Goal: Task Accomplishment & Management: Complete application form

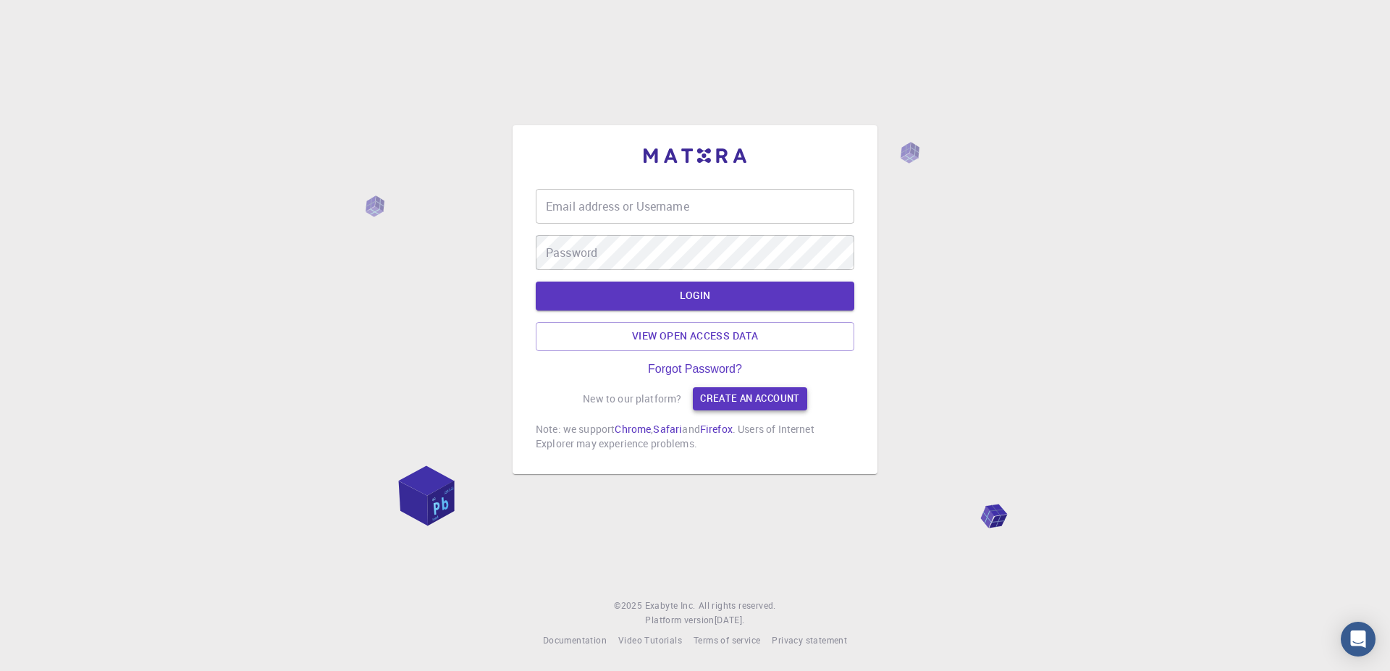
click at [770, 400] on link "Create an account" at bounding box center [750, 398] width 114 height 23
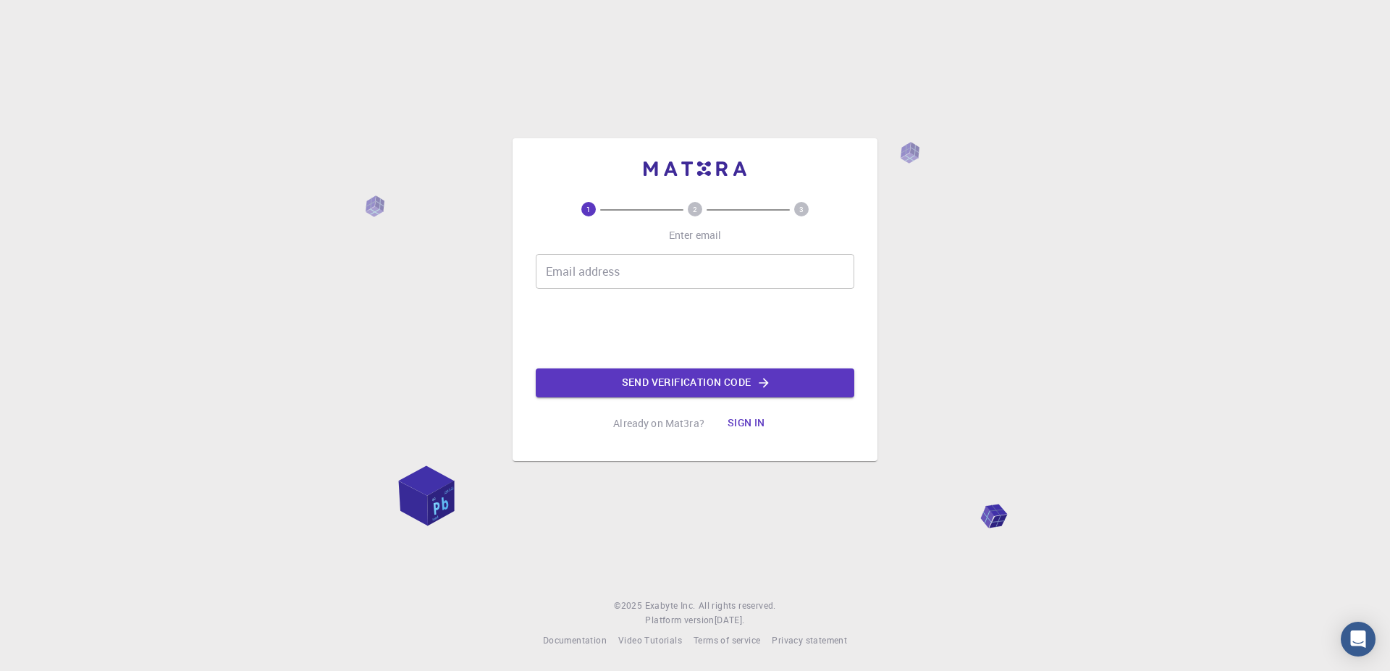
click at [648, 270] on input "Email address" at bounding box center [695, 271] width 319 height 35
type input "[EMAIL_ADDRESS][DOMAIN_NAME]"
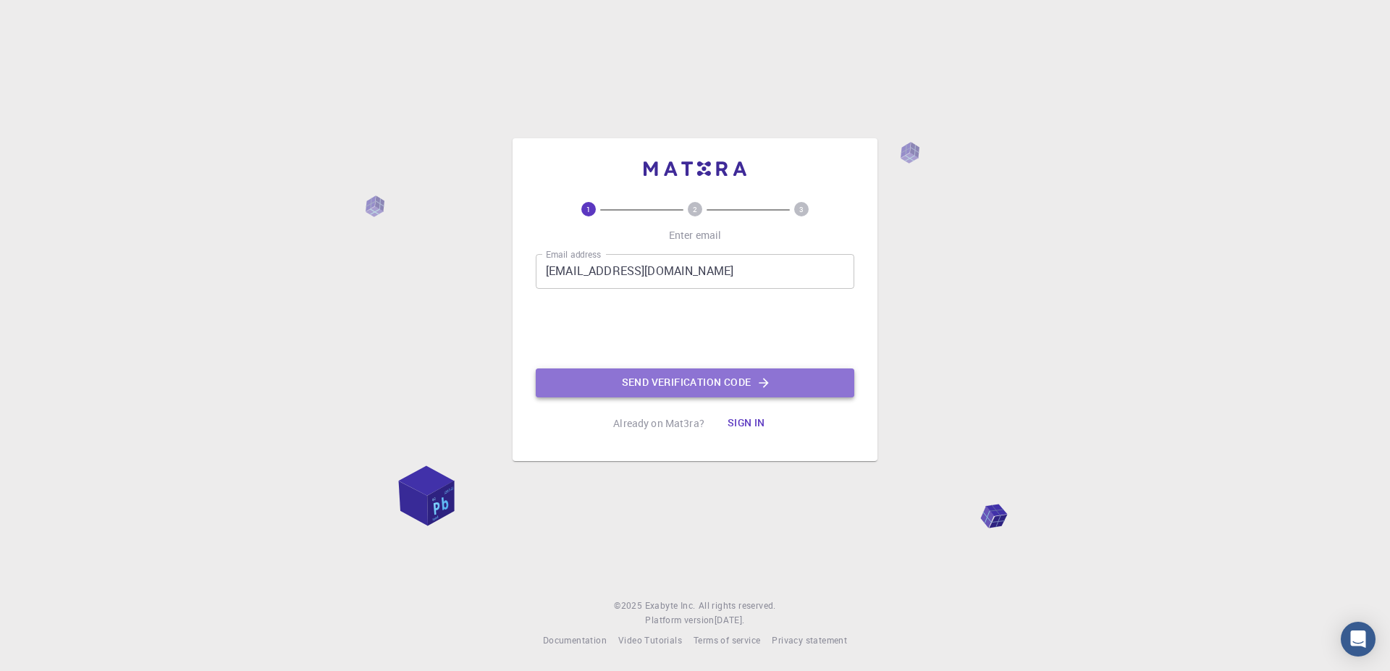
click at [672, 377] on button "Send verification code" at bounding box center [695, 382] width 319 height 29
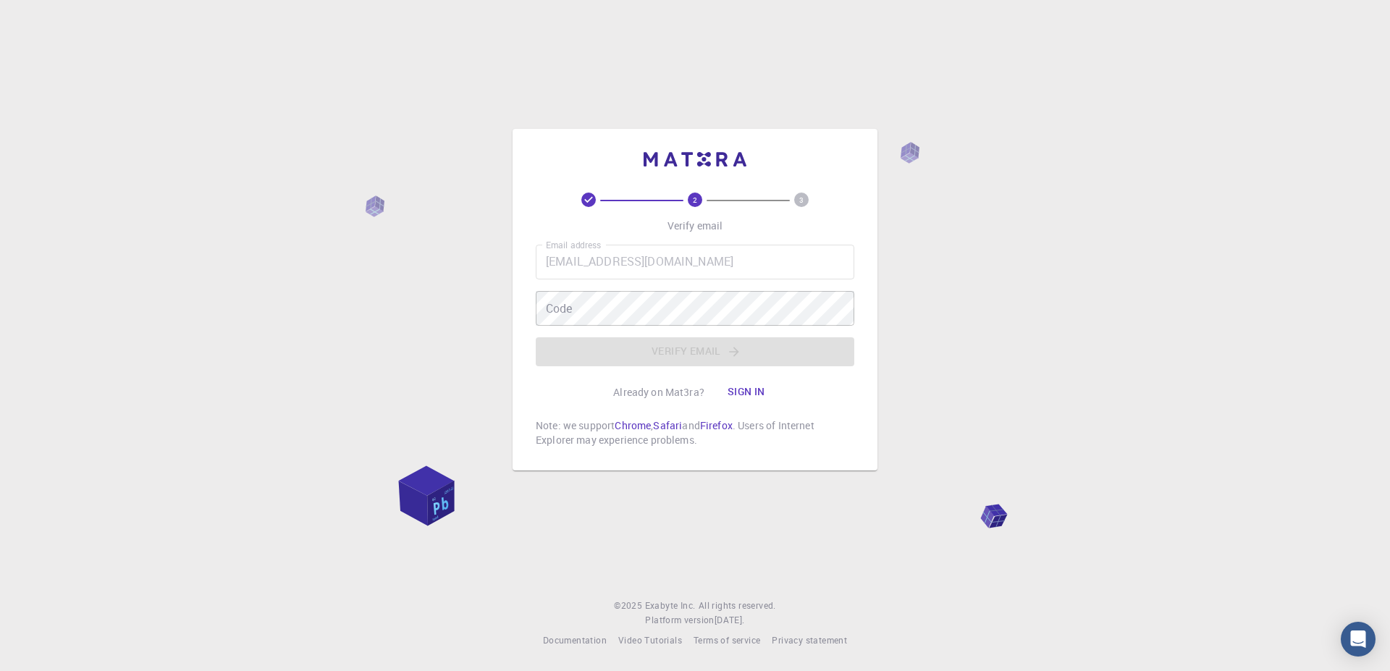
click at [1225, 25] on div "2 3 Verify email Email address mdbakibillah2580@gmail.com Email address Code Co…" at bounding box center [695, 335] width 1390 height 671
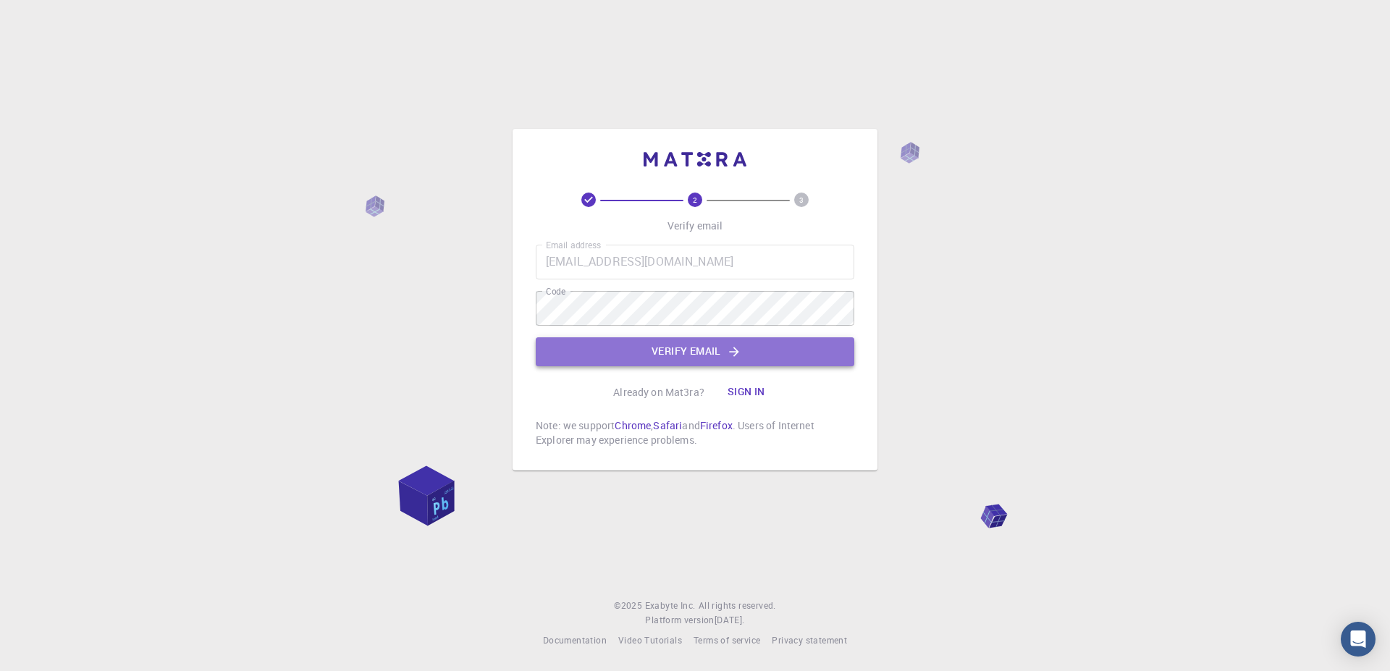
click at [628, 354] on button "Verify email" at bounding box center [695, 351] width 319 height 29
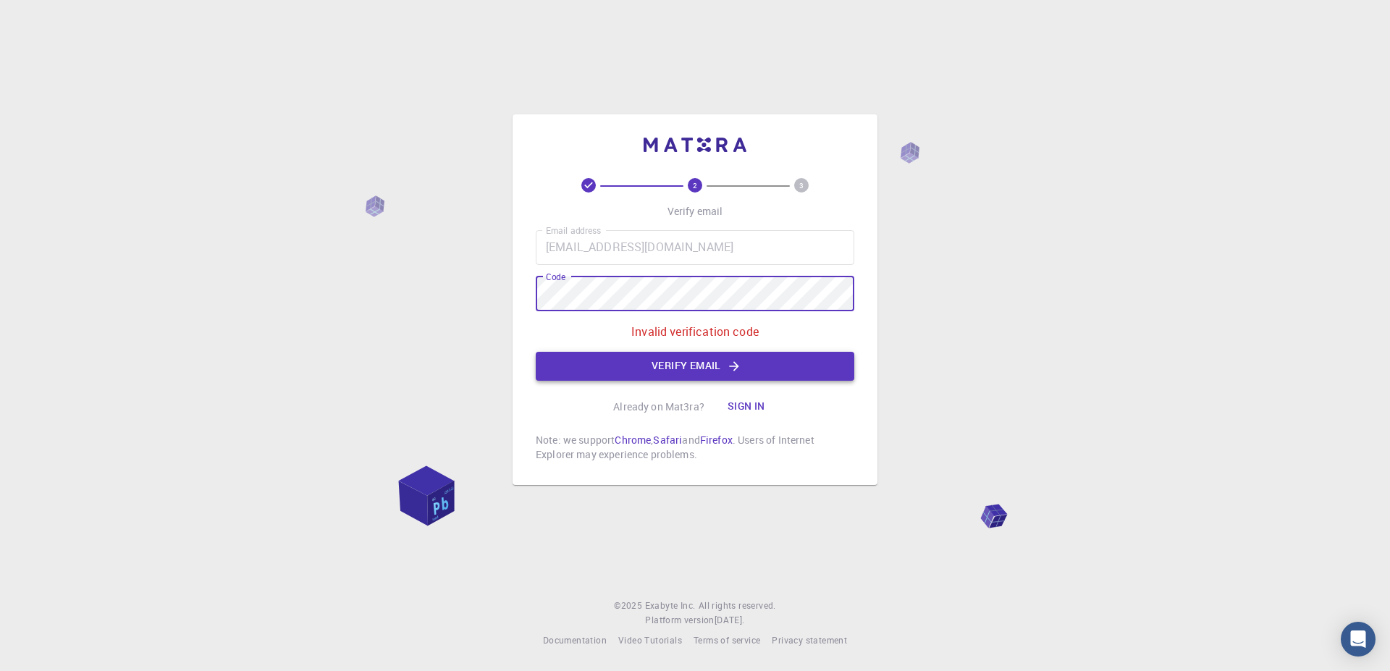
click at [674, 370] on button "Verify email" at bounding box center [695, 366] width 319 height 29
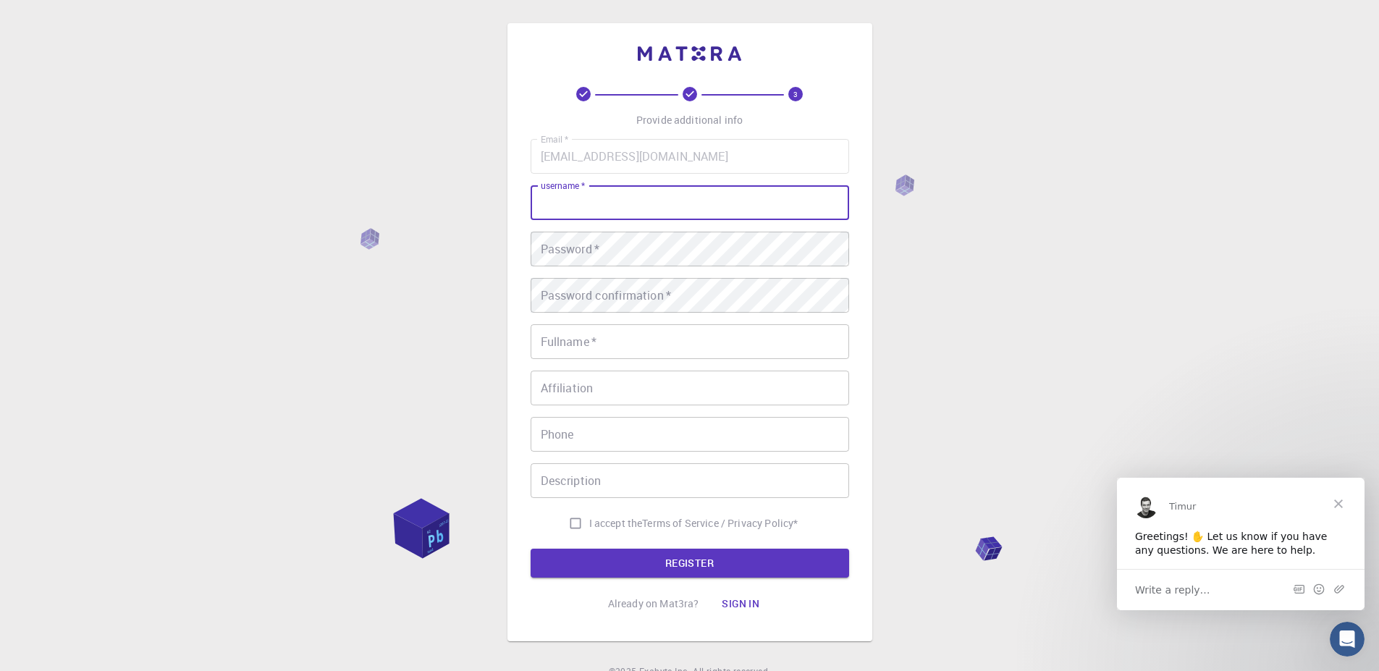
click at [608, 196] on input "username   *" at bounding box center [690, 202] width 319 height 35
type input "M"
type input "b"
type input "Baki"
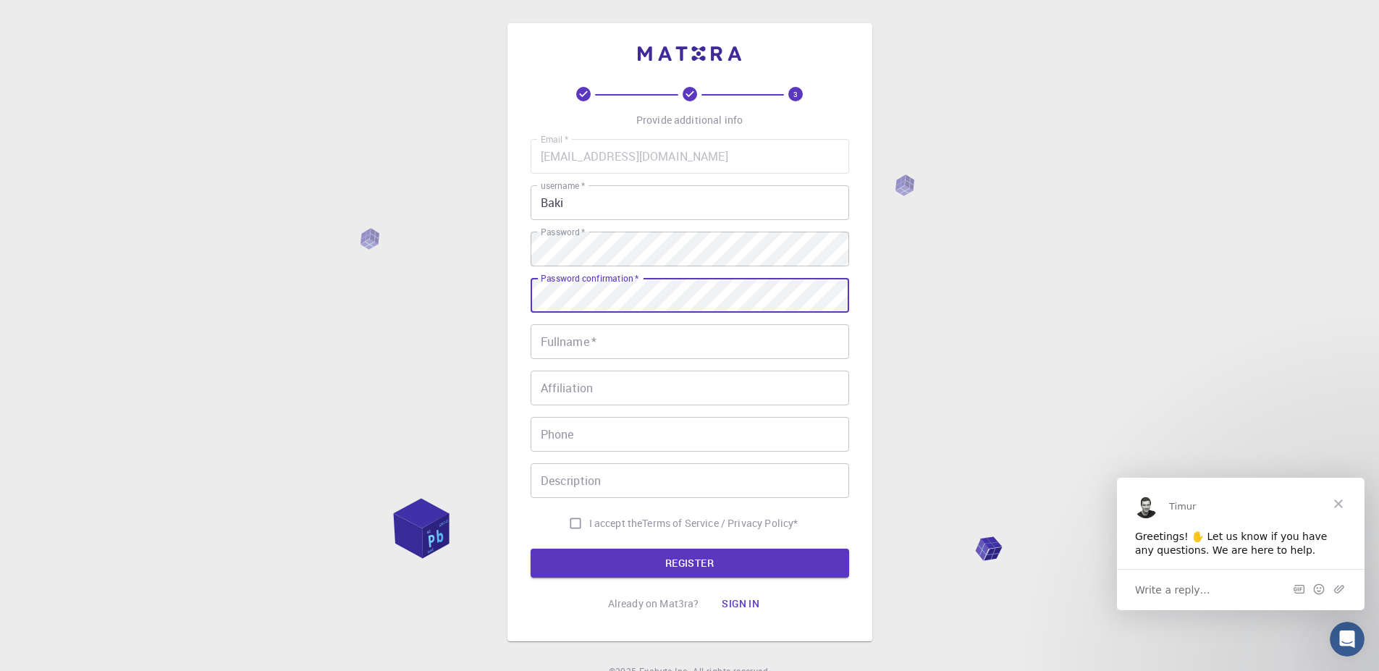
click at [591, 340] on input "Fullname   *" at bounding box center [690, 341] width 319 height 35
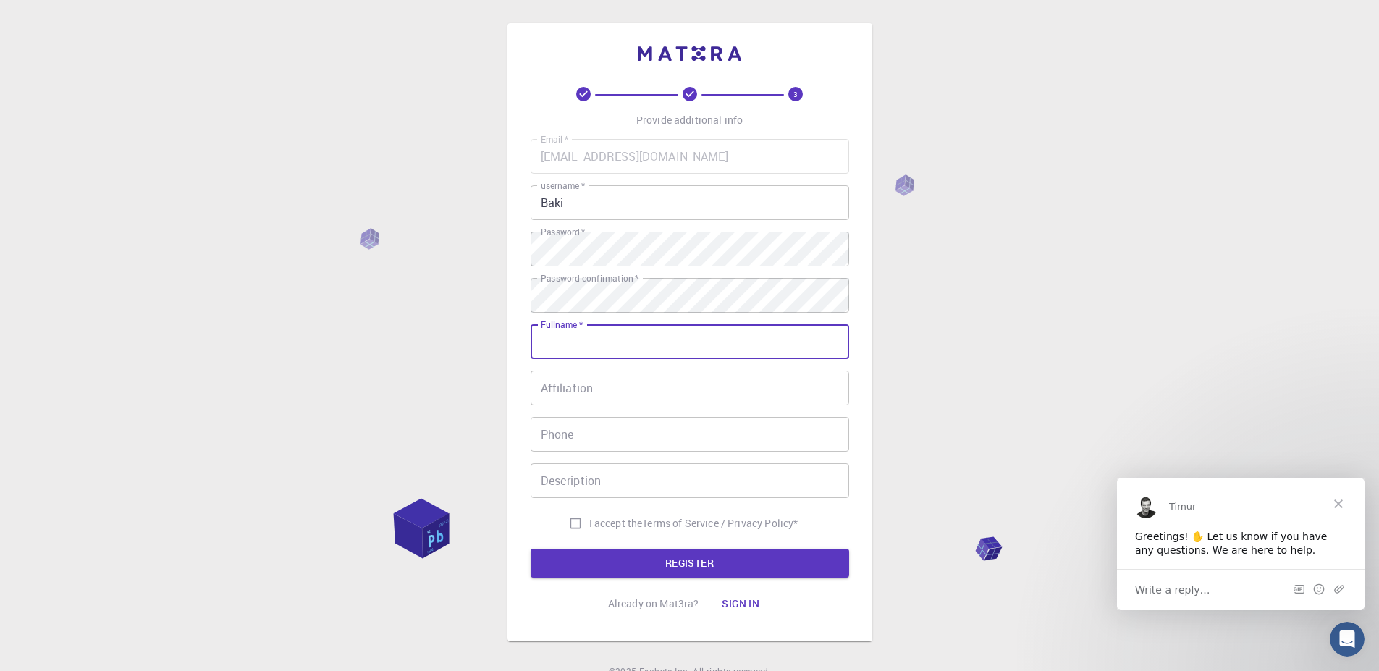
type input "Md. Bakibilla Matubbar"
type input "01516005974"
click at [602, 470] on input "Description" at bounding box center [690, 480] width 319 height 35
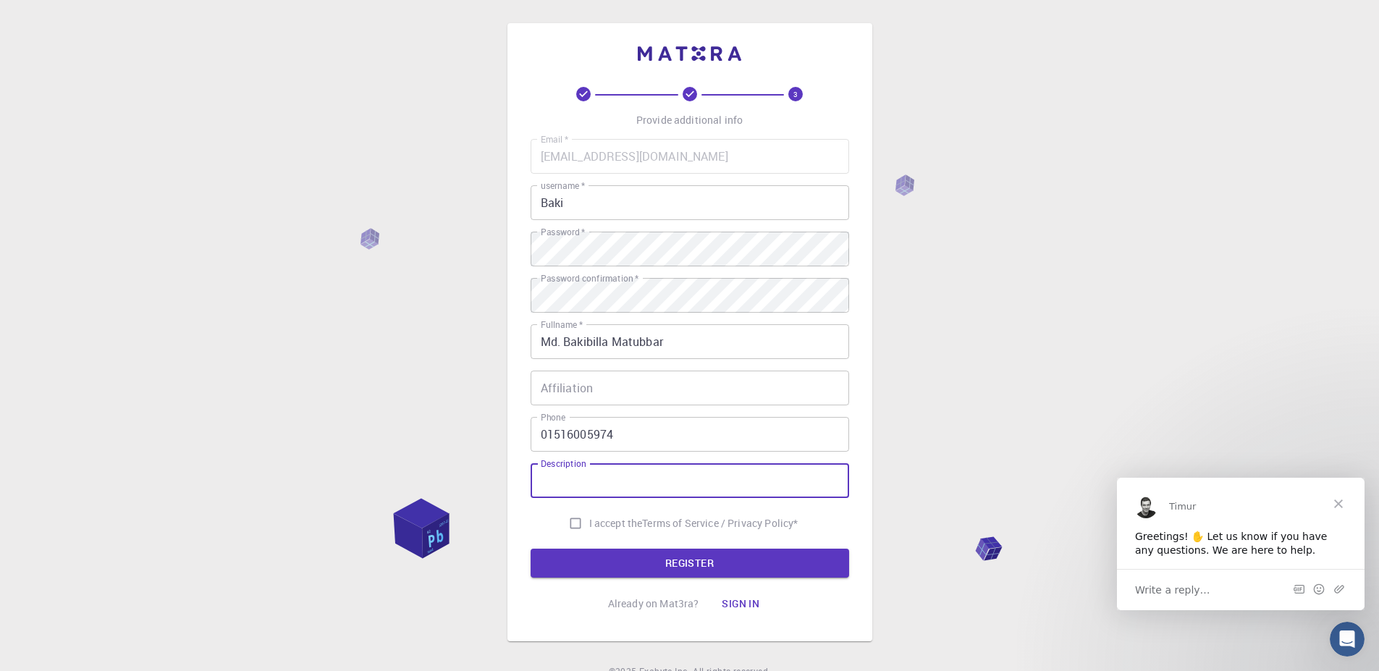
click at [564, 526] on input "I accept the Terms of Service / Privacy Policy *" at bounding box center [576, 524] width 28 height 28
checkbox input "true"
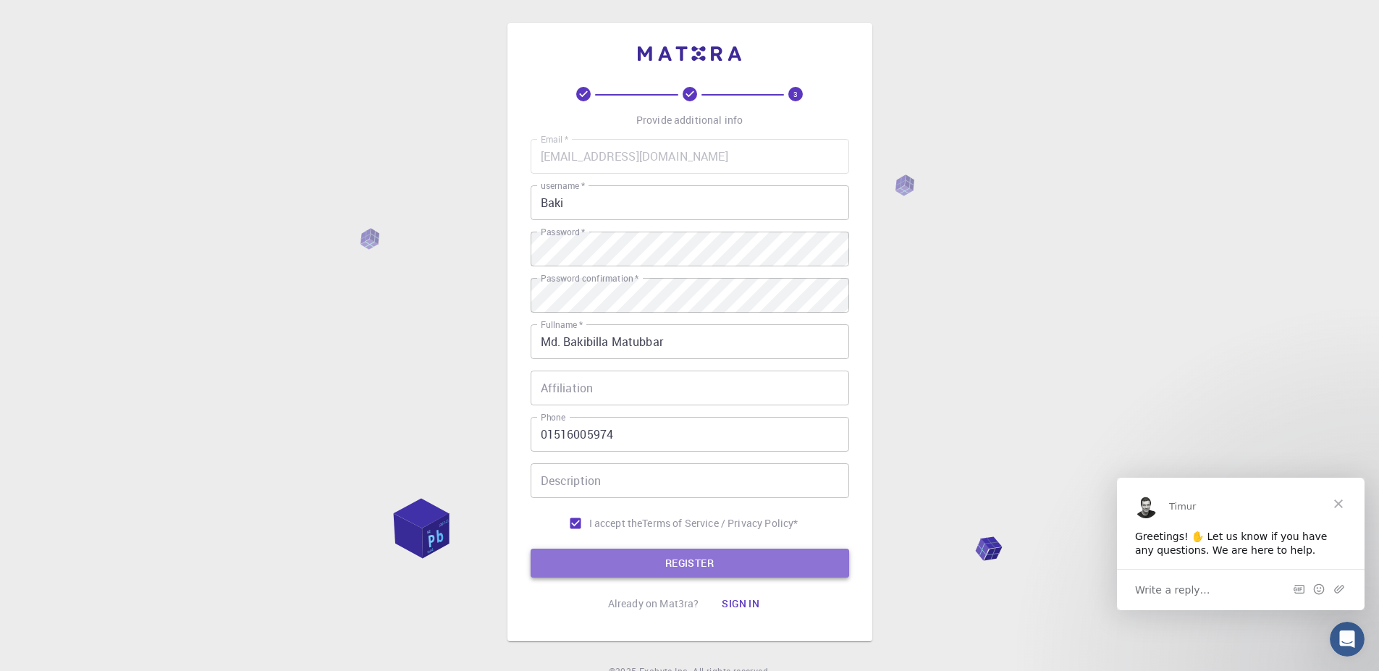
click at [636, 554] on button "REGISTER" at bounding box center [690, 563] width 319 height 29
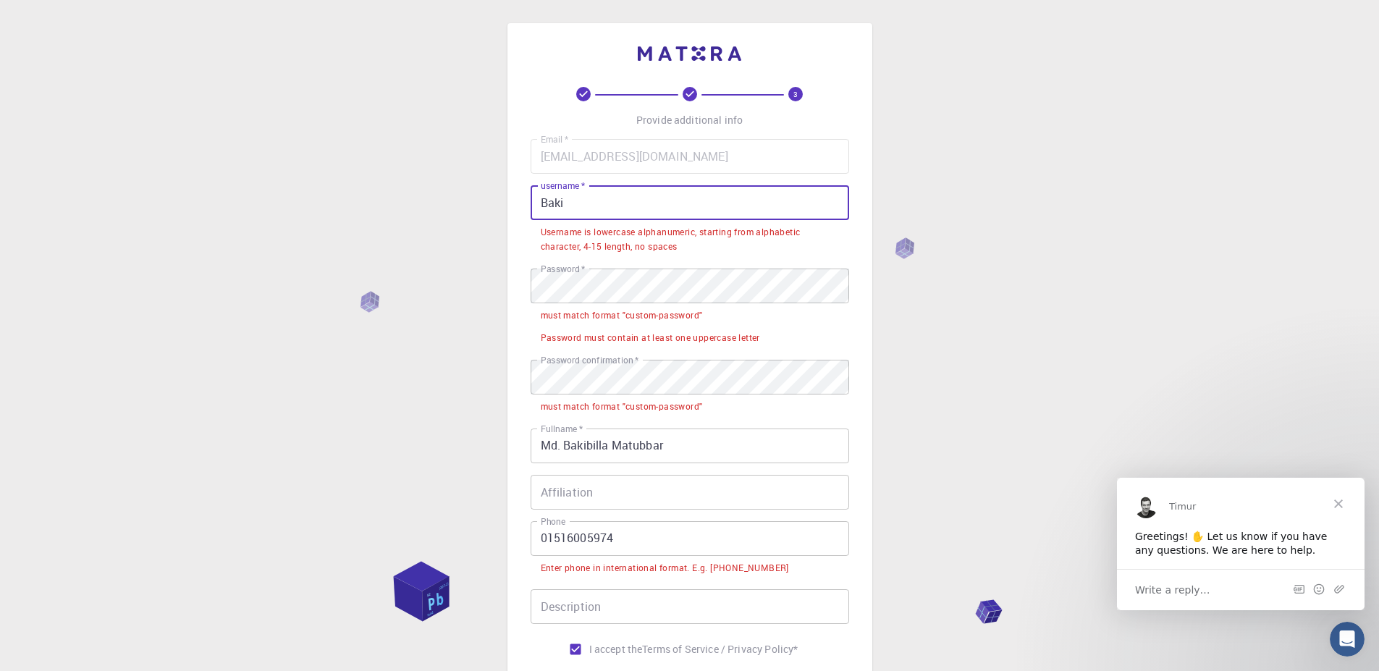
click at [547, 204] on input "Baki" at bounding box center [690, 202] width 319 height 35
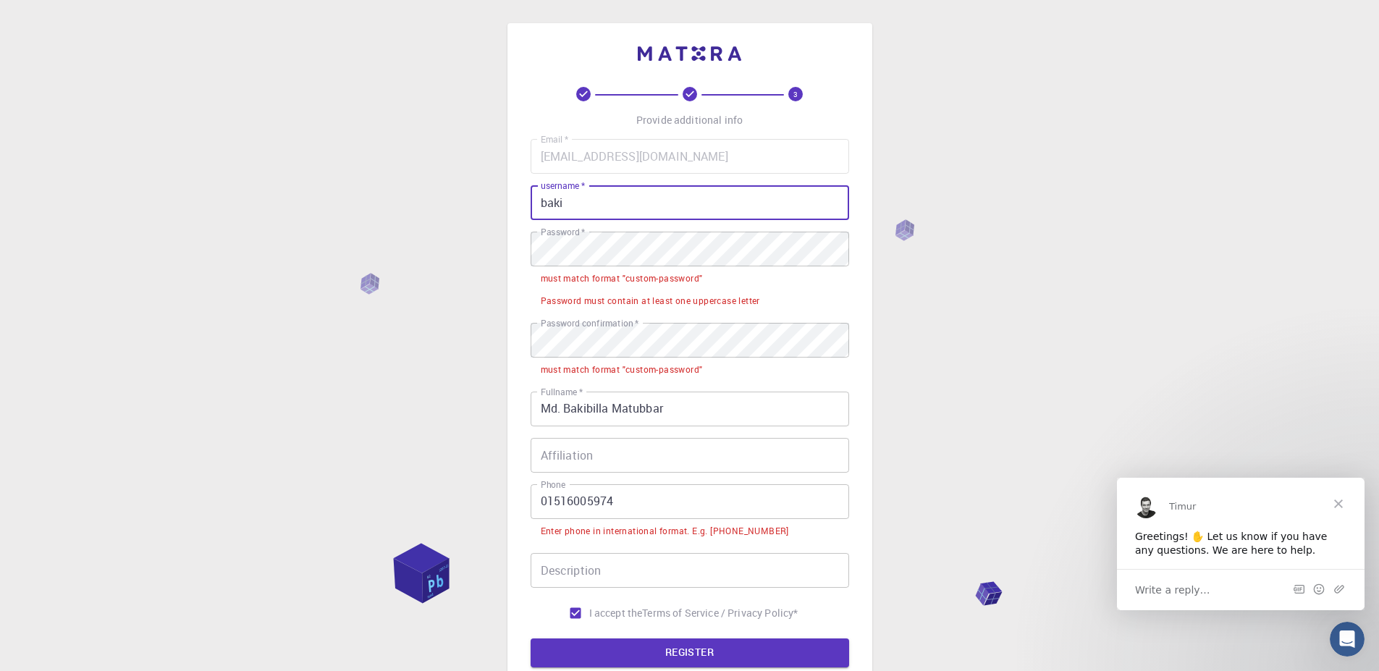
type input "baki"
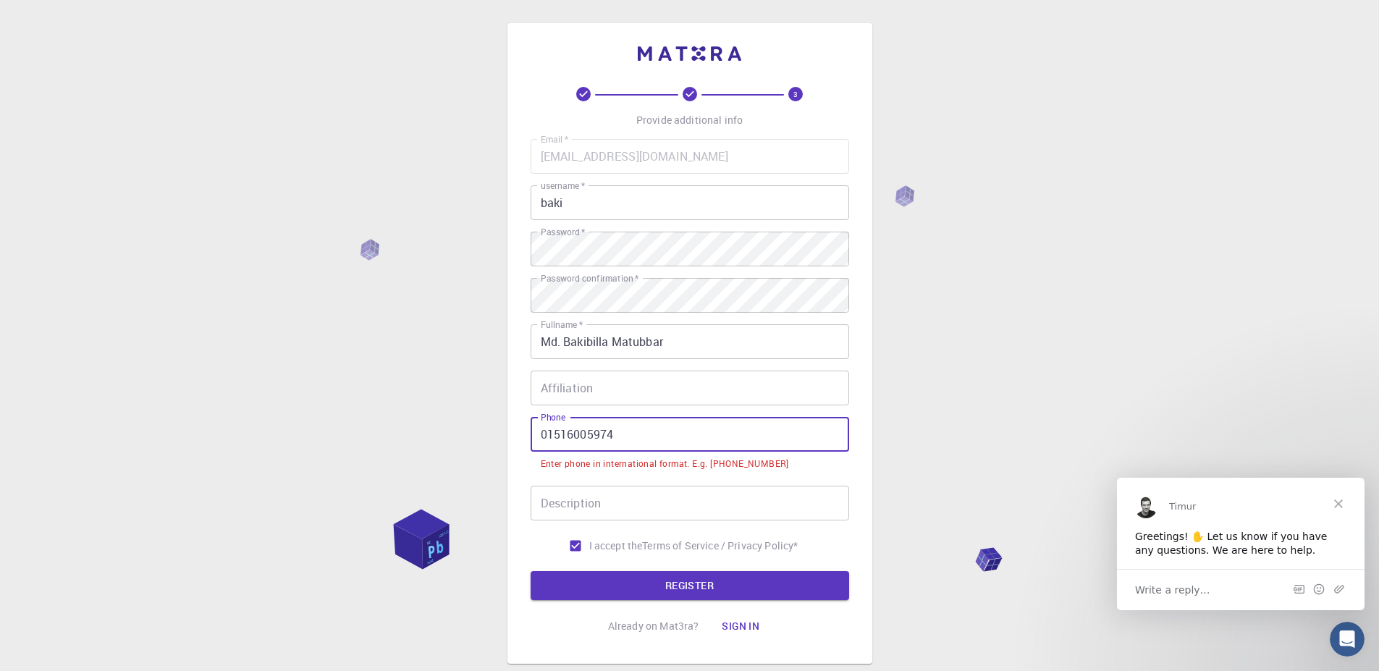
click at [541, 432] on input "01516005974" at bounding box center [690, 434] width 319 height 35
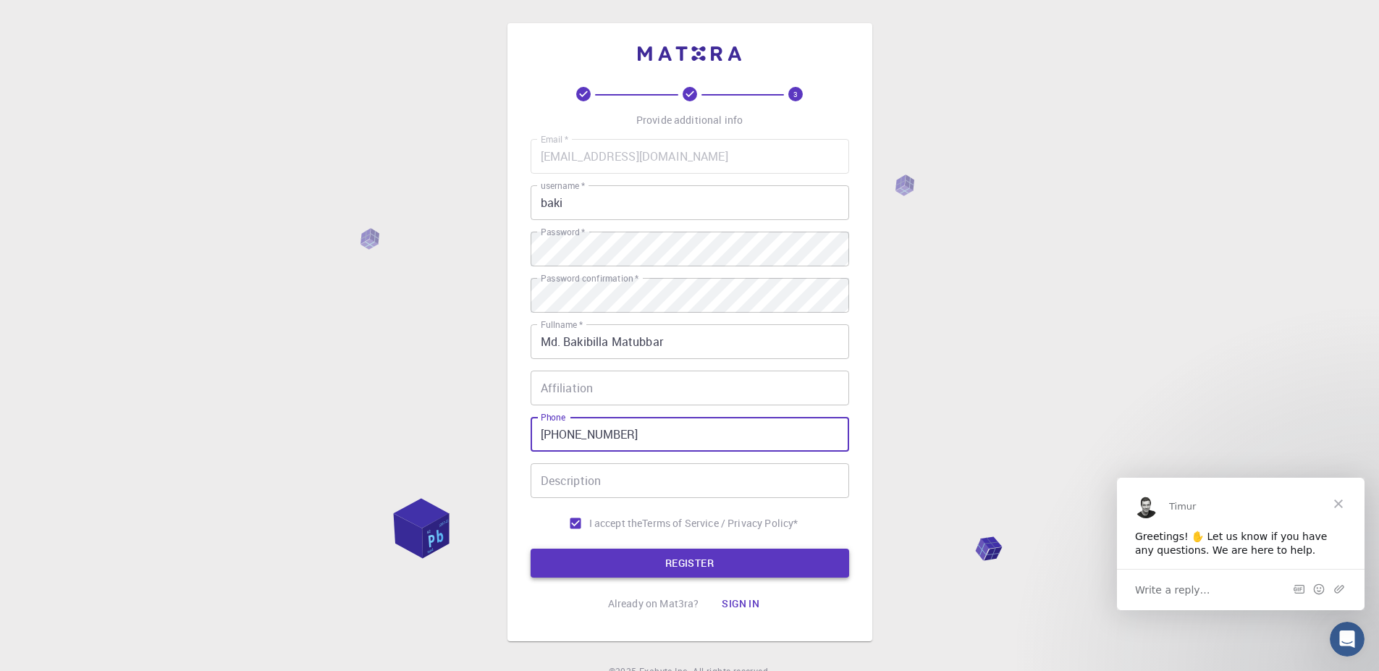
type input "+8801516005974"
click at [650, 552] on button "REGISTER" at bounding box center [690, 563] width 319 height 29
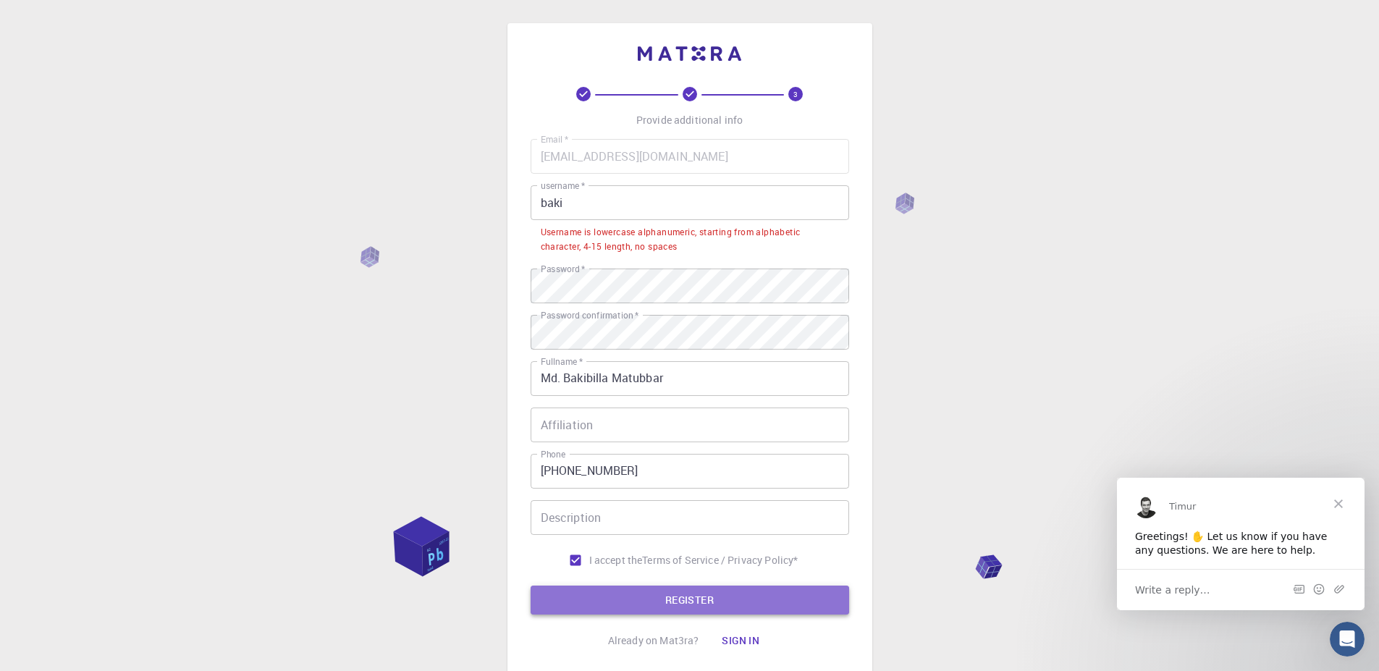
click at [718, 599] on button "REGISTER" at bounding box center [690, 600] width 319 height 29
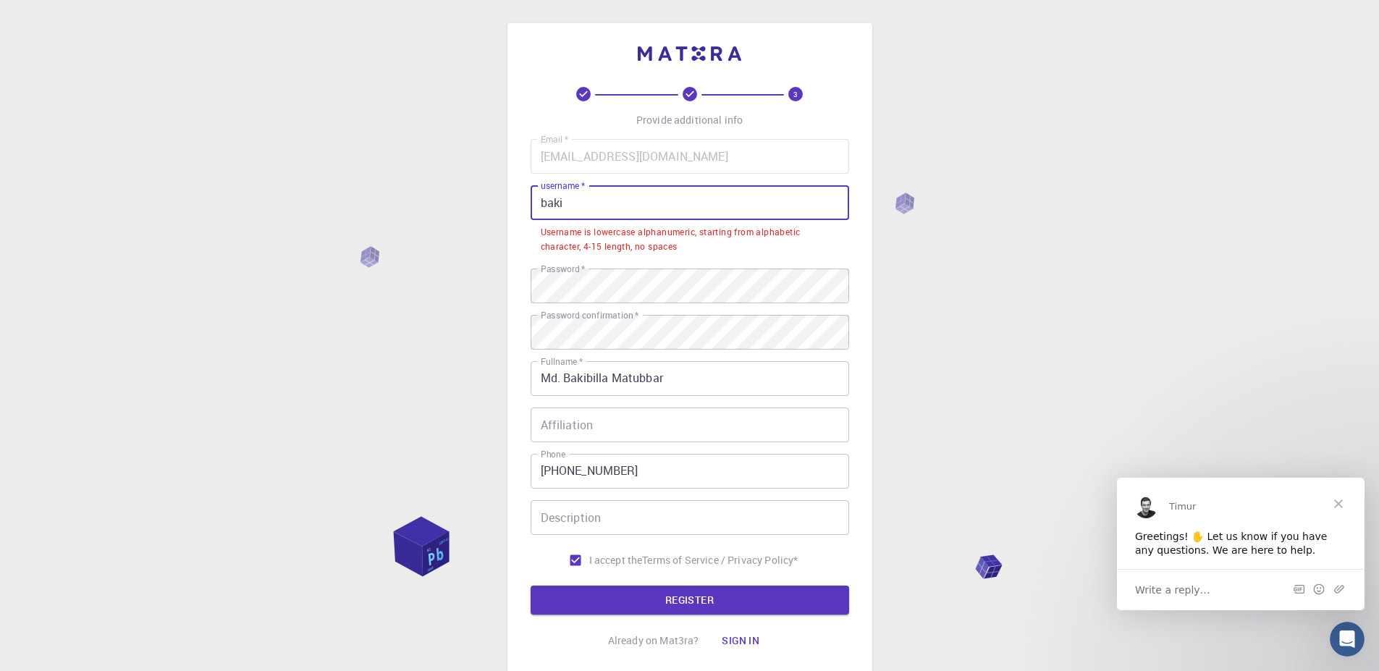
click at [570, 208] on input "baki" at bounding box center [690, 202] width 319 height 35
click at [550, 234] on div "Username is lowercase alphanumeric, starting from alphabetic character, 4-15 le…" at bounding box center [690, 239] width 298 height 29
click at [574, 209] on input "baki" at bounding box center [690, 202] width 319 height 35
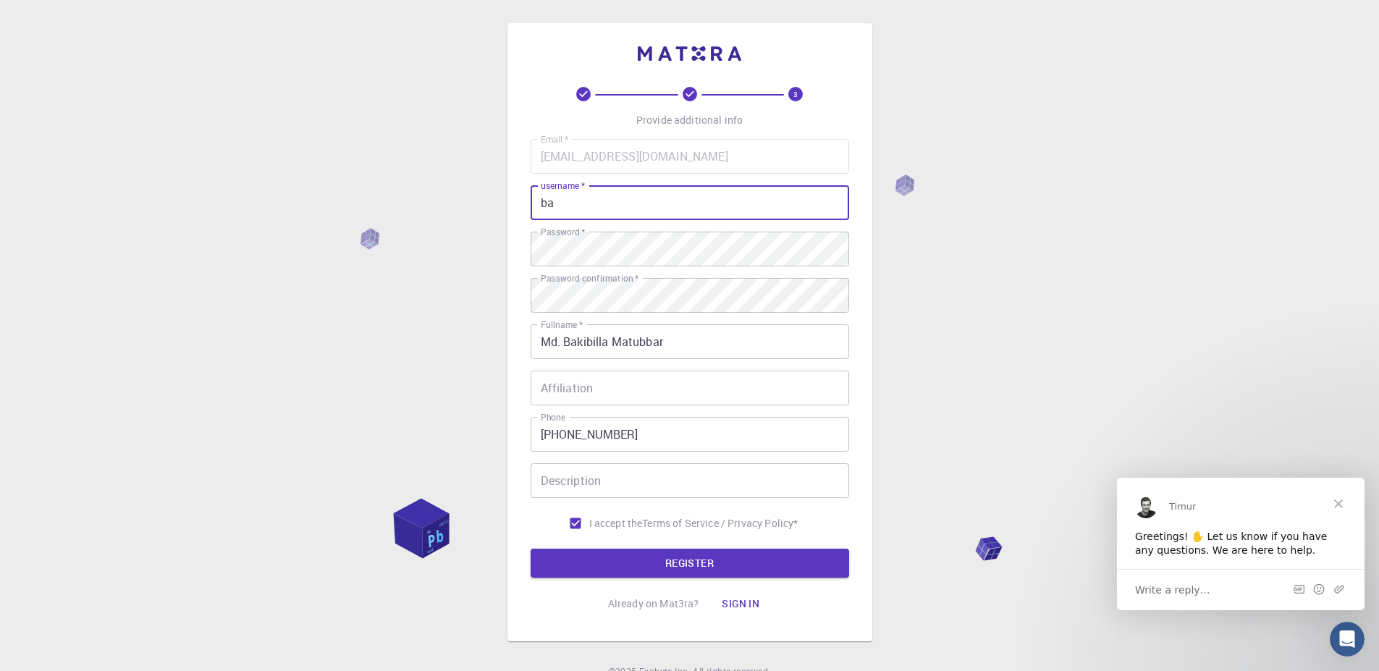
type input "b"
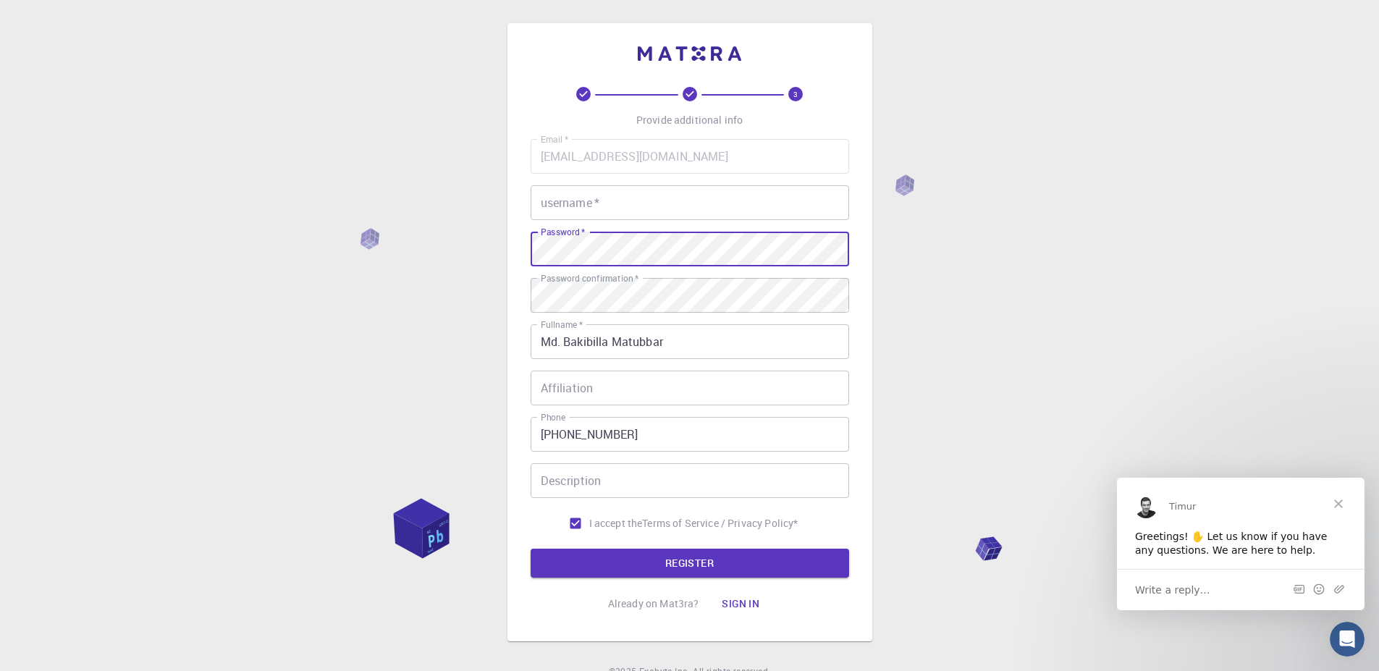
click at [515, 248] on div "3 Provide additional info Email   * mdbakibillah2580@gmail.com Email   * userna…" at bounding box center [689, 332] width 365 height 618
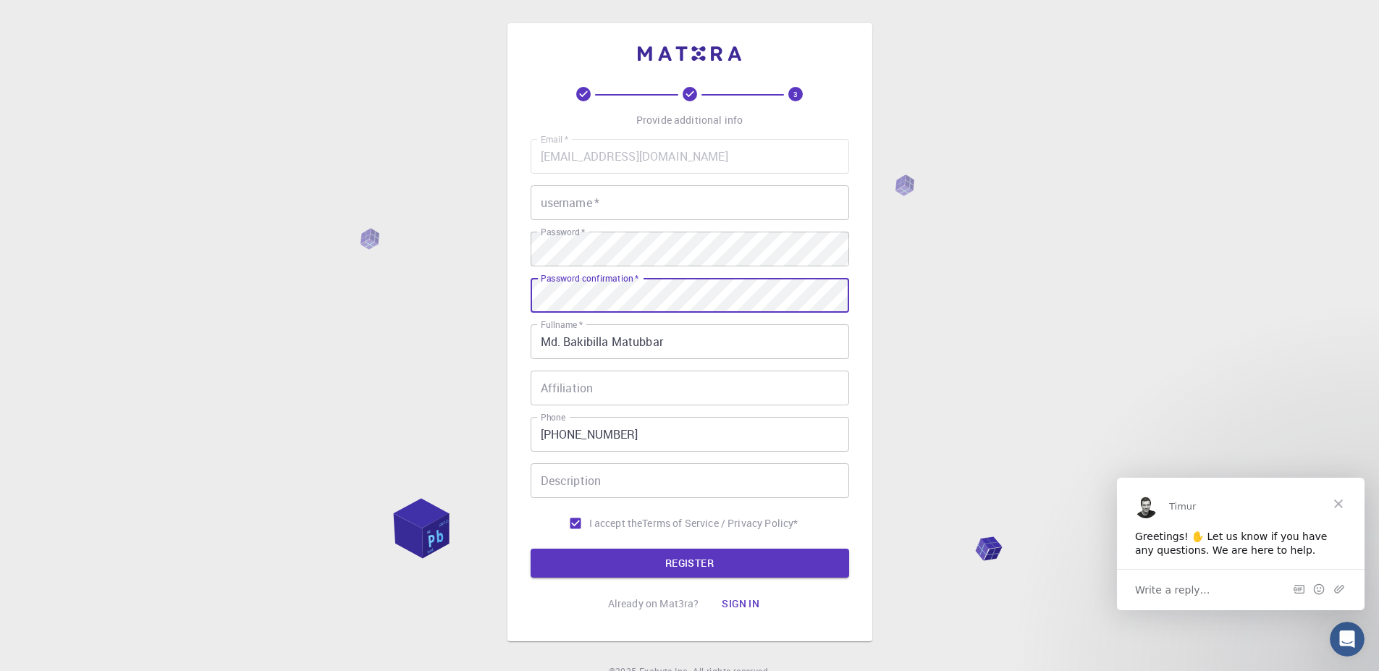
click at [622, 203] on input "username   *" at bounding box center [690, 202] width 319 height 35
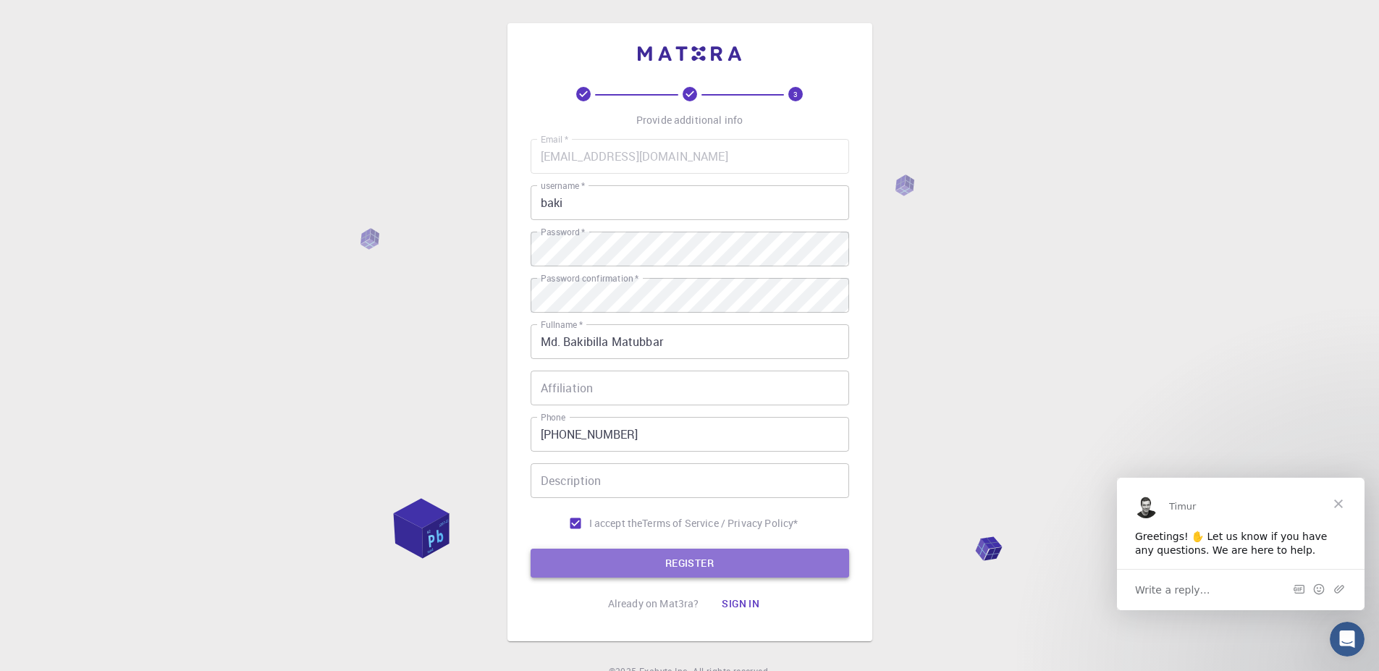
click at [701, 563] on button "REGISTER" at bounding box center [690, 563] width 319 height 29
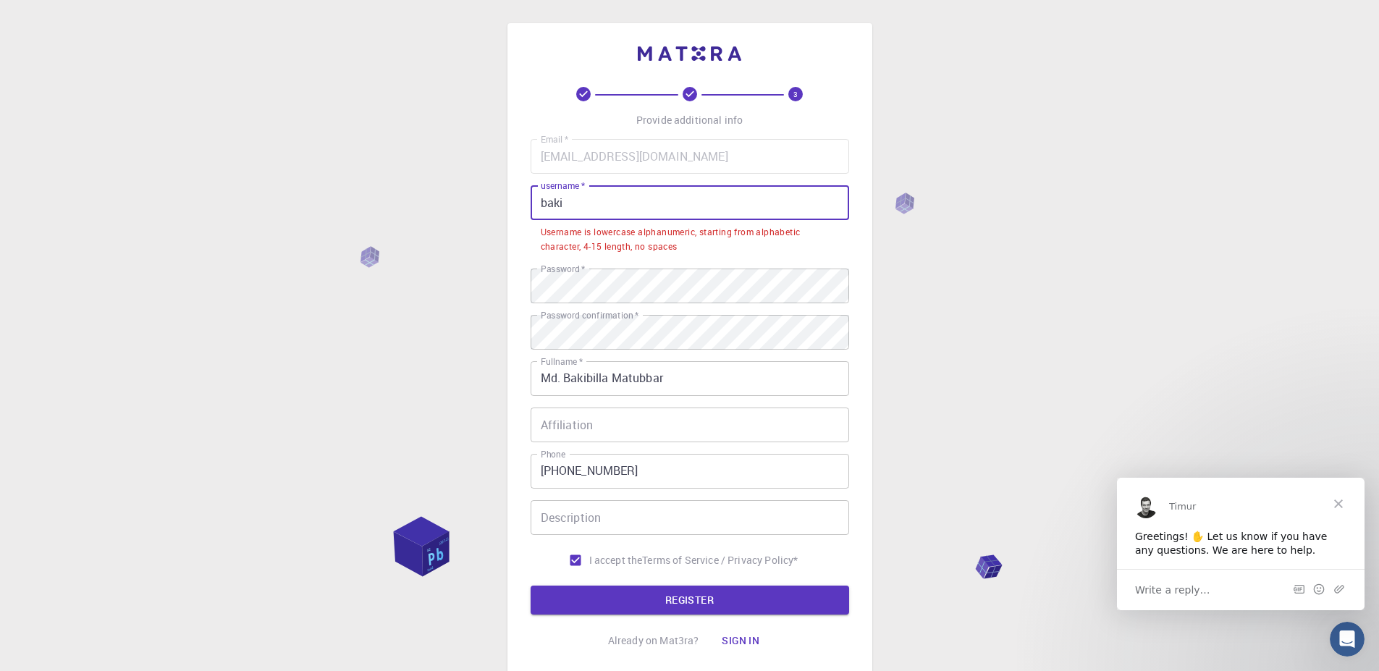
click at [538, 204] on input "baki" at bounding box center [690, 202] width 319 height 35
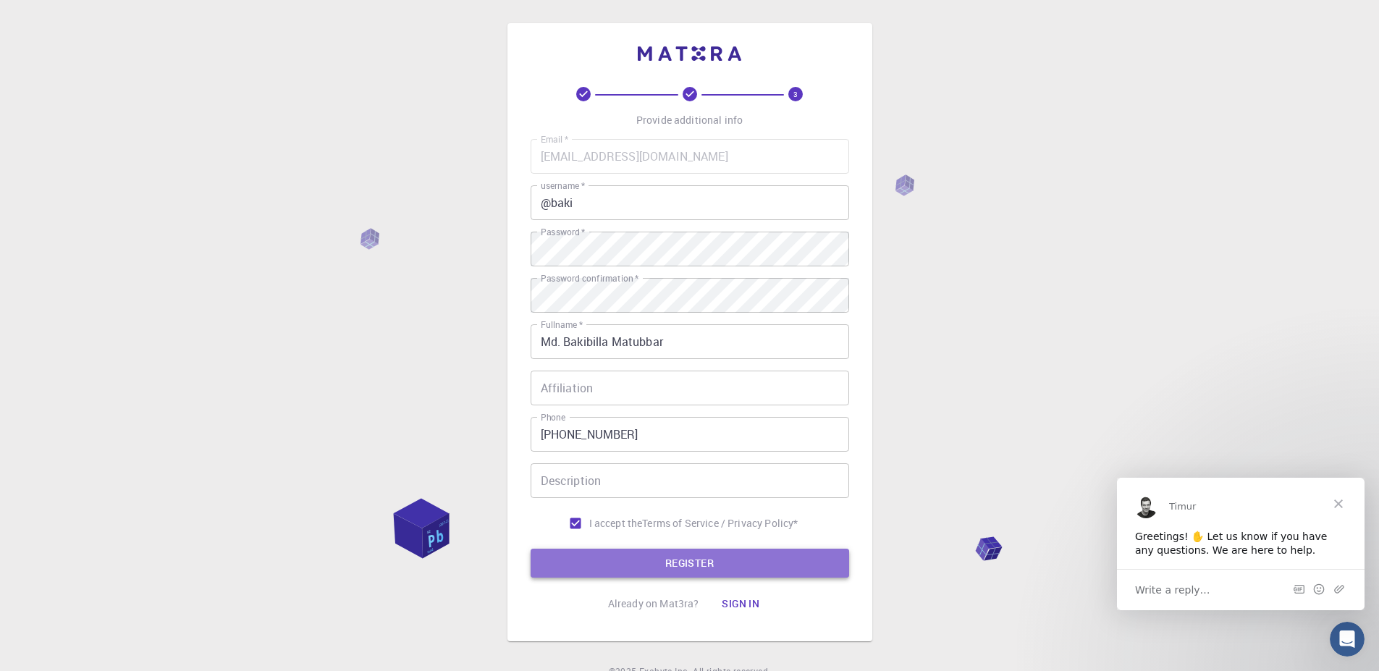
click at [648, 560] on button "REGISTER" at bounding box center [690, 563] width 319 height 29
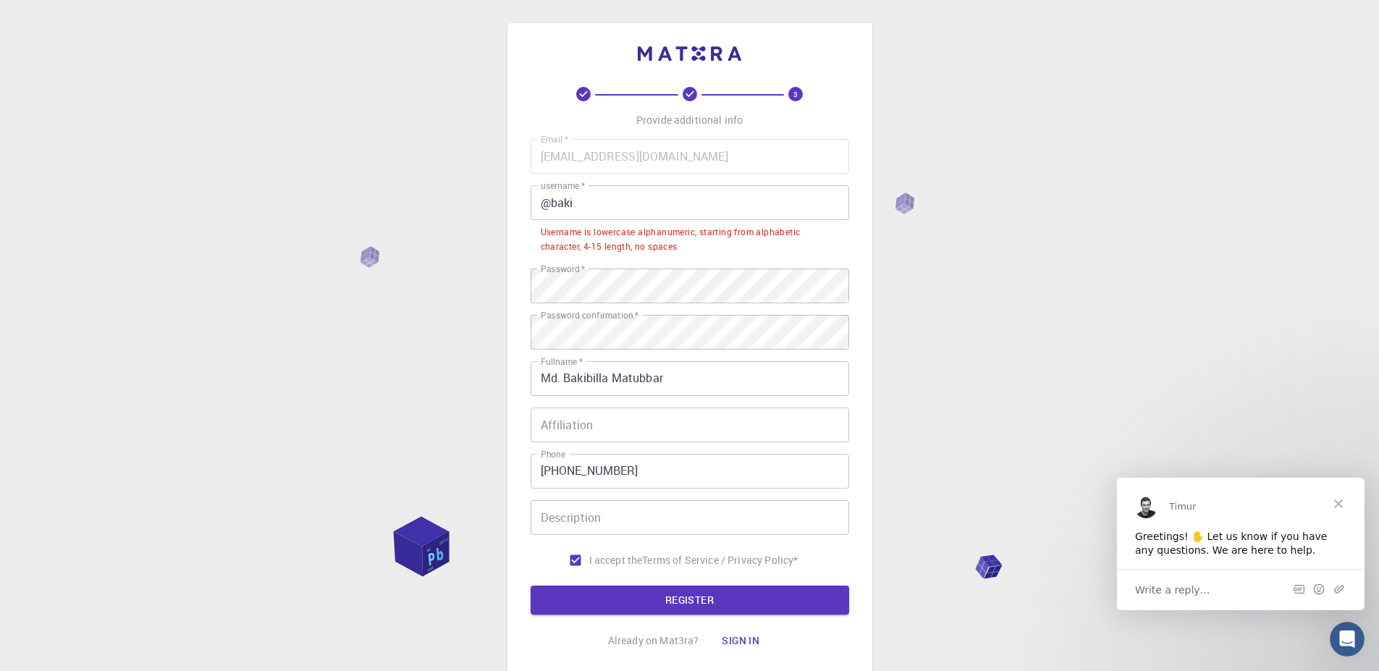
click at [550, 198] on input "@baki" at bounding box center [690, 202] width 319 height 35
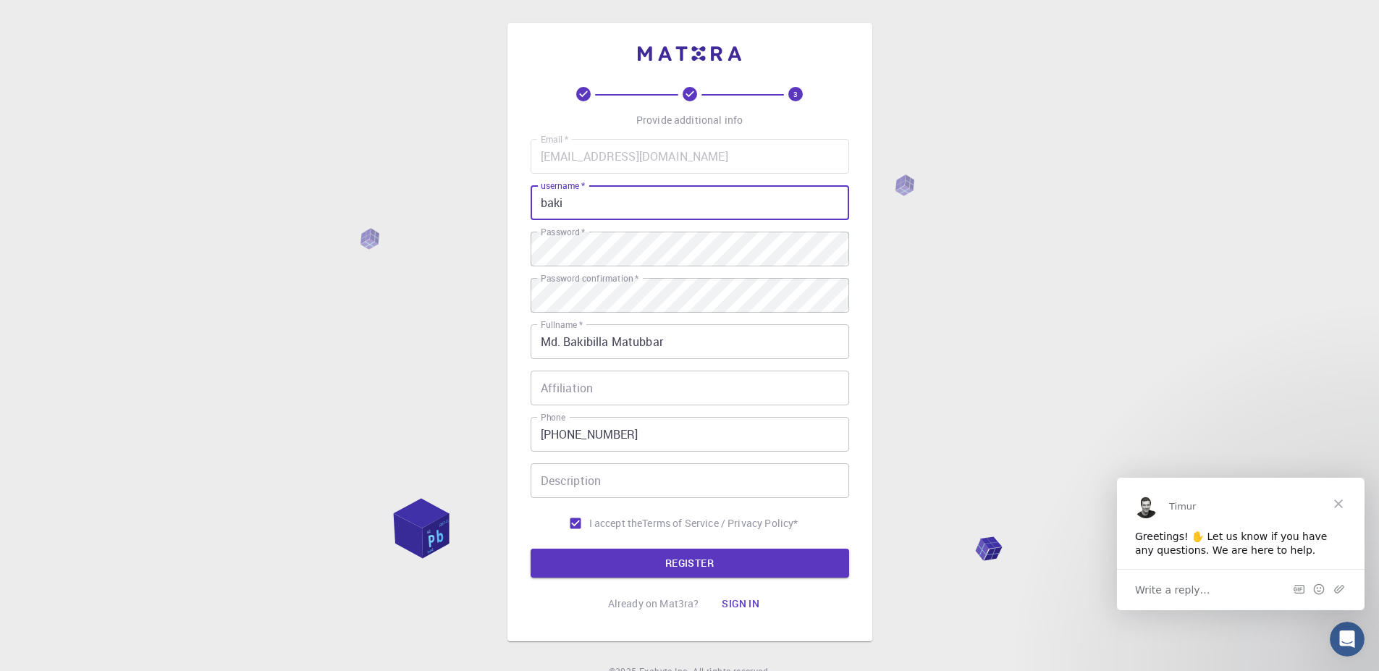
click at [583, 208] on input "baki" at bounding box center [690, 202] width 319 height 35
type input "baki66146"
click at [674, 564] on button "REGISTER" at bounding box center [690, 563] width 319 height 29
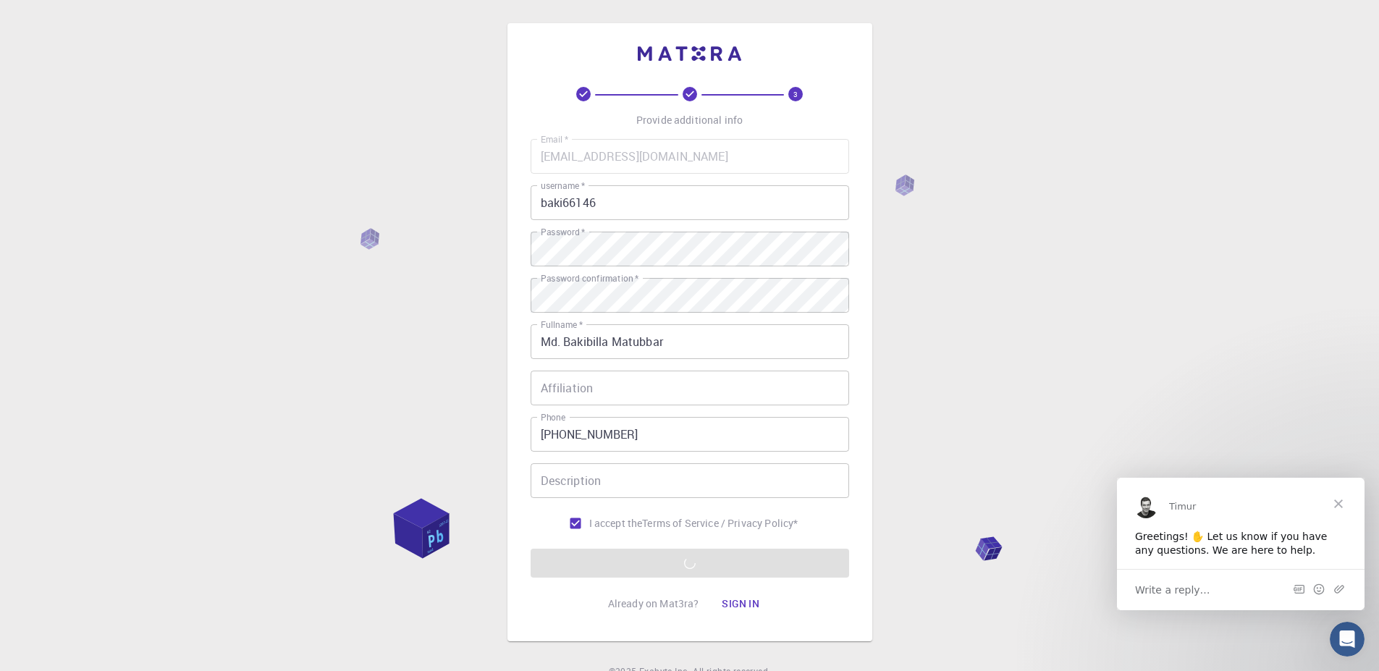
click at [690, 93] on icon at bounding box center [690, 94] width 14 height 14
click at [1341, 501] on span "Close" at bounding box center [1338, 503] width 52 height 52
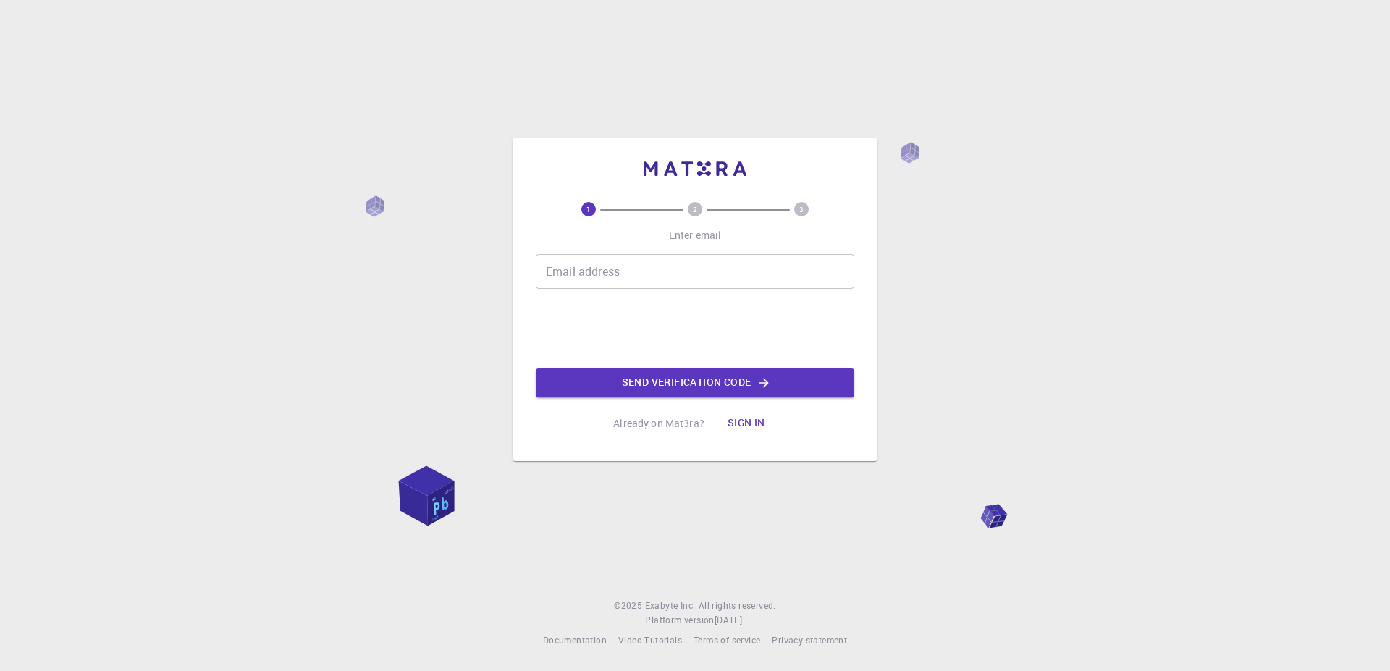
click at [692, 275] on input "Email address" at bounding box center [695, 271] width 319 height 35
type input "[EMAIL_ADDRESS][DOMAIN_NAME]"
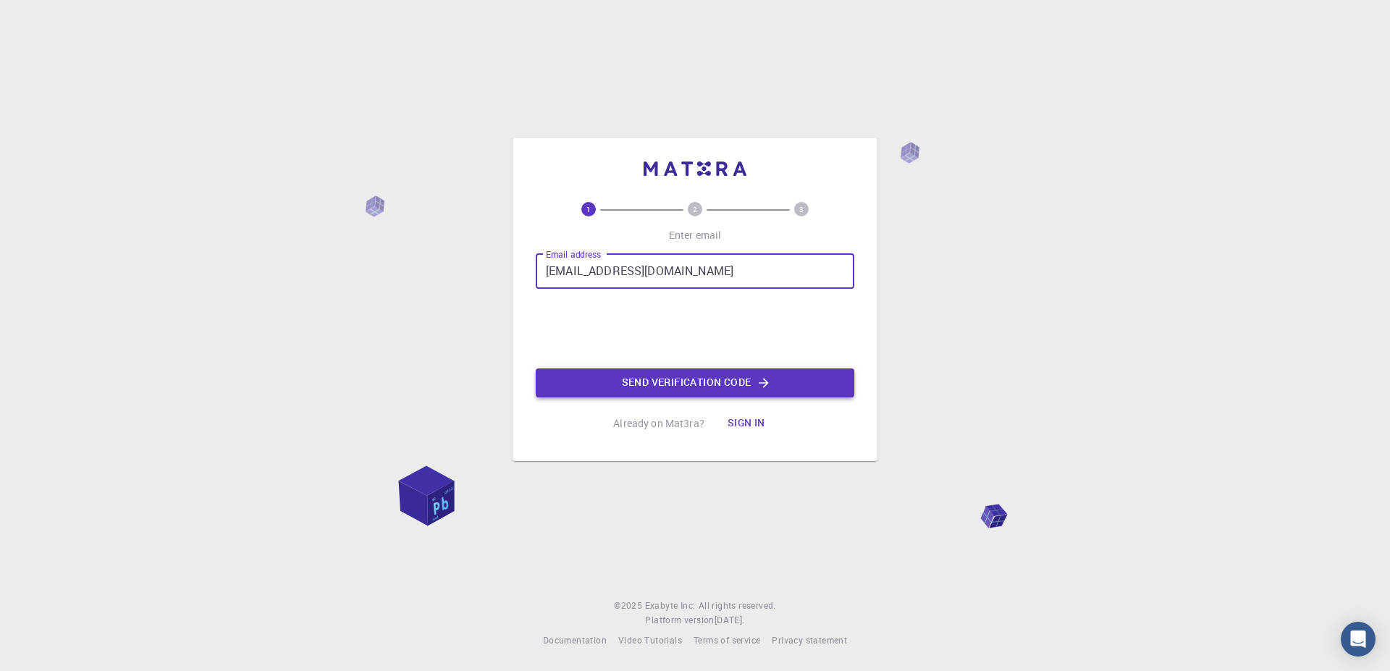
click at [719, 384] on button "Send verification code" at bounding box center [695, 382] width 319 height 29
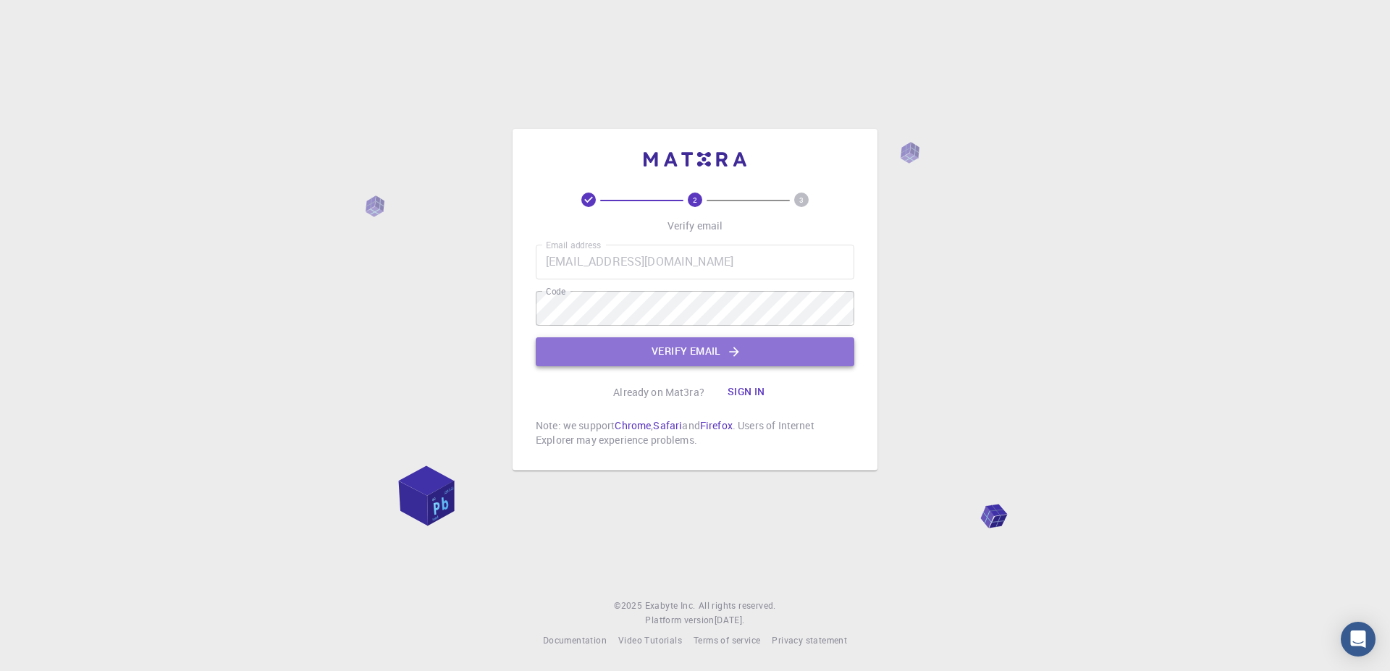
click at [757, 358] on button "Verify email" at bounding box center [695, 351] width 319 height 29
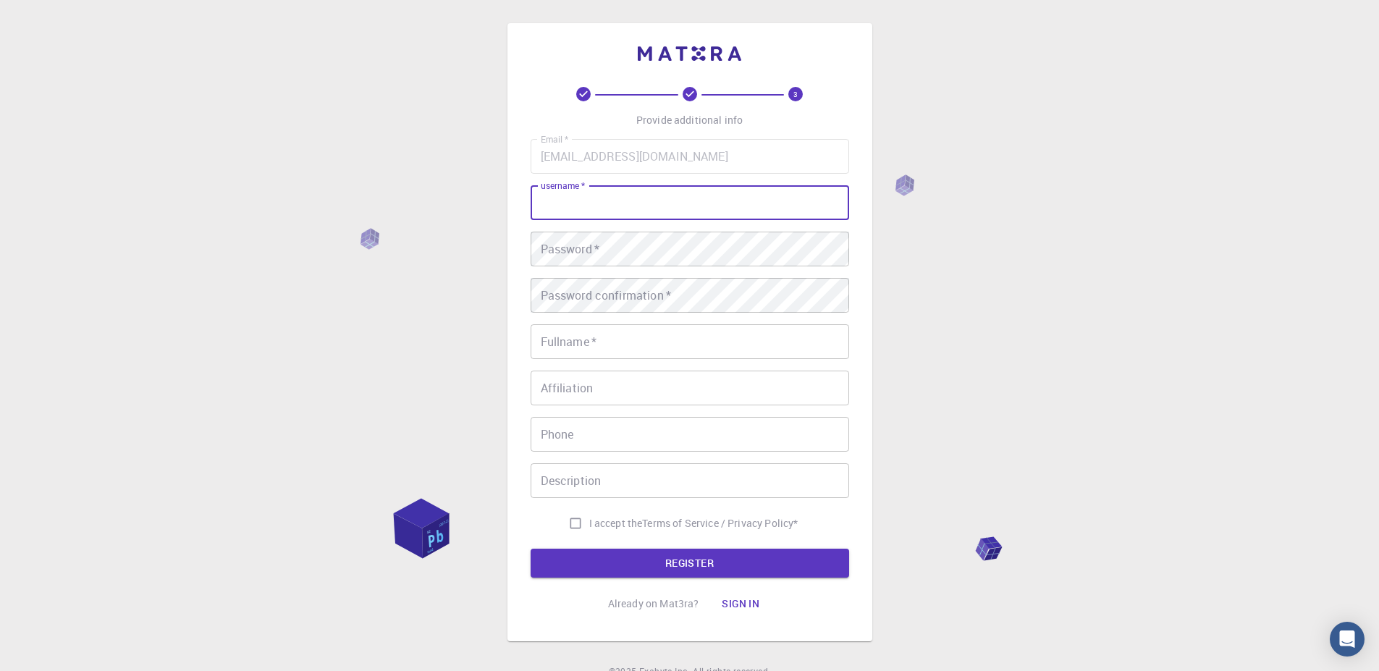
click at [601, 196] on input "username   *" at bounding box center [690, 202] width 319 height 35
type input "baki66146"
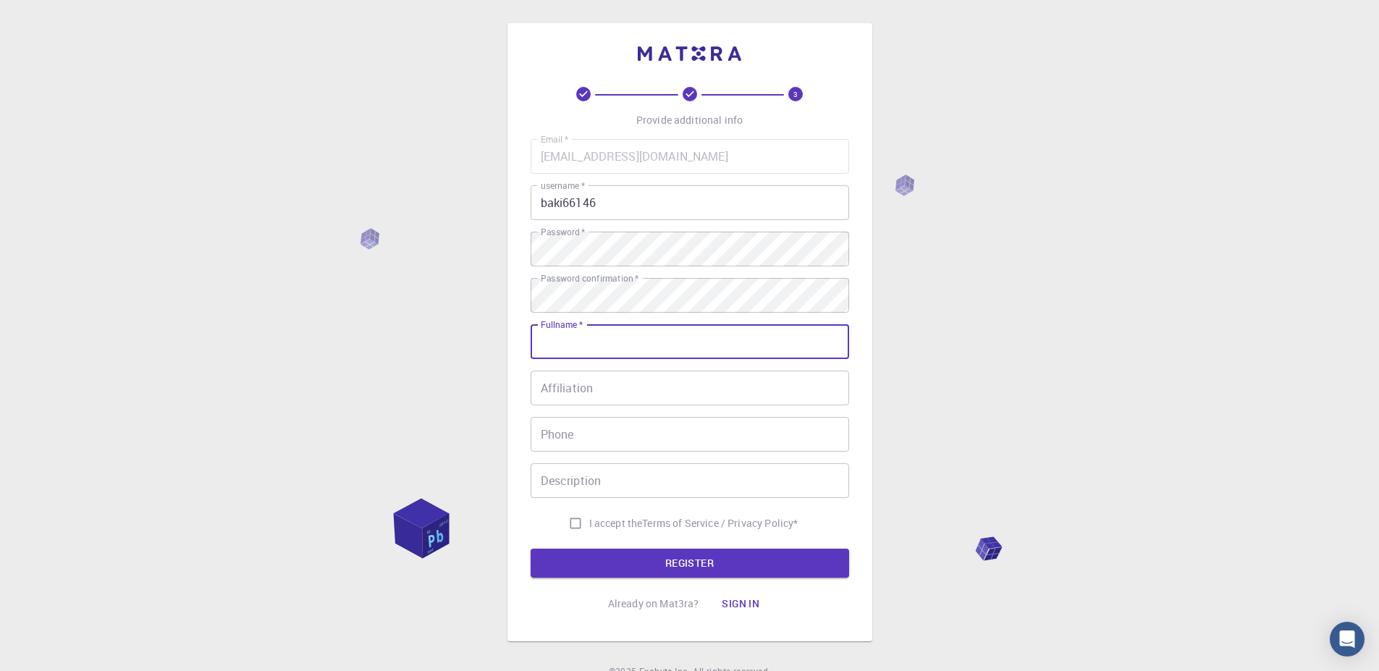
click at [596, 339] on input "Fullname   *" at bounding box center [690, 341] width 319 height 35
type input "Md. Bakibilla Matubbar"
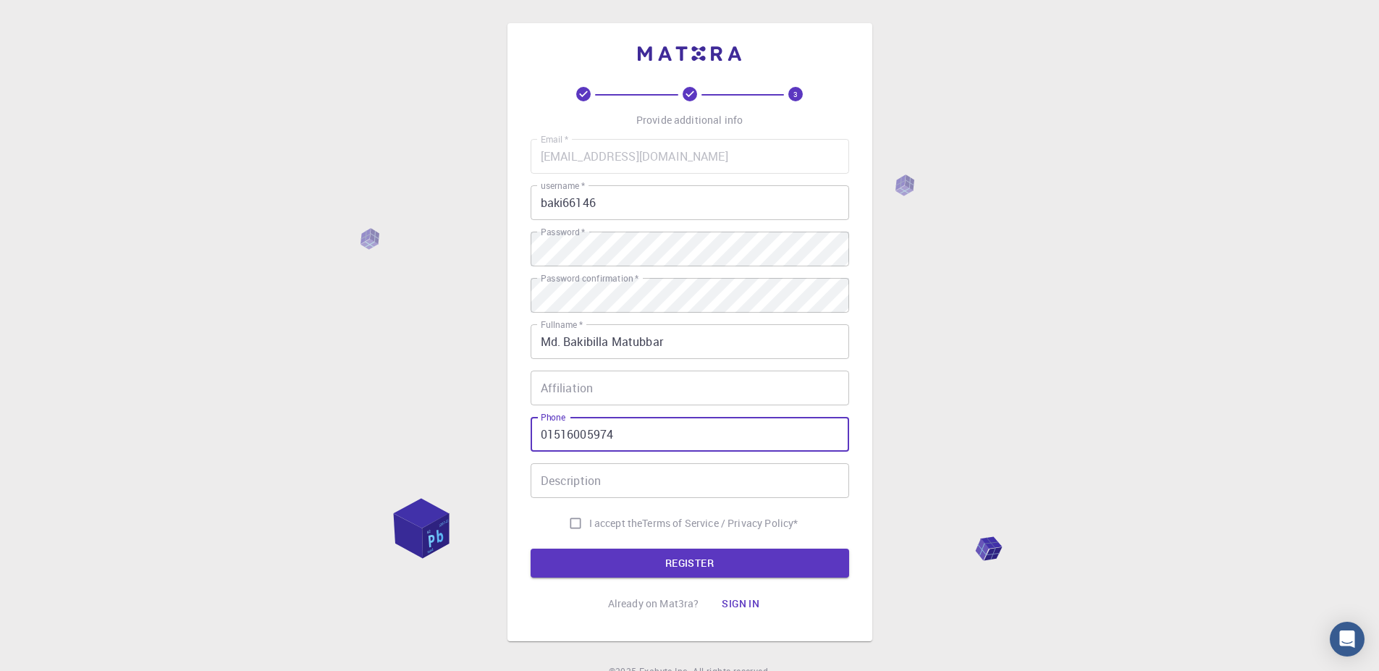
click at [538, 431] on input "01516005974" at bounding box center [690, 434] width 319 height 35
type input "+880-01516005974"
click at [573, 517] on input "I accept the Terms of Service / Privacy Policy *" at bounding box center [576, 524] width 28 height 28
checkbox input "true"
click at [631, 551] on button "REGISTER" at bounding box center [690, 563] width 319 height 29
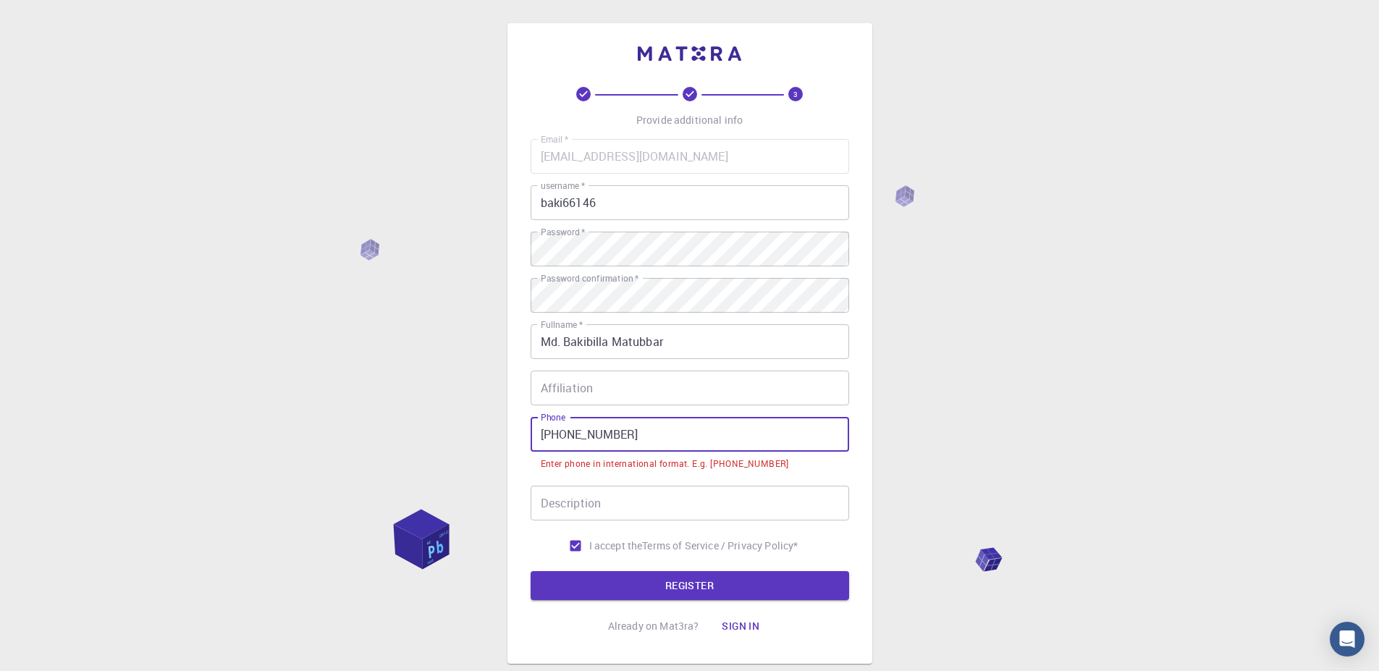
click at [571, 432] on input "+880-01516005974" at bounding box center [690, 434] width 319 height 35
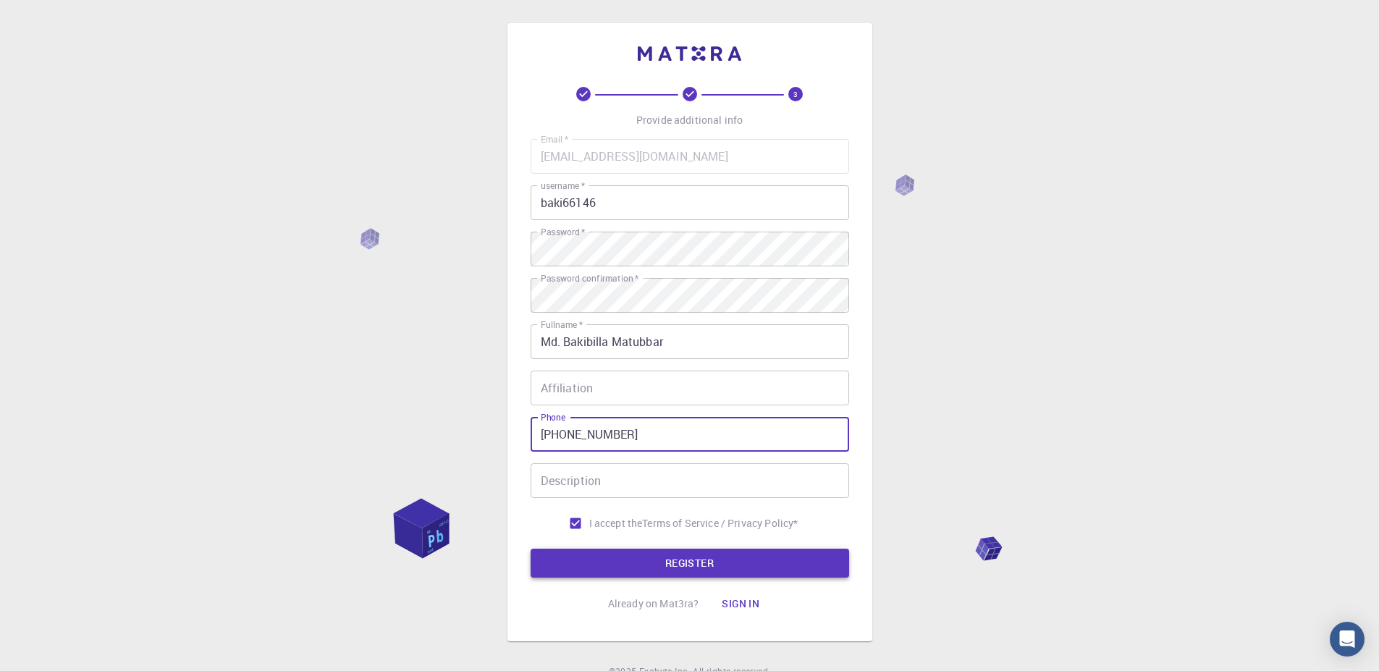
type input "+8801516005974"
click at [666, 573] on button "REGISTER" at bounding box center [690, 563] width 319 height 29
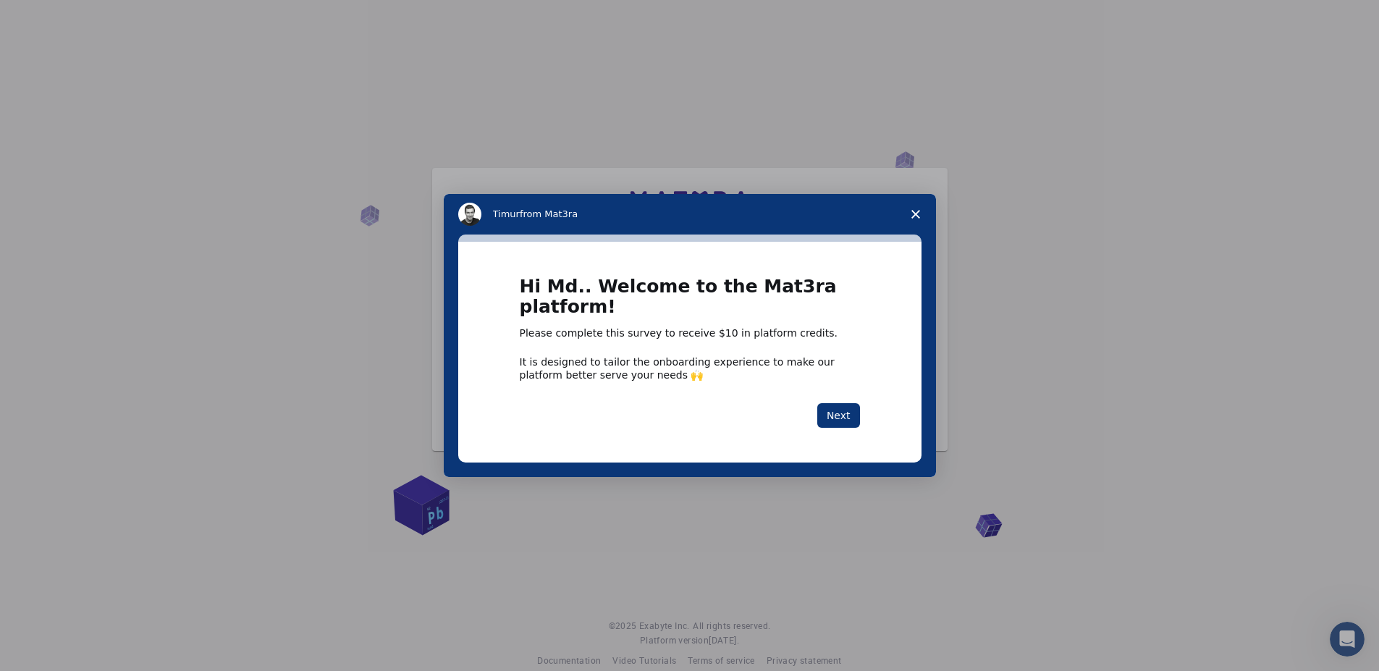
click at [911, 217] on polygon "Close survey" at bounding box center [915, 214] width 9 height 9
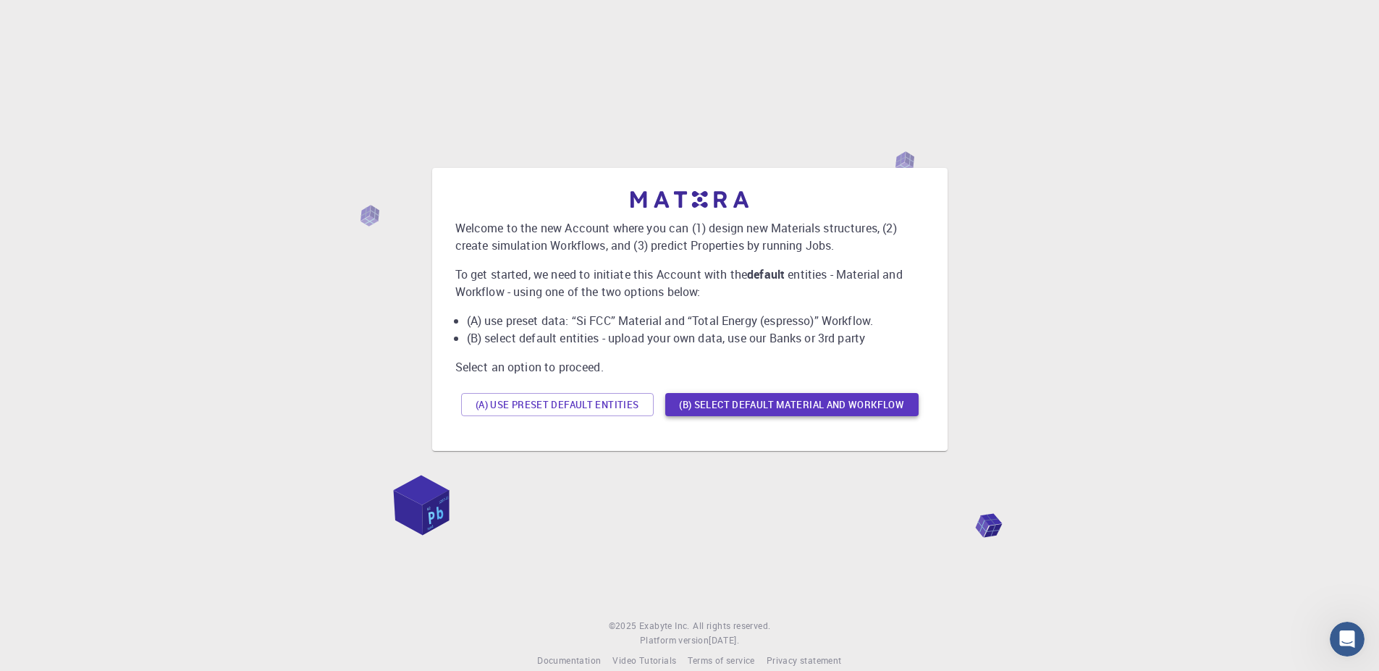
click at [739, 405] on button "(B) Select default material and workflow" at bounding box center [791, 404] width 253 height 23
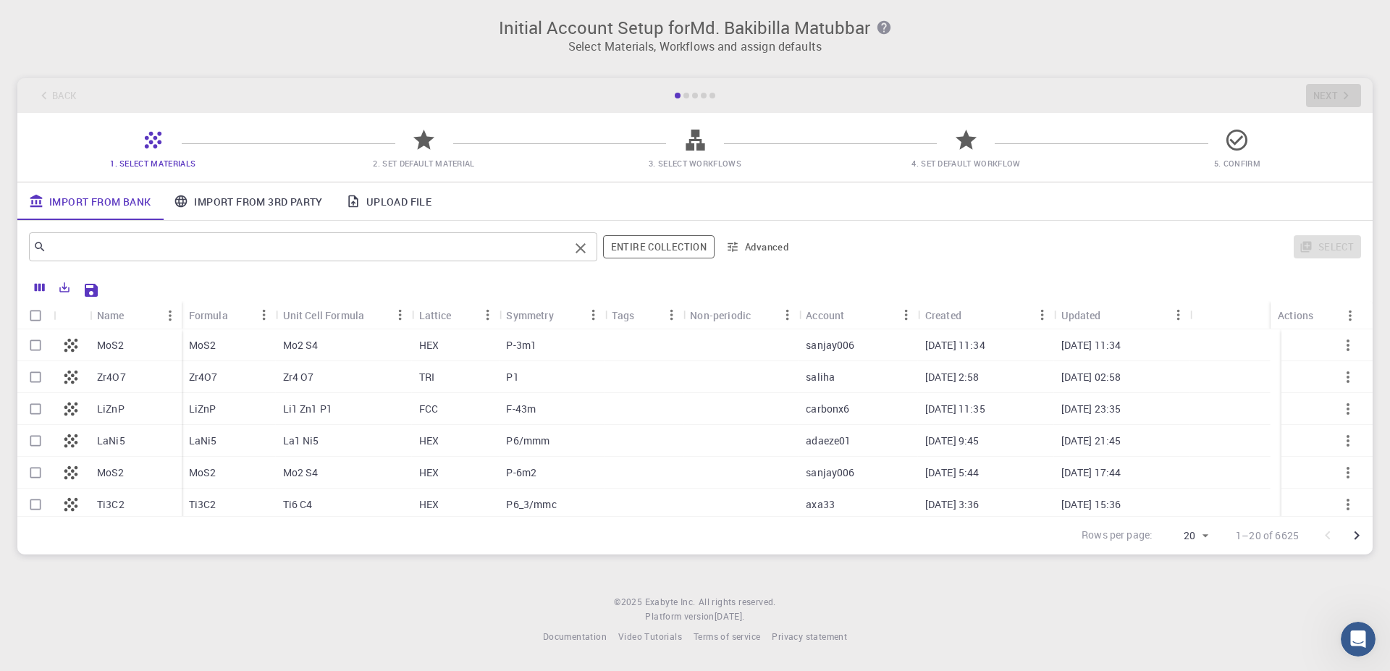
click at [118, 248] on input "text" at bounding box center [307, 247] width 523 height 20
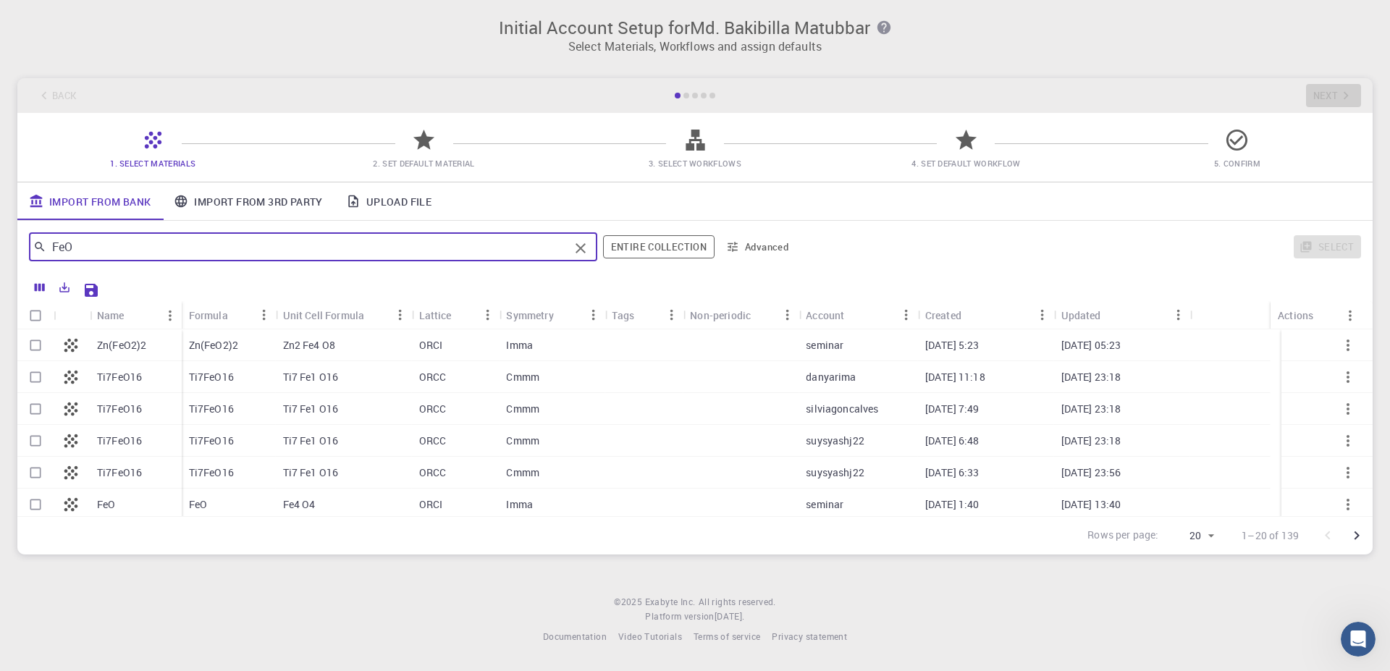
type input "FeO"
click at [219, 499] on div "FeO" at bounding box center [229, 505] width 94 height 32
checkbox input "true"
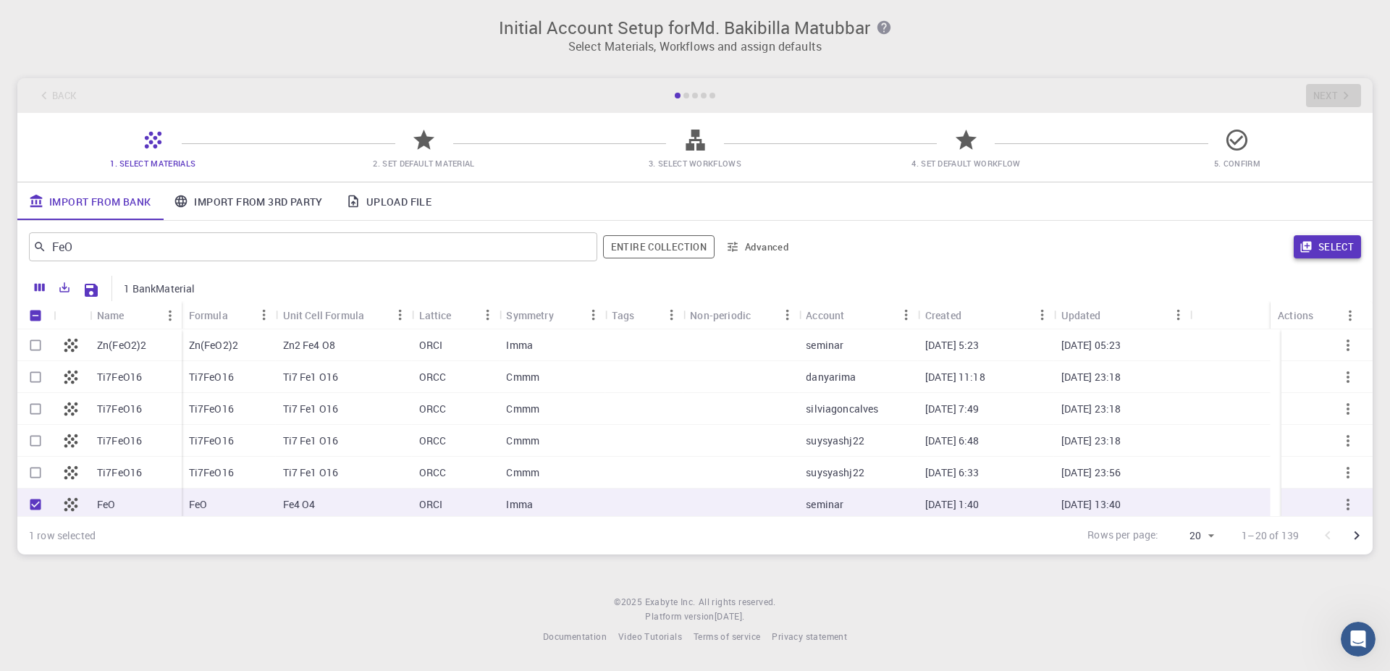
click at [1327, 239] on button "Select" at bounding box center [1327, 246] width 67 height 23
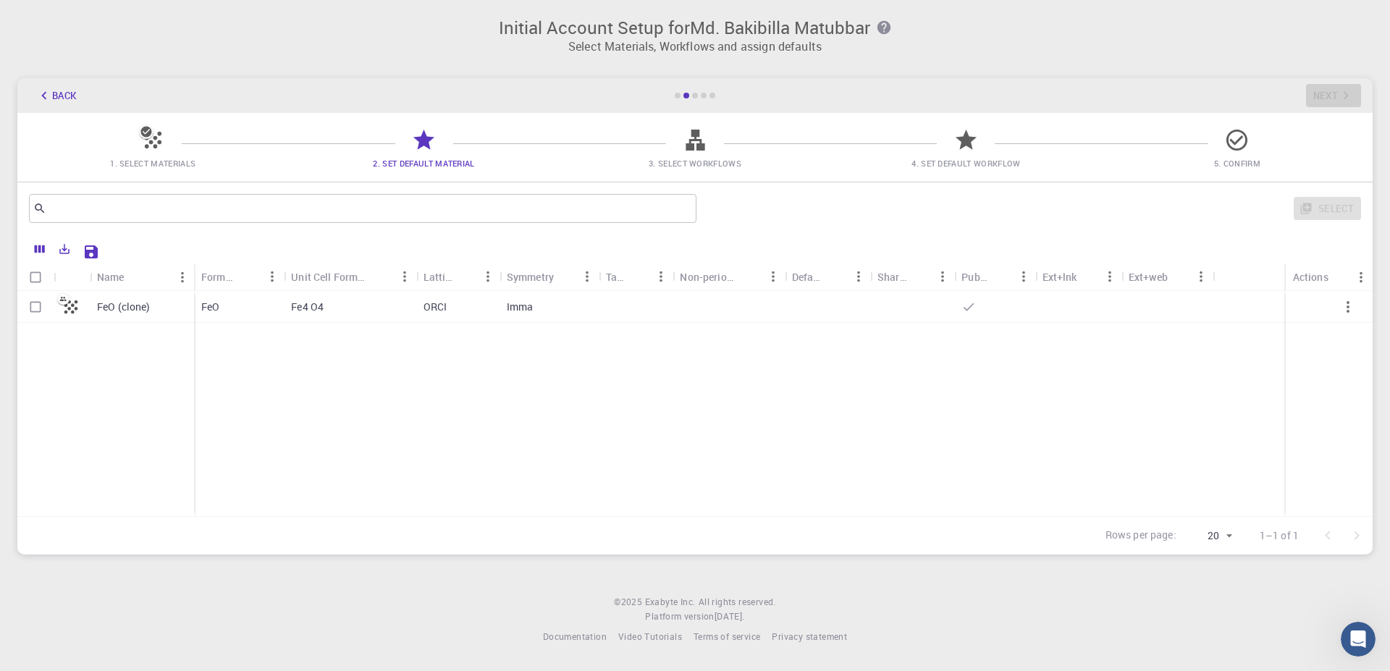
click at [688, 145] on icon at bounding box center [695, 140] width 19 height 21
click at [959, 151] on icon at bounding box center [965, 139] width 25 height 25
click at [308, 300] on p "Fe4 O4" at bounding box center [307, 307] width 33 height 14
checkbox input "true"
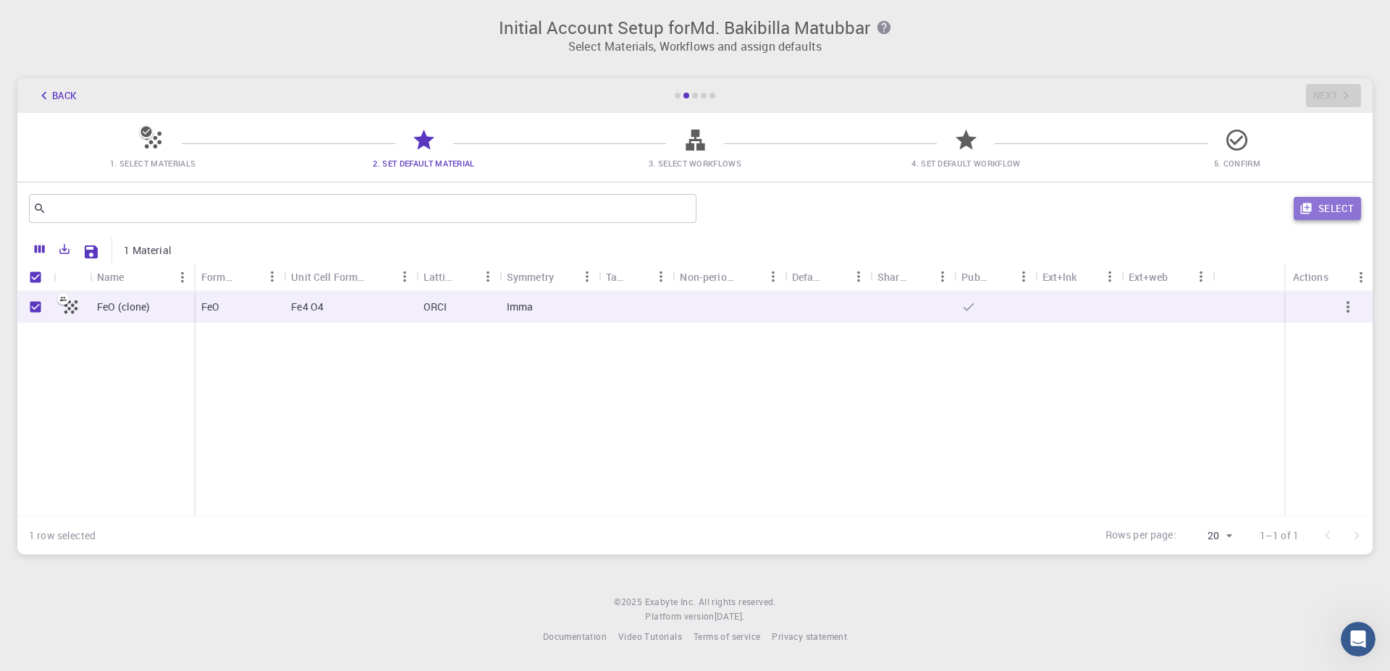
click at [1317, 207] on button "Select" at bounding box center [1327, 208] width 67 height 23
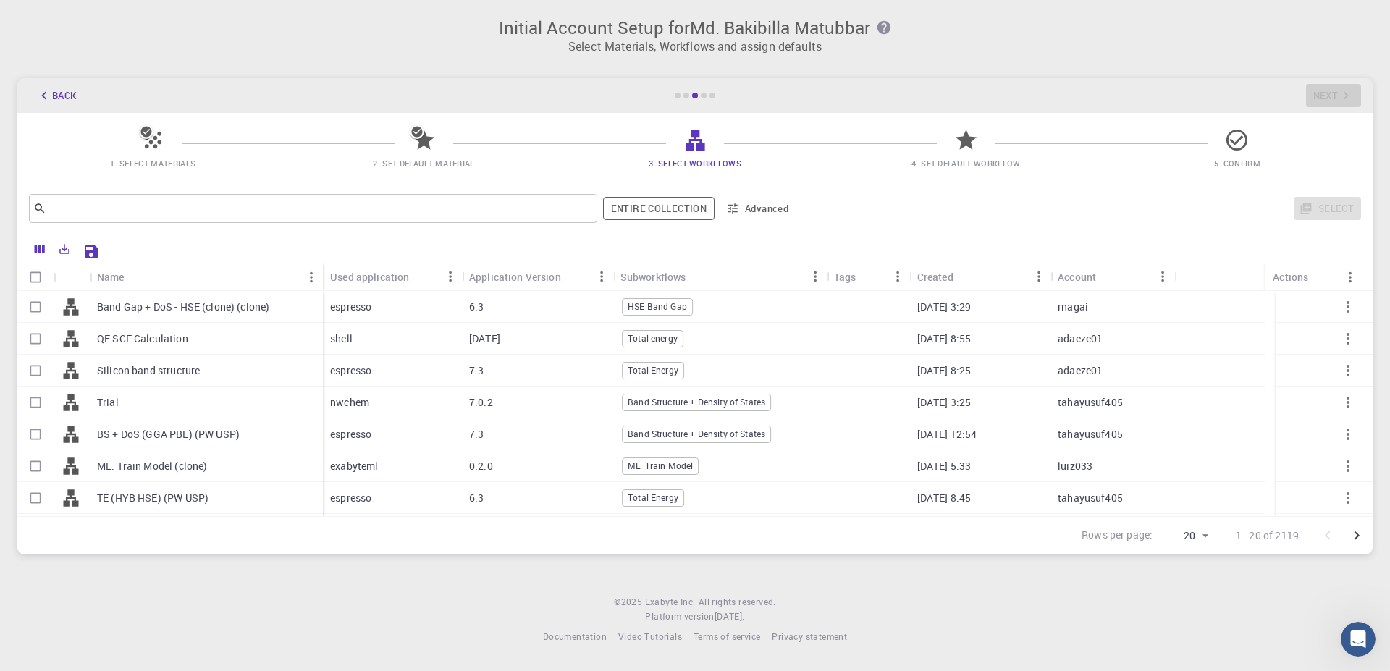
click at [135, 304] on p "Band Gap + DoS - HSE (clone) (clone)" at bounding box center [183, 307] width 172 height 14
checkbox input "true"
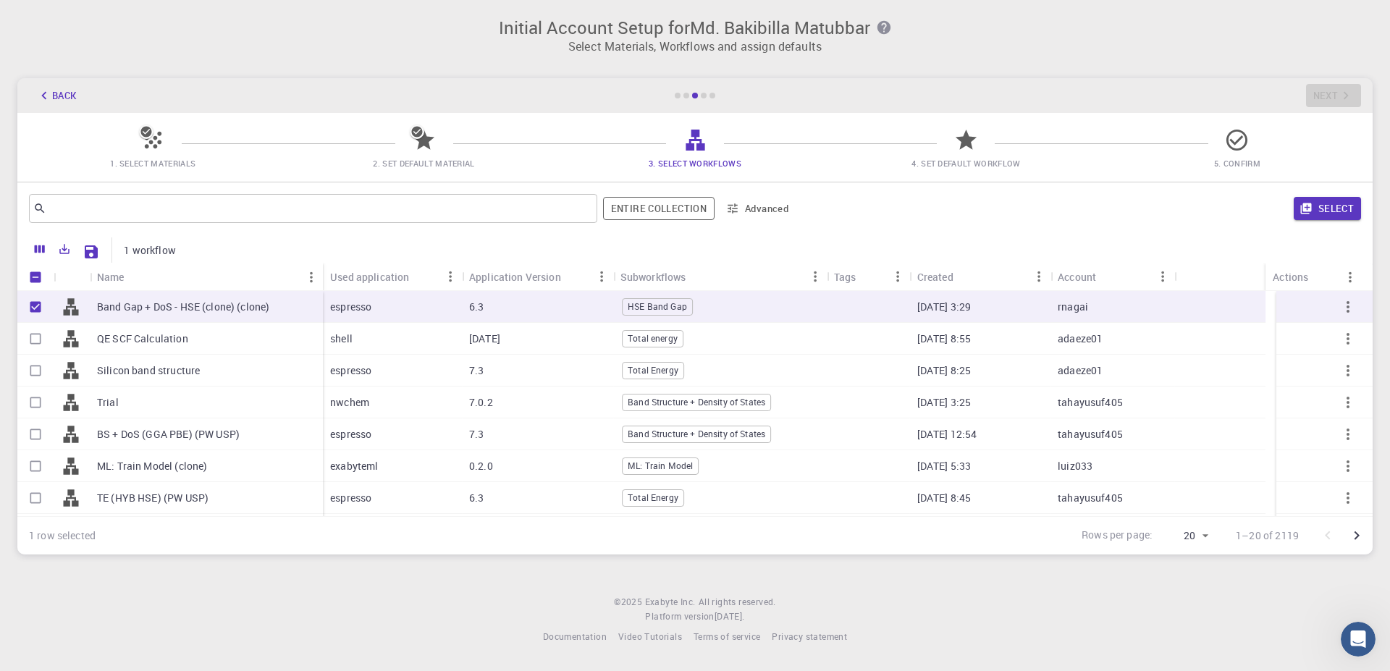
scroll to position [412, 0]
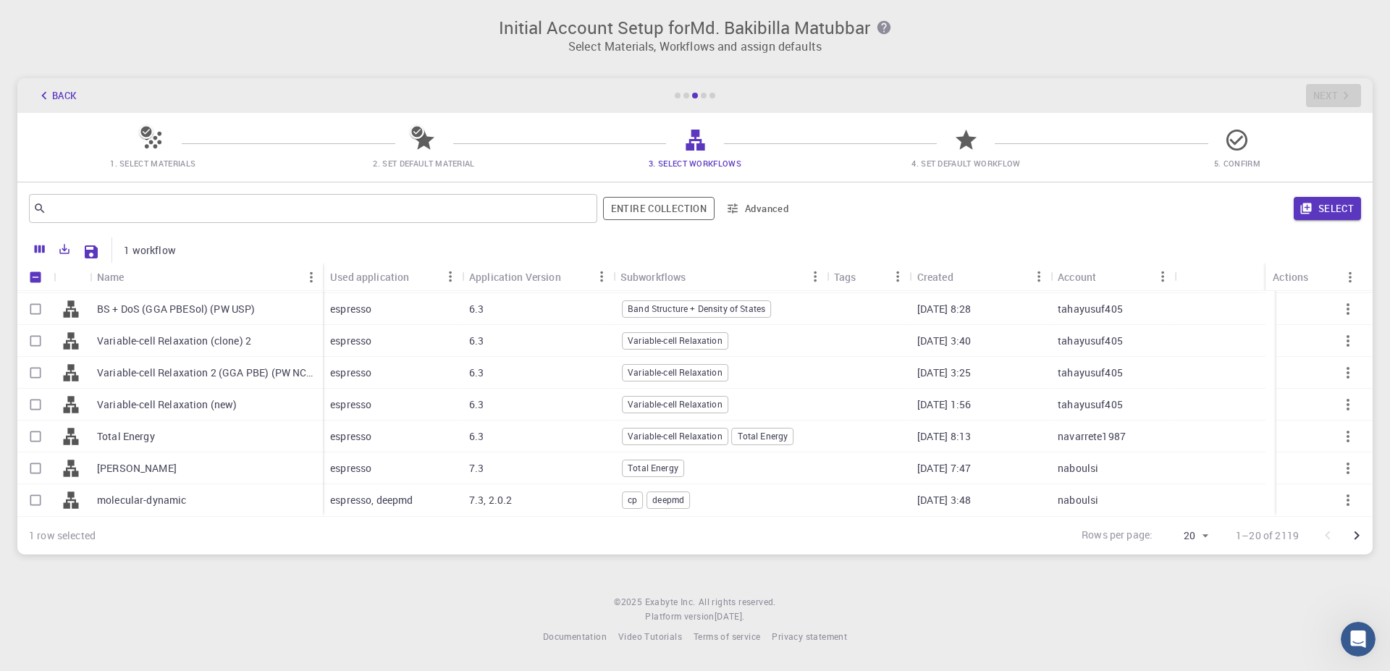
click at [120, 472] on p "Hubbard" at bounding box center [137, 468] width 80 height 14
checkbox input "true"
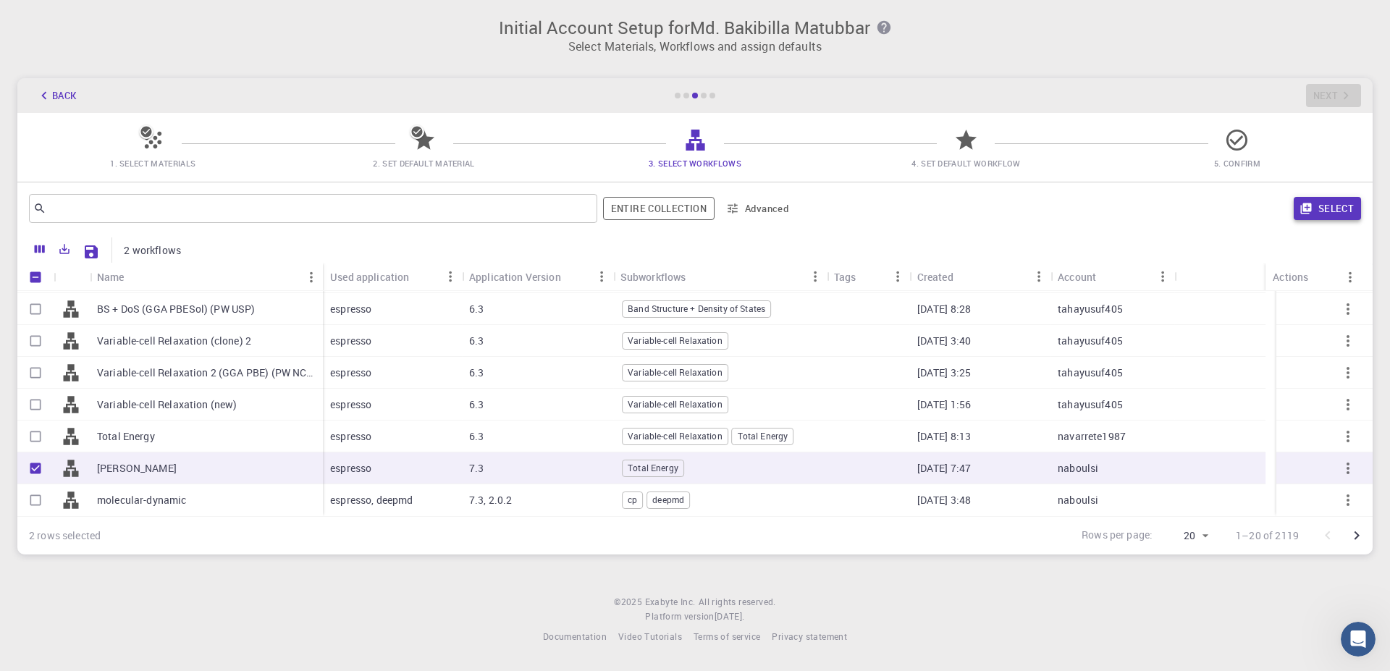
click at [1338, 212] on button "Select" at bounding box center [1327, 208] width 67 height 23
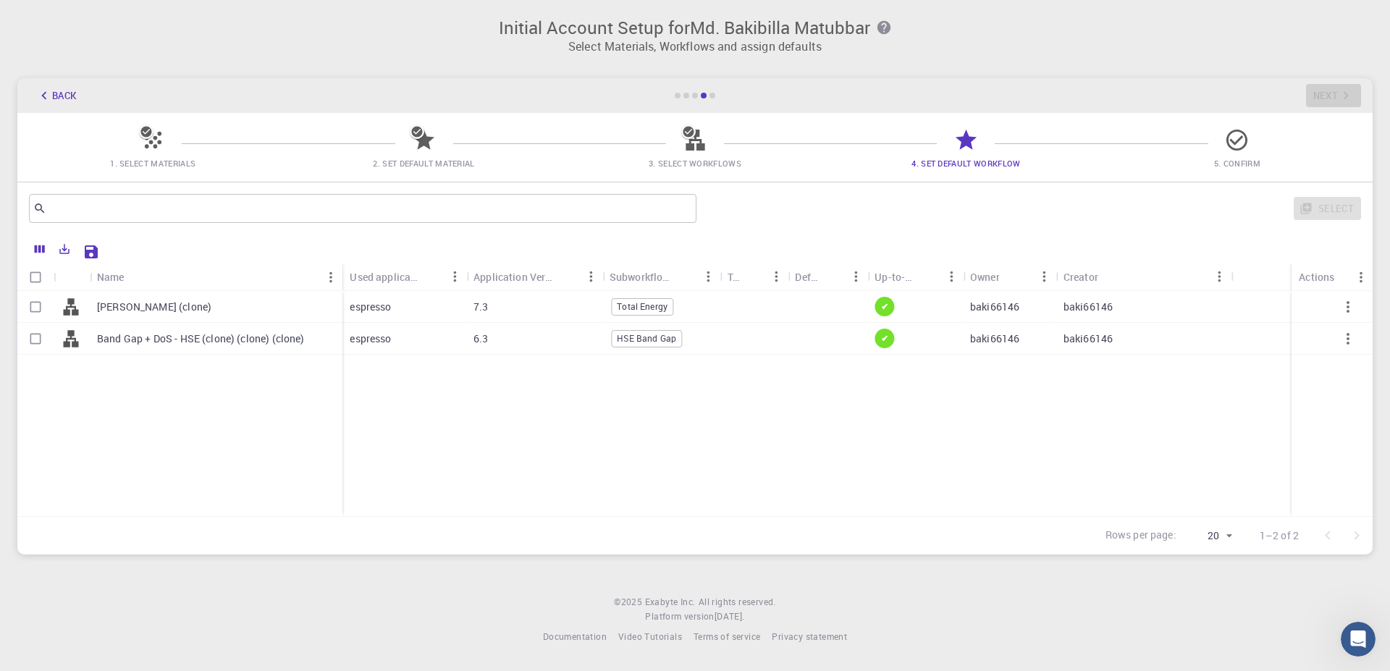
click at [95, 299] on div "[PERSON_NAME] (clone)" at bounding box center [216, 307] width 253 height 32
checkbox input "true"
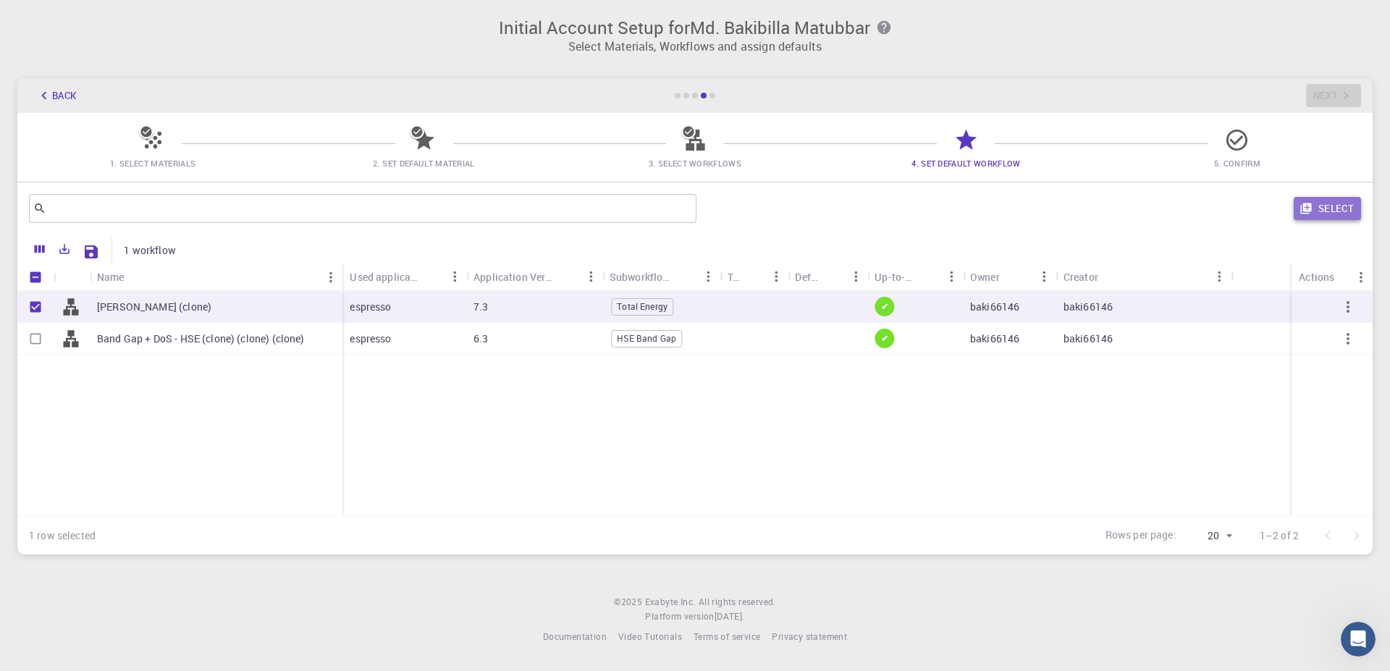
click at [1339, 212] on button "Select" at bounding box center [1327, 208] width 67 height 23
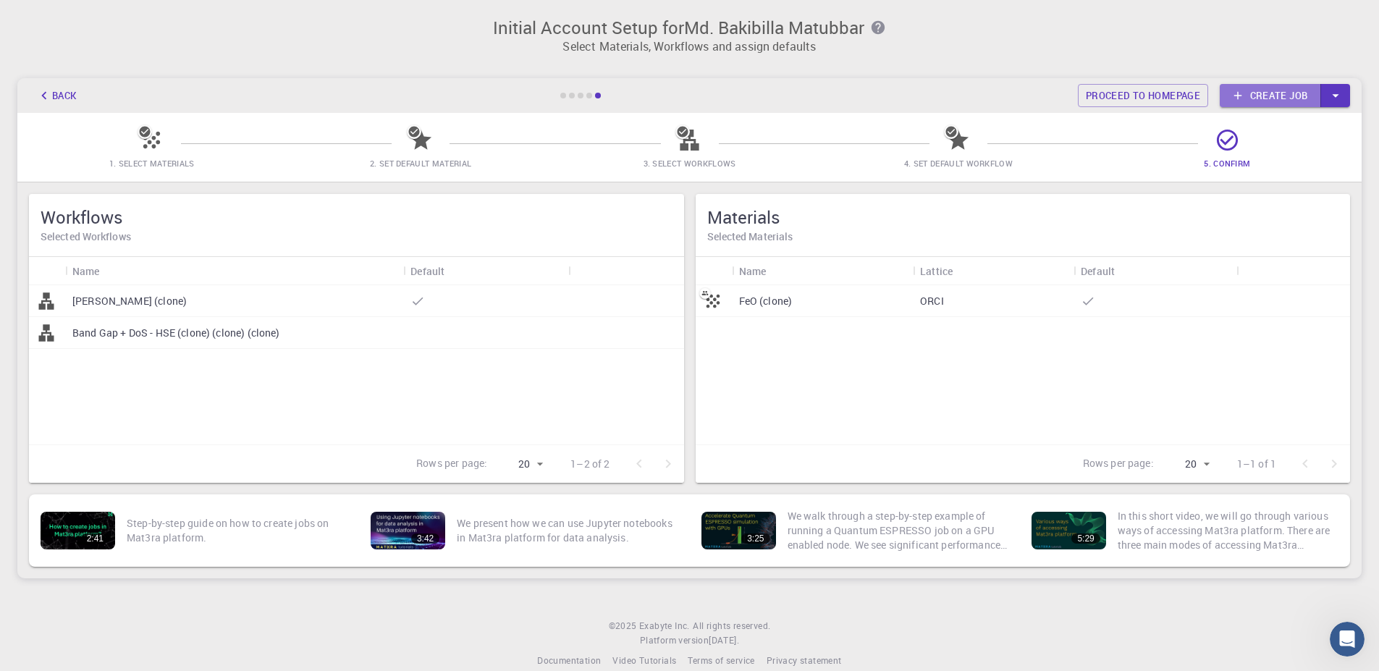
click at [1302, 103] on link "Create job" at bounding box center [1270, 95] width 101 height 23
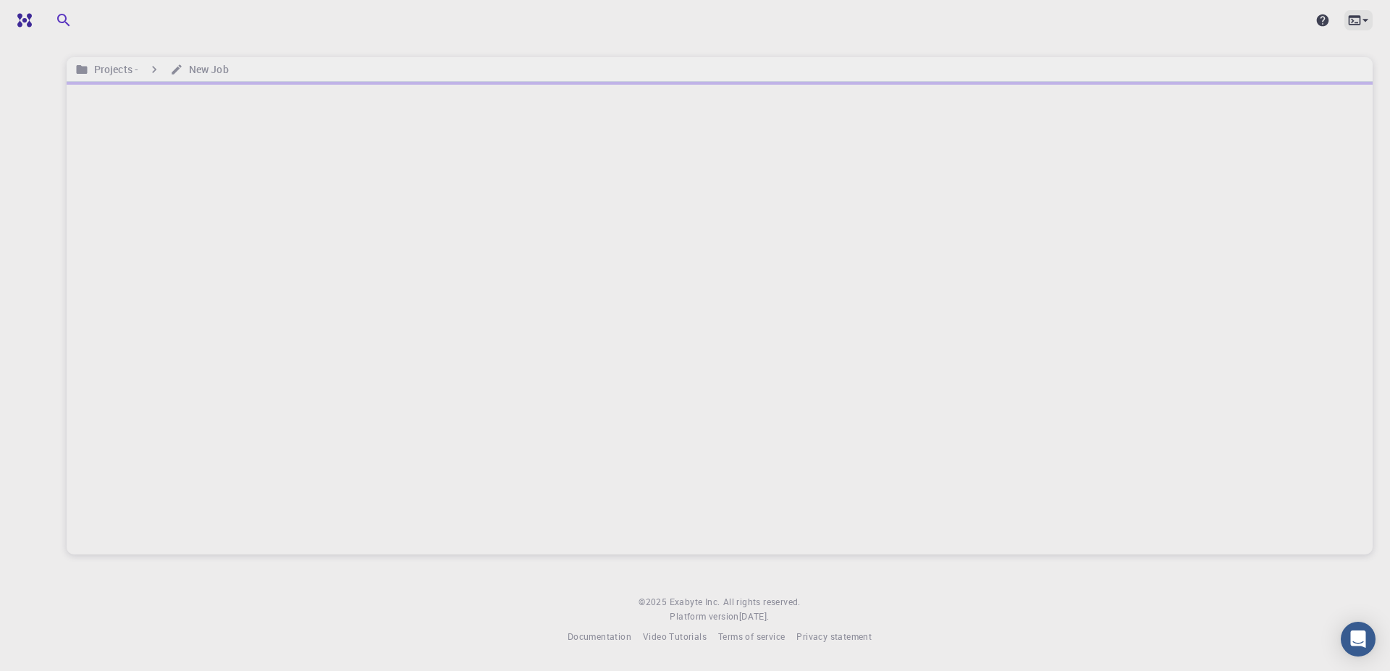
click at [1362, 14] on icon at bounding box center [1365, 20] width 14 height 14
click at [908, 327] on div at bounding box center [695, 335] width 1390 height 671
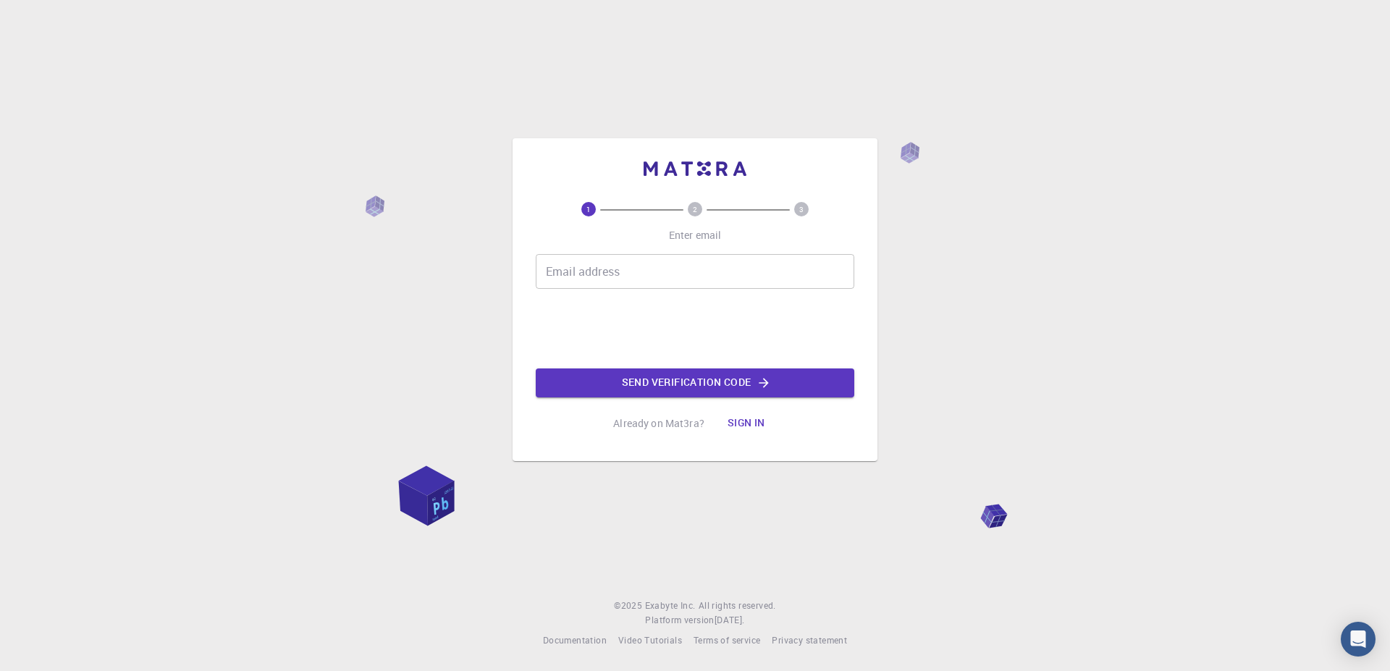
click at [599, 245] on div "1 2 3 Enter email Email address Email address Send verification code Already on…" at bounding box center [695, 320] width 319 height 236
click at [593, 264] on div "Email address Email address" at bounding box center [695, 271] width 319 height 35
type input "[EMAIL_ADDRESS][DOMAIN_NAME]"
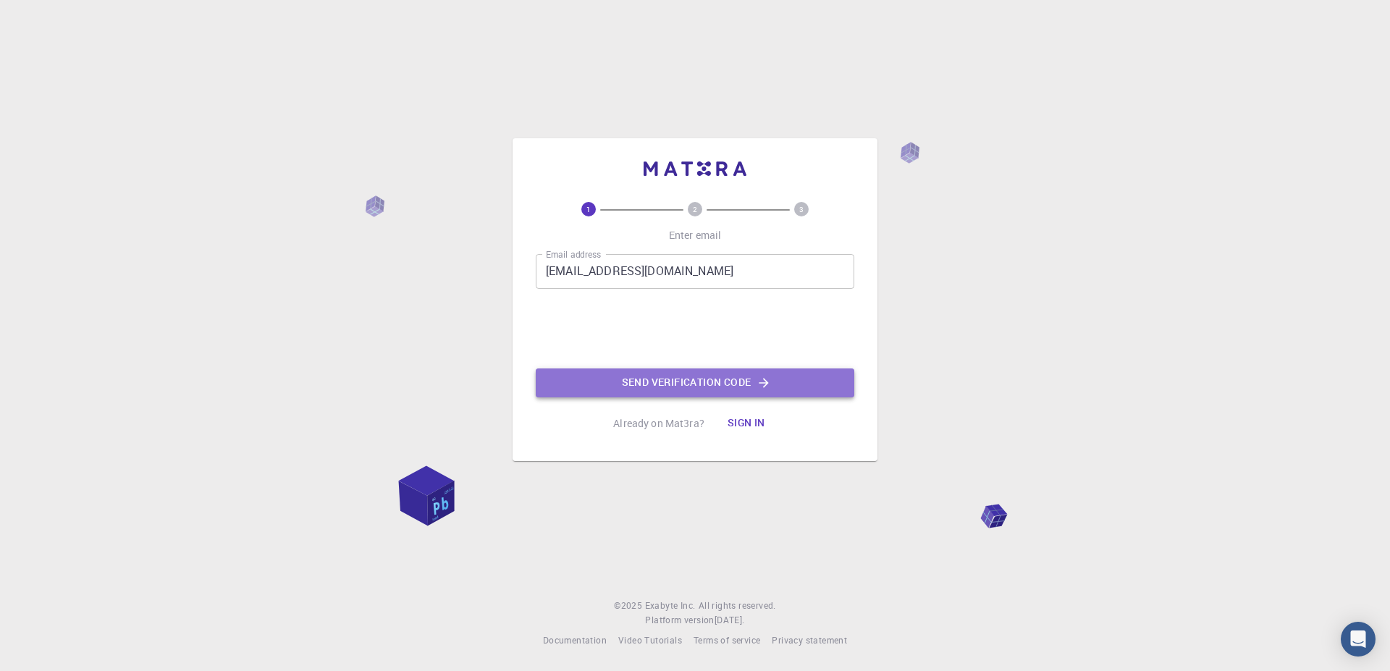
click at [694, 387] on button "Send verification code" at bounding box center [695, 382] width 319 height 29
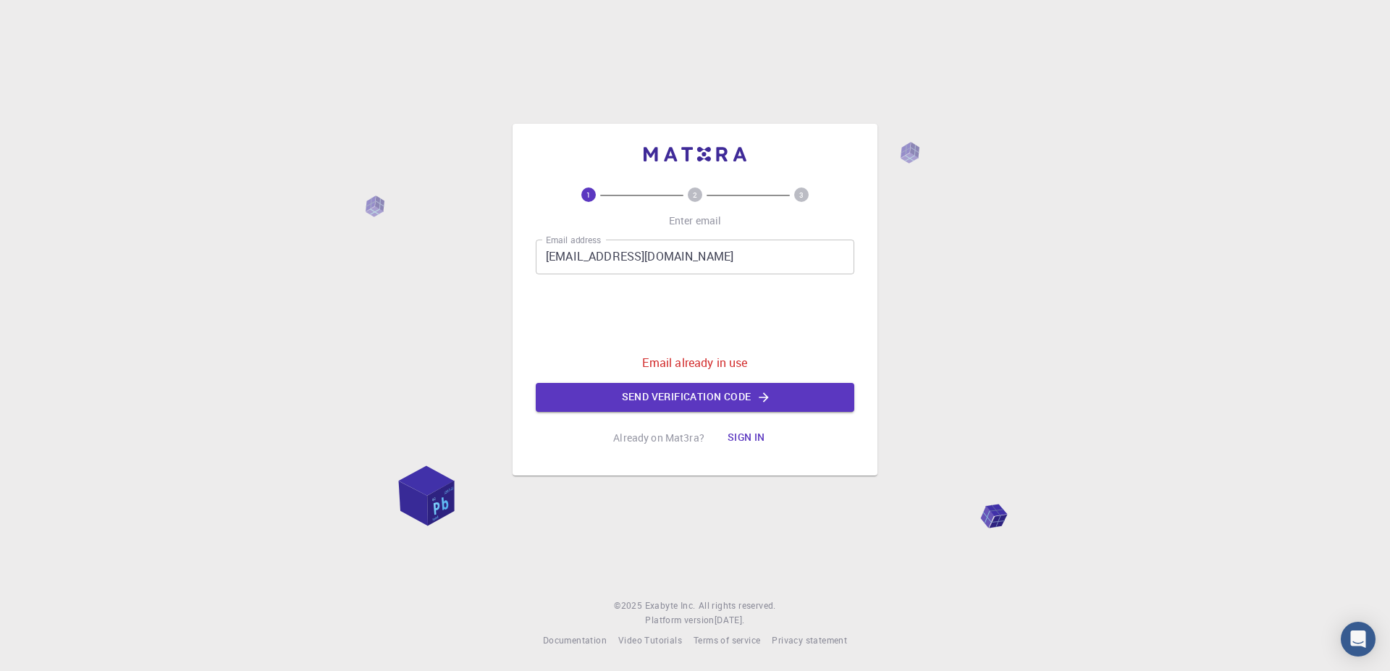
click at [739, 444] on button "Sign in" at bounding box center [746, 437] width 61 height 29
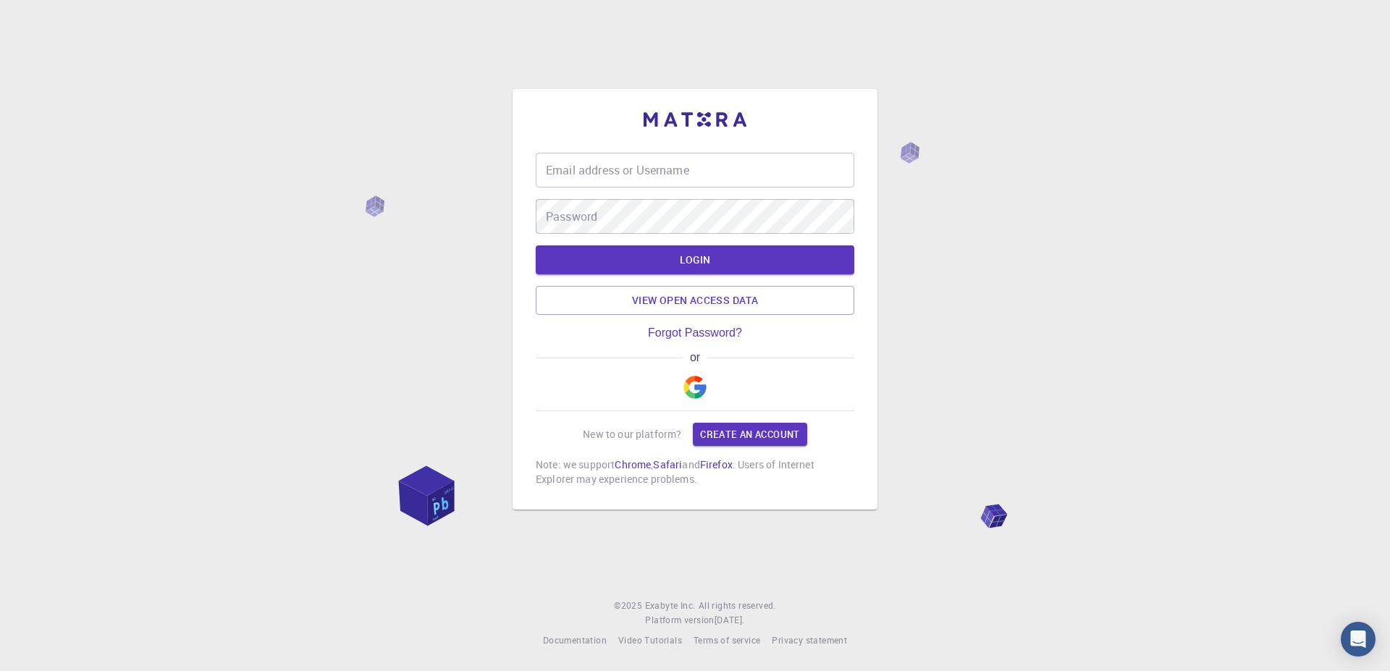
type input "[EMAIL_ADDRESS][DOMAIN_NAME]"
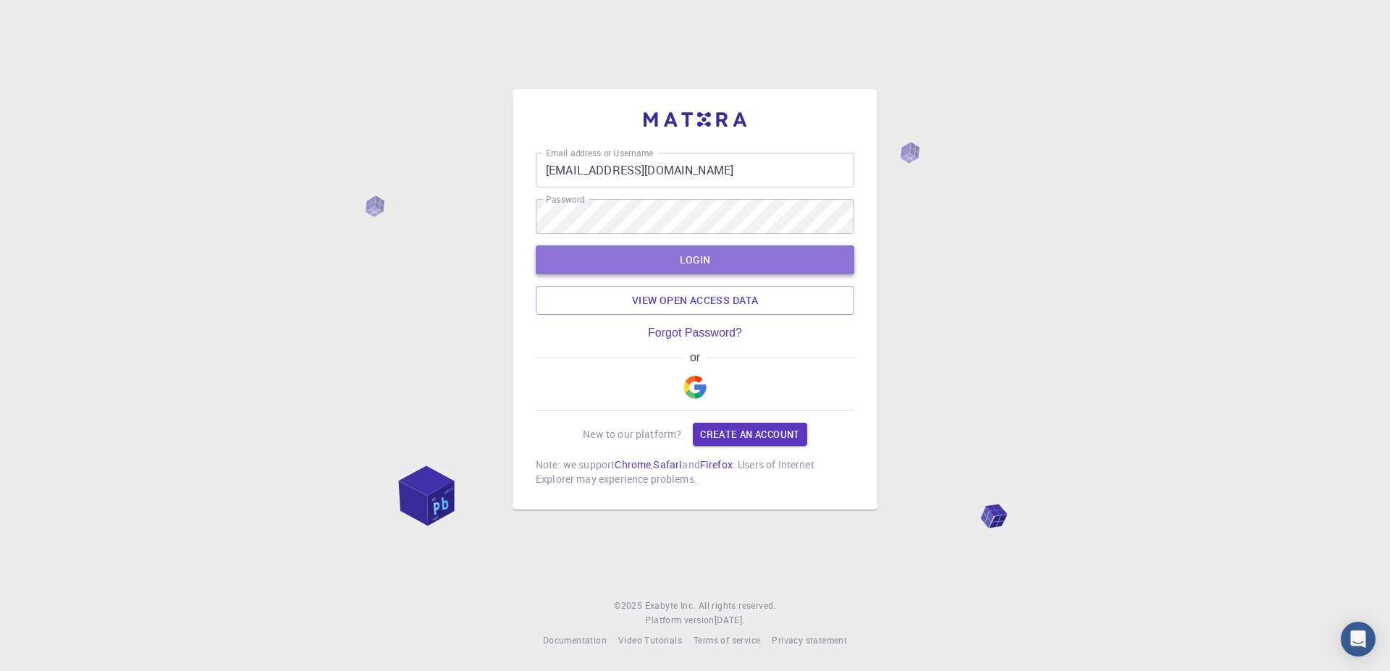
click at [717, 264] on button "LOGIN" at bounding box center [695, 259] width 319 height 29
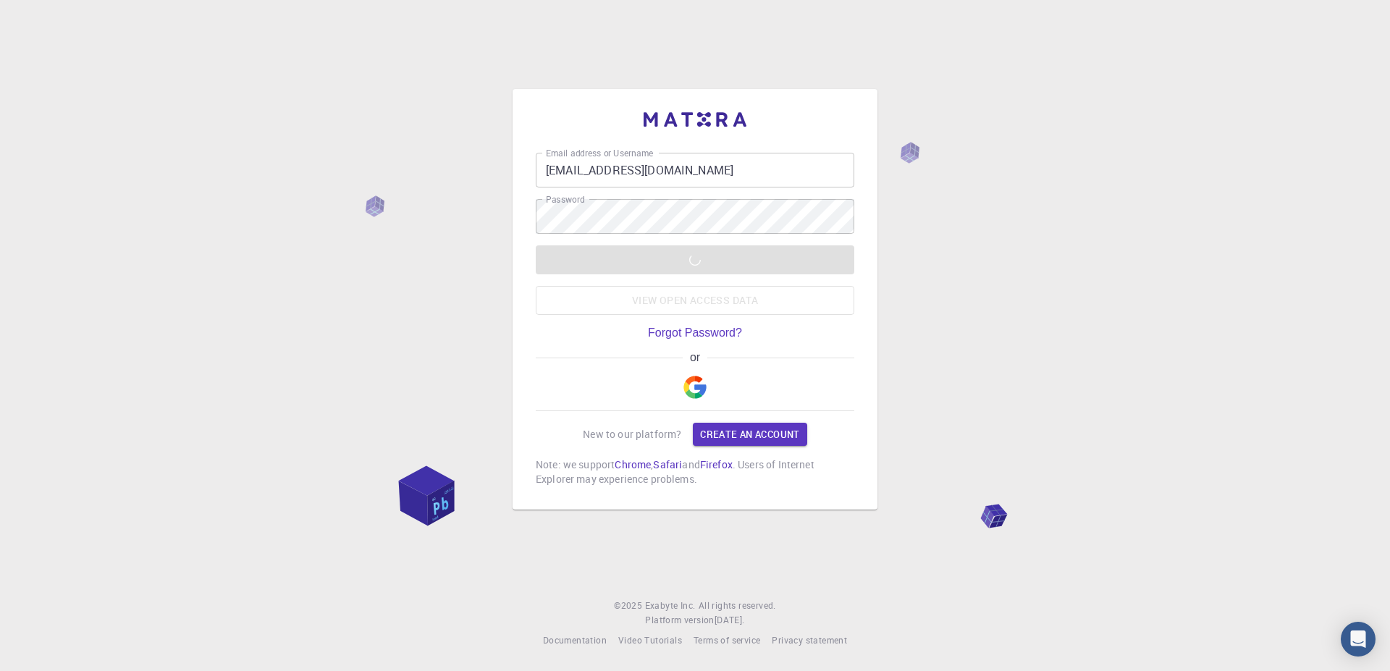
click at [1137, 271] on div "Email address or Username mdbakibillah2580@gmail.com Email address or Username …" at bounding box center [695, 335] width 1390 height 671
click at [677, 267] on div "LOGIN View open access data" at bounding box center [695, 279] width 319 height 69
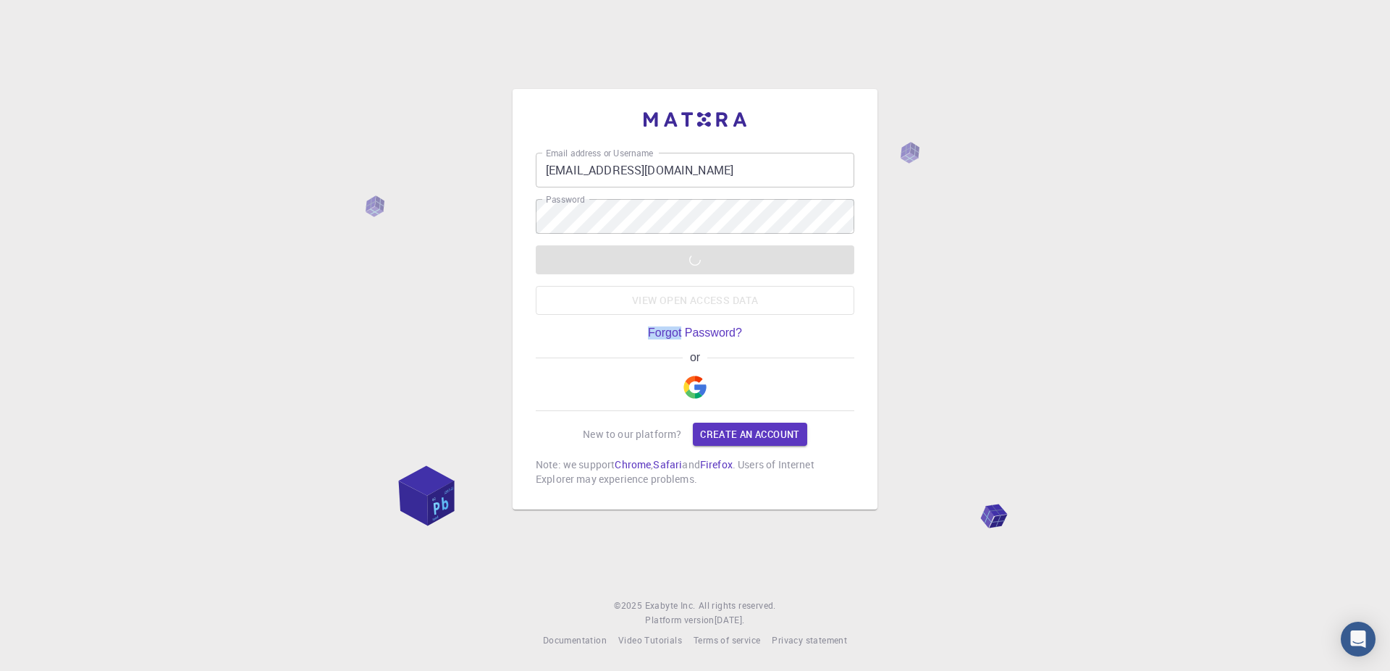
click at [677, 267] on div "LOGIN View open access data" at bounding box center [695, 279] width 319 height 69
click at [678, 266] on div "LOGIN View open access data" at bounding box center [695, 279] width 319 height 69
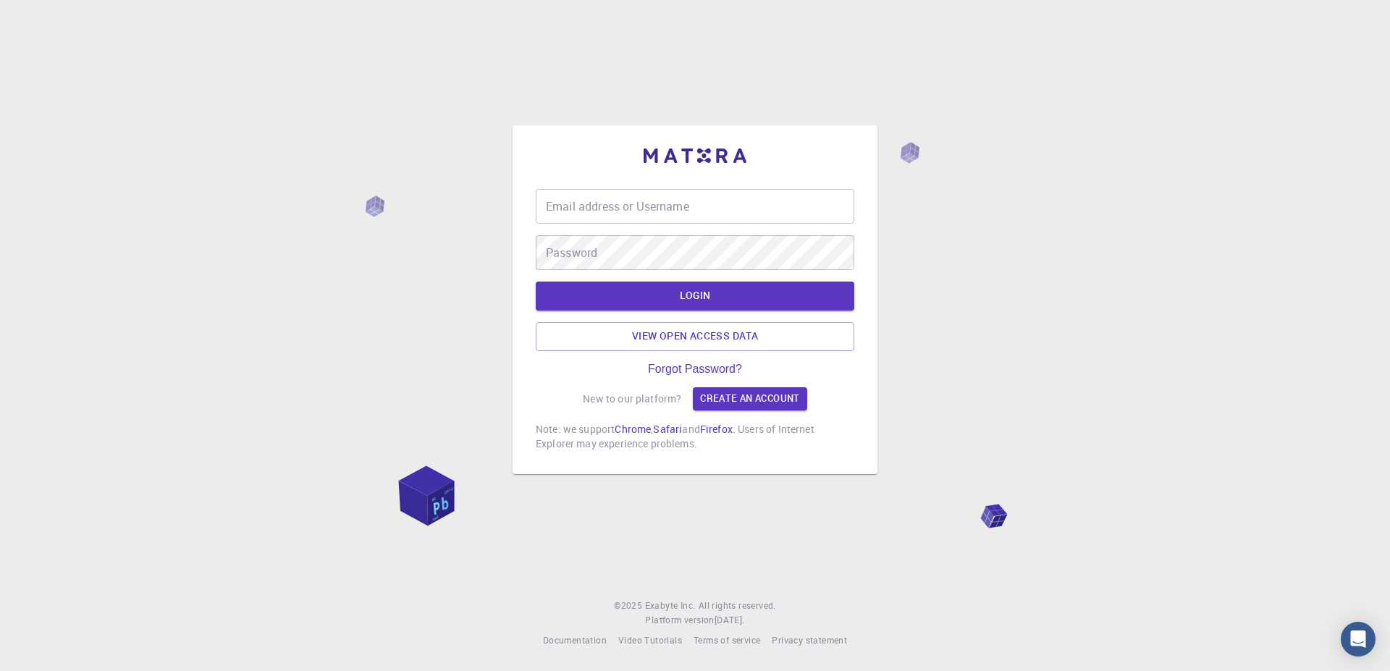
type input "[EMAIL_ADDRESS][DOMAIN_NAME]"
click at [1103, 290] on div "Email address or Username [EMAIL_ADDRESS][DOMAIN_NAME] Email address or Usernam…" at bounding box center [695, 335] width 1390 height 671
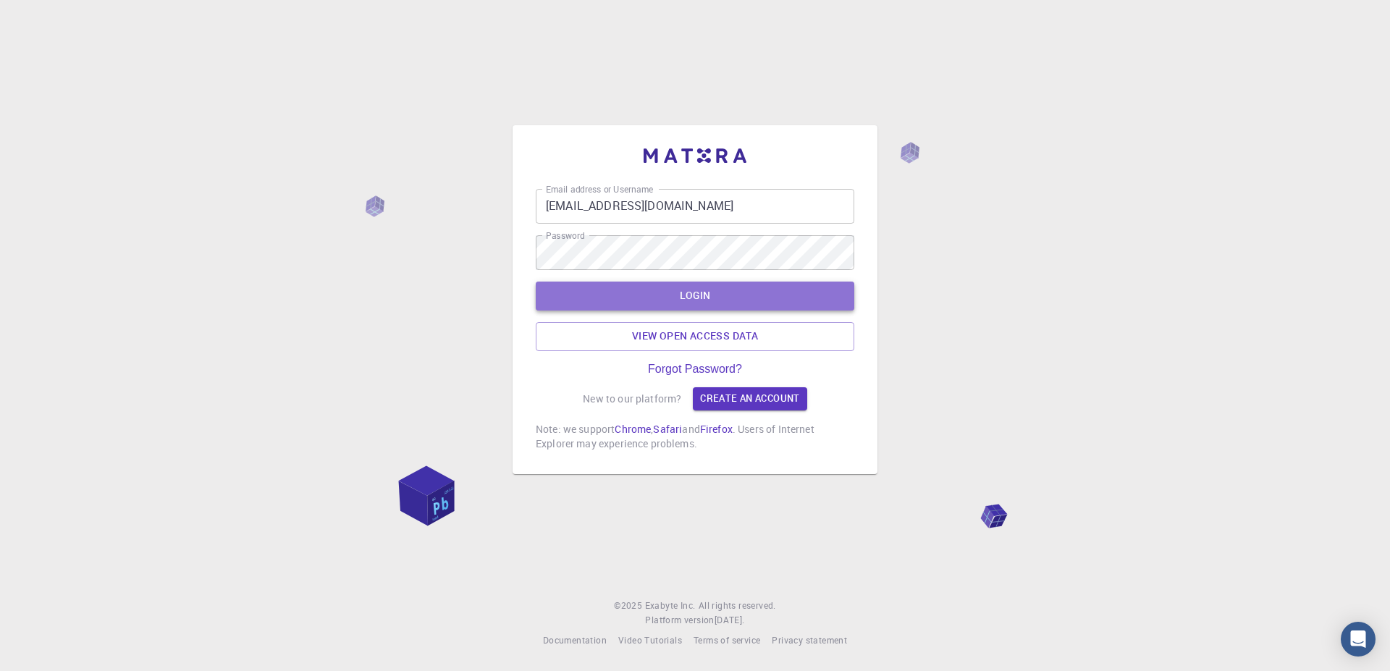
click at [743, 295] on button "LOGIN" at bounding box center [695, 296] width 319 height 29
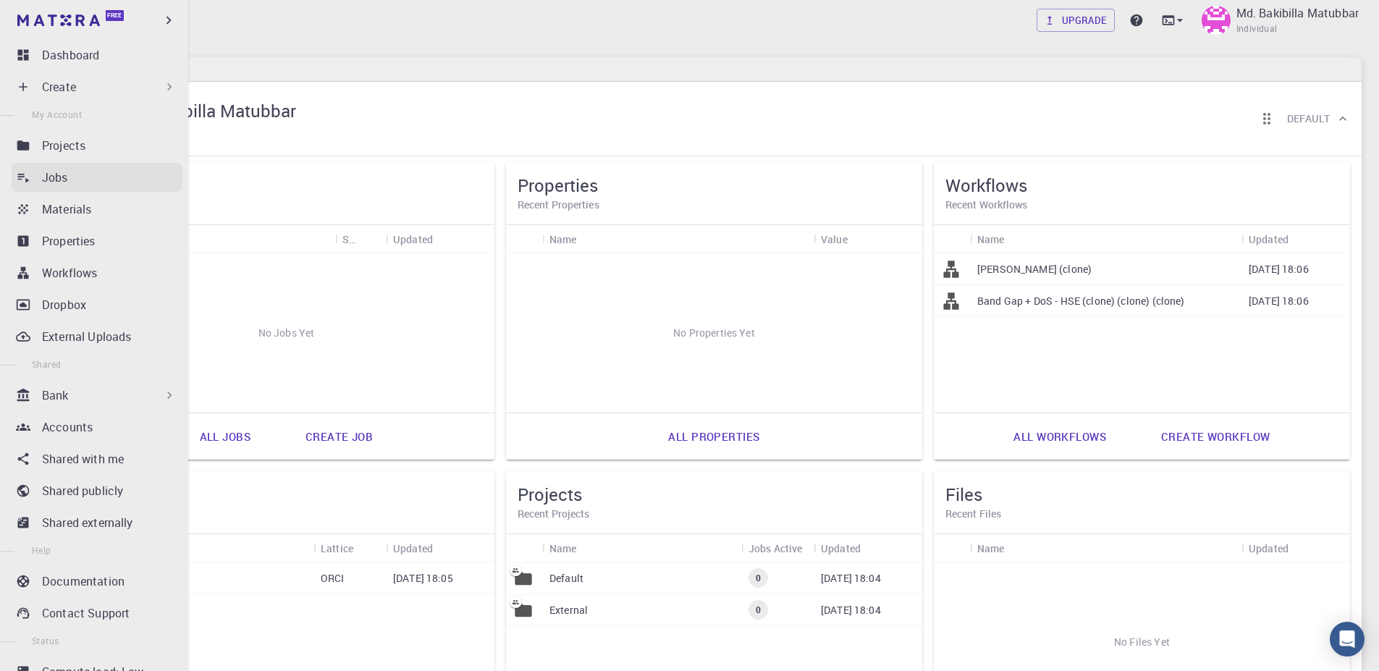
click at [49, 180] on p "Jobs" at bounding box center [55, 177] width 26 height 17
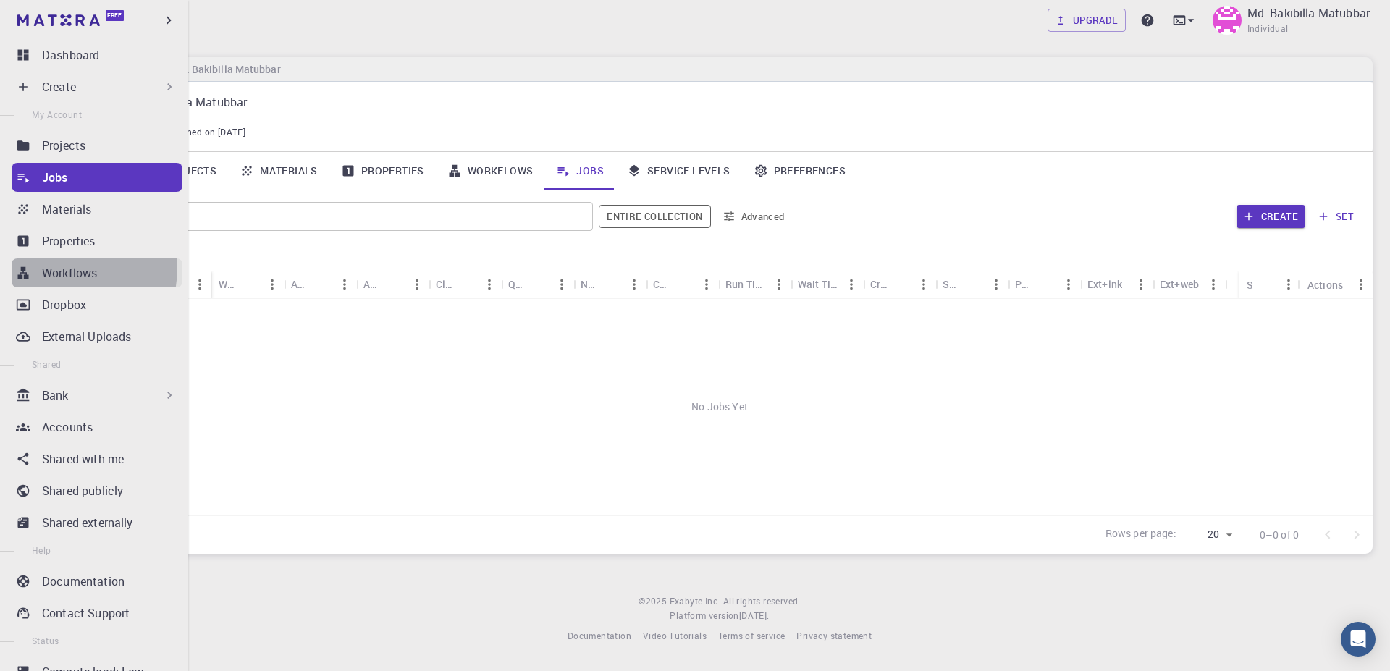
click at [59, 268] on p "Workflows" at bounding box center [69, 272] width 55 height 17
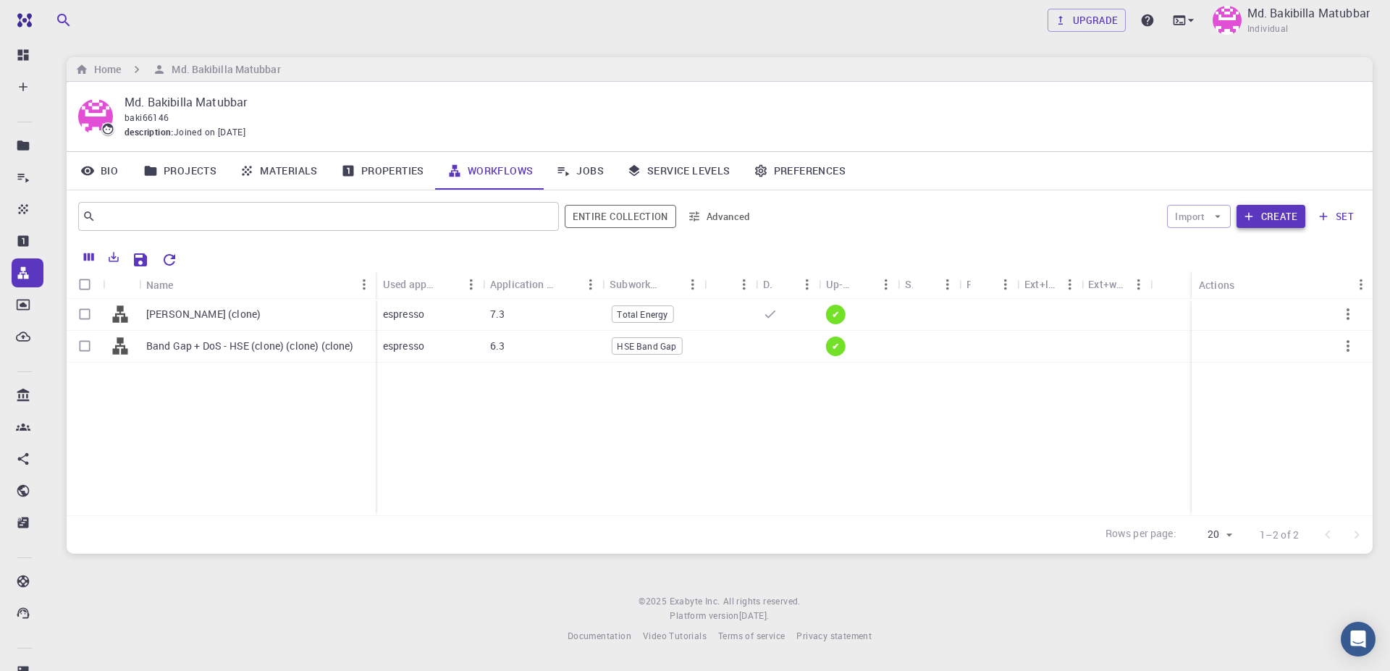
click at [1270, 217] on button "Create" at bounding box center [1270, 216] width 69 height 23
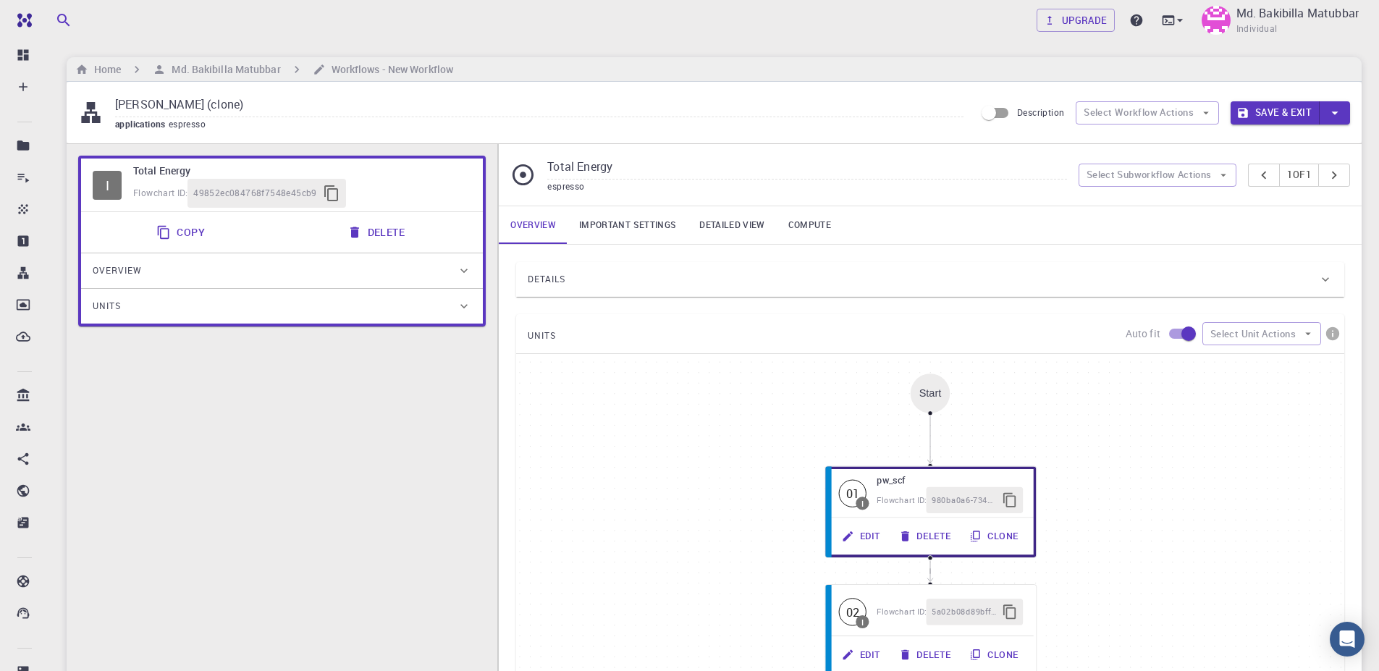
click at [714, 220] on link "Detailed view" at bounding box center [732, 225] width 88 height 38
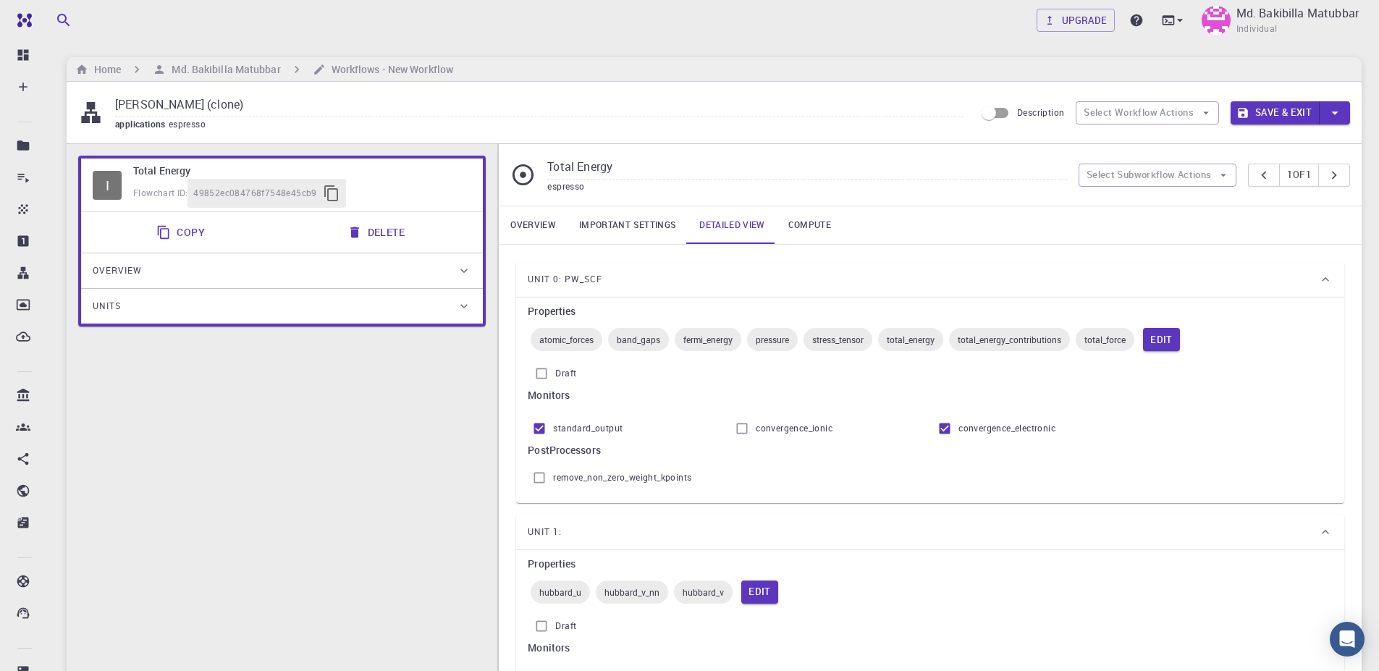
click at [714, 220] on link "Detailed view" at bounding box center [732, 225] width 88 height 38
click at [695, 159] on input "Total Energy" at bounding box center [806, 168] width 519 height 24
drag, startPoint x: 1389, startPoint y: 245, endPoint x: 1373, endPoint y: 129, distance: 117.6
click at [1373, 129] on html "Free Dashboard Create New Job New Material Create Material Upload File Import f…" at bounding box center [689, 464] width 1379 height 929
click at [996, 225] on div "Overview Important settings Detailed view Compute" at bounding box center [930, 225] width 863 height 38
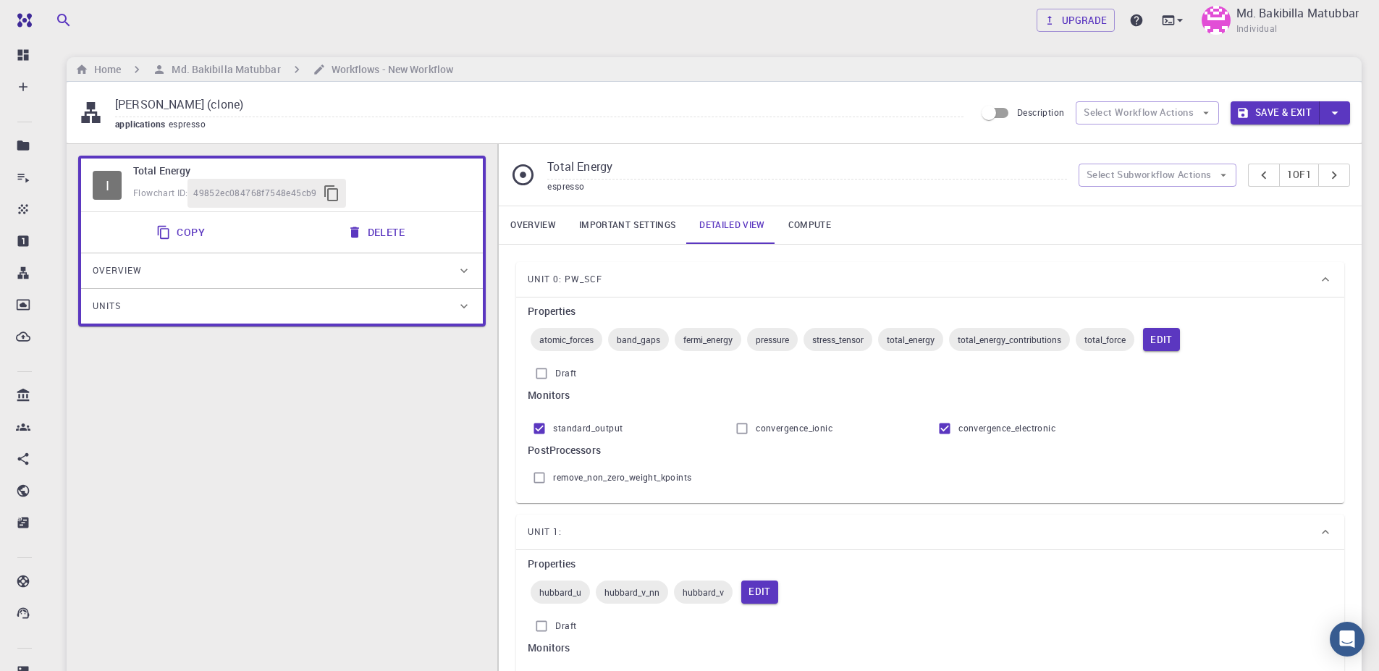
click at [541, 219] on link "Overview" at bounding box center [533, 225] width 69 height 38
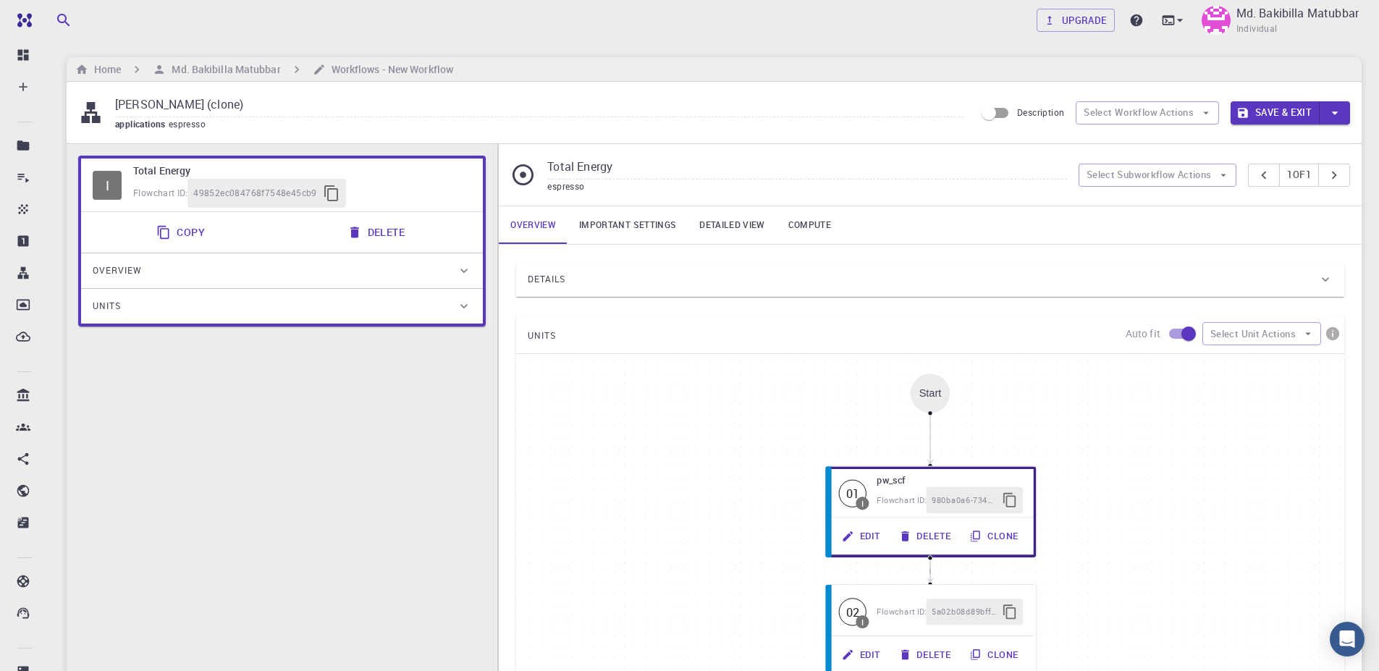
click at [942, 182] on div "espresso" at bounding box center [806, 187] width 519 height 14
click at [885, 276] on div "Details" at bounding box center [923, 279] width 791 height 23
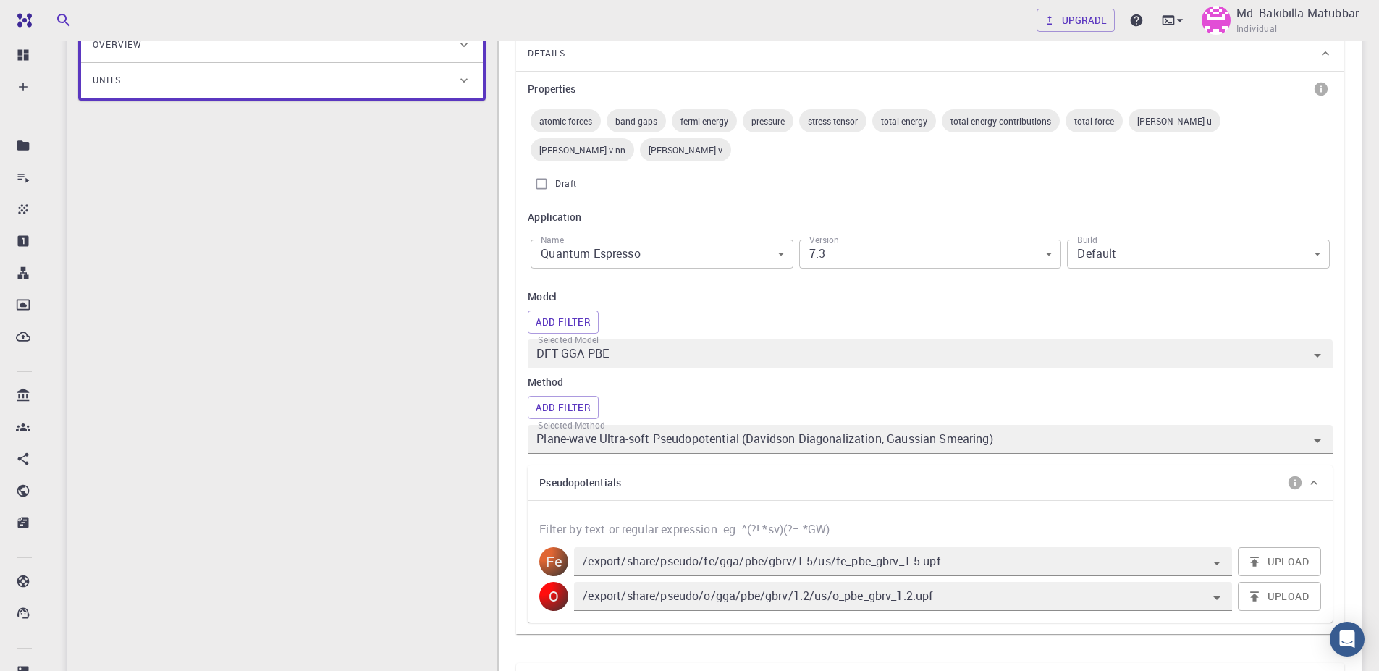
scroll to position [256, 0]
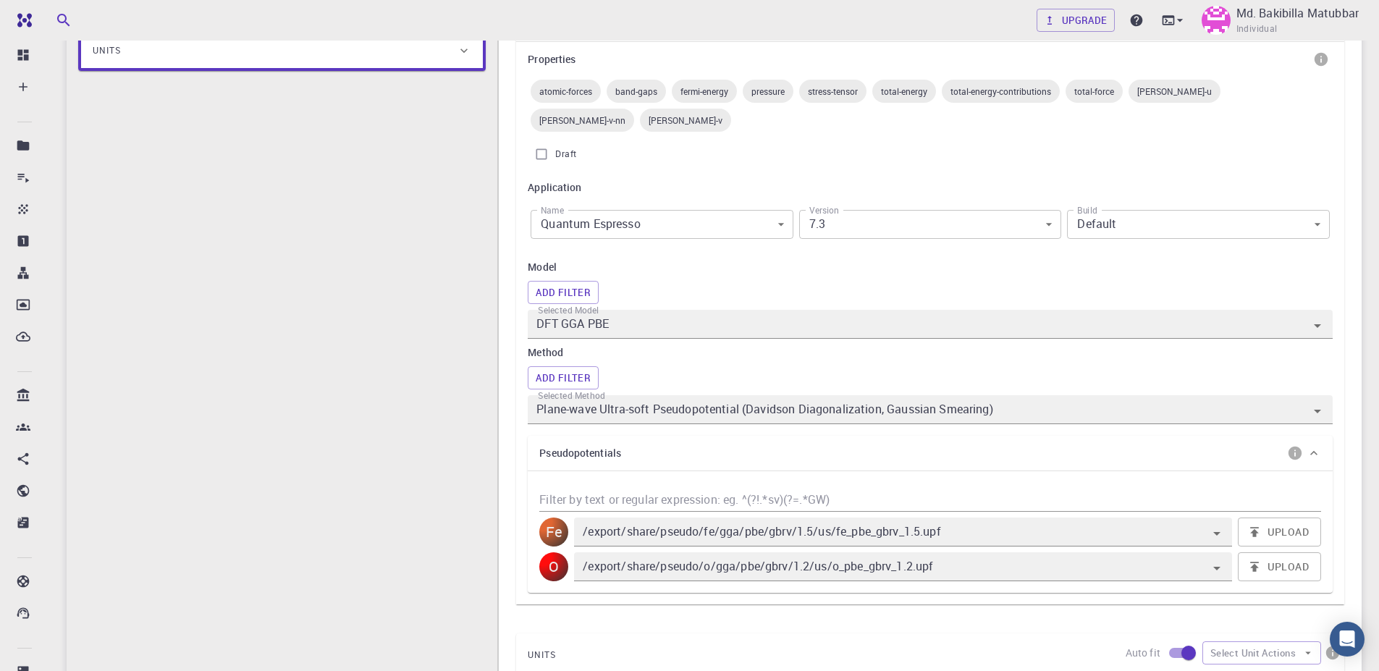
drag, startPoint x: 1389, startPoint y: 214, endPoint x: 1389, endPoint y: 320, distance: 105.7
click at [1379, 320] on html "Free Dashboard Create New Job New Material Create Material Upload File Import f…" at bounding box center [689, 536] width 1379 height 1585
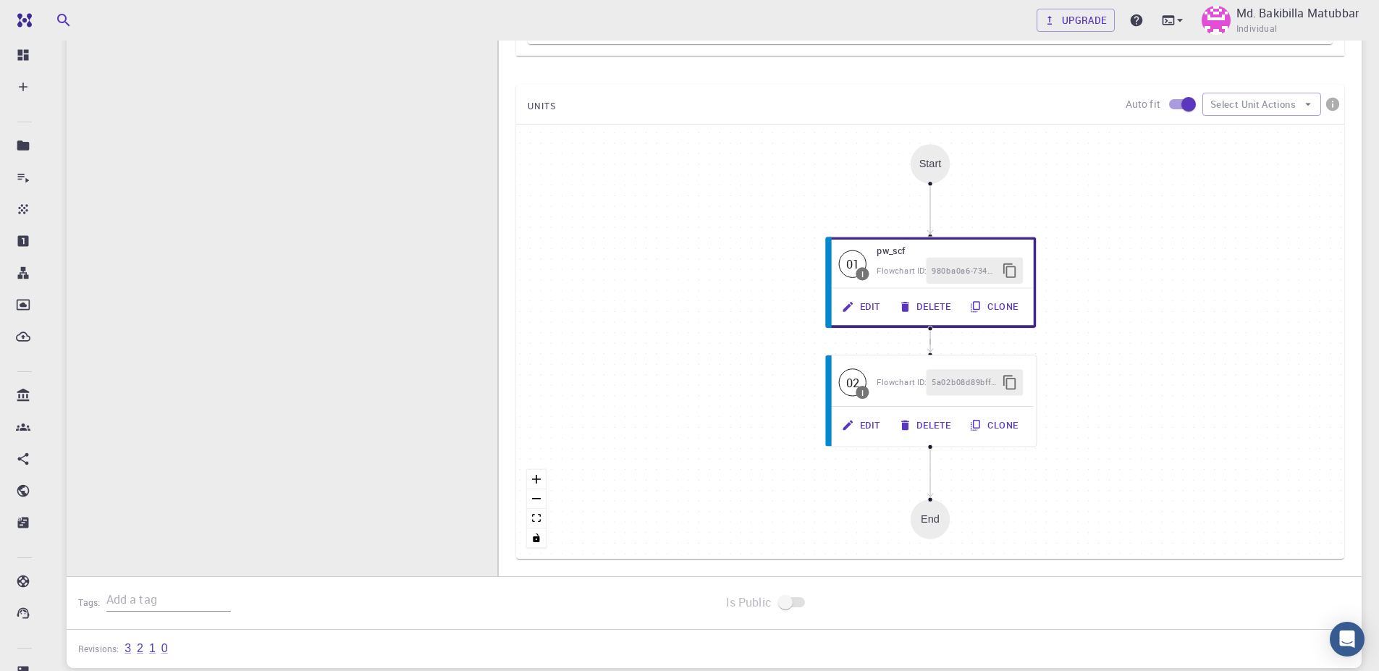
scroll to position [806, 0]
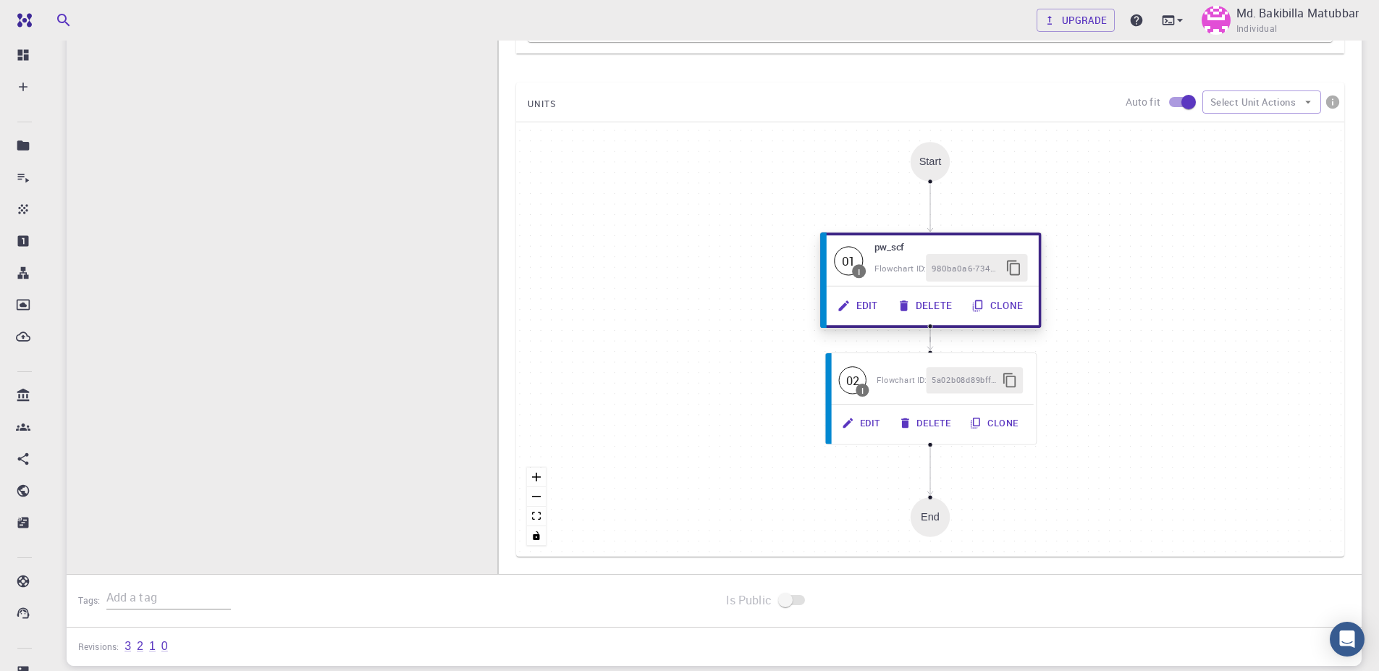
click at [867, 292] on button "Edit" at bounding box center [859, 306] width 60 height 28
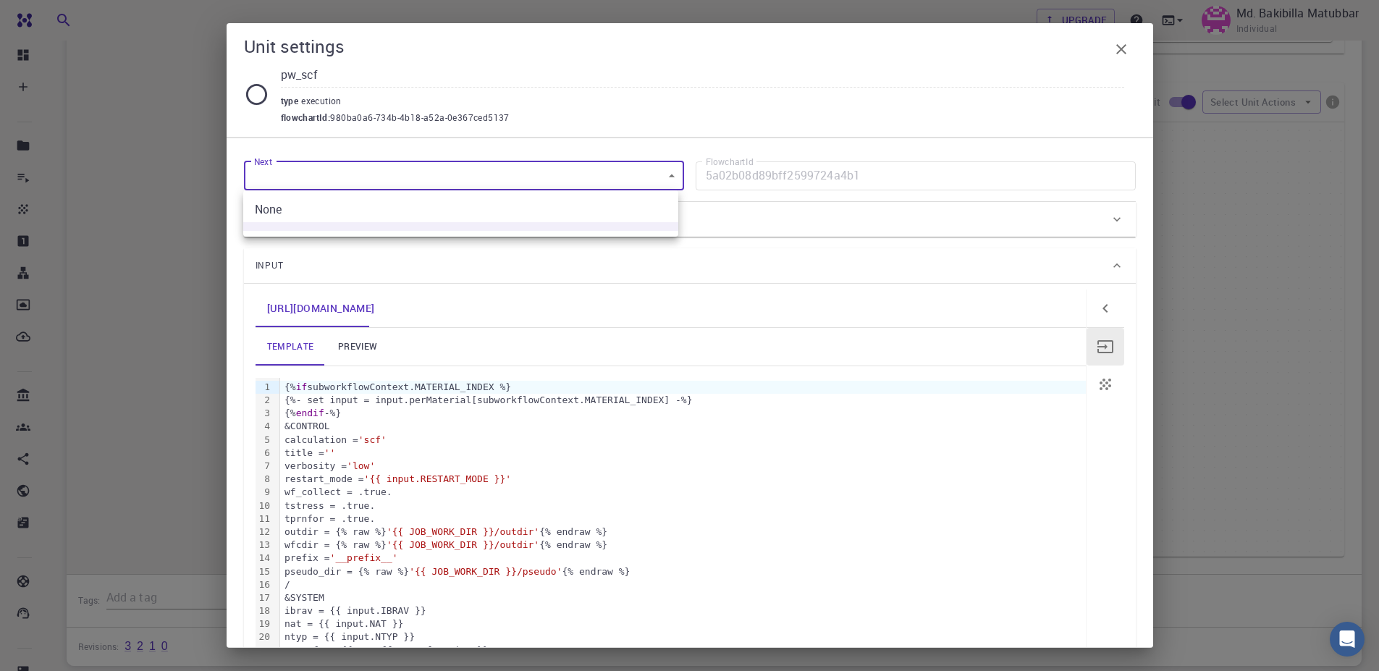
click at [745, 177] on div at bounding box center [689, 335] width 1379 height 671
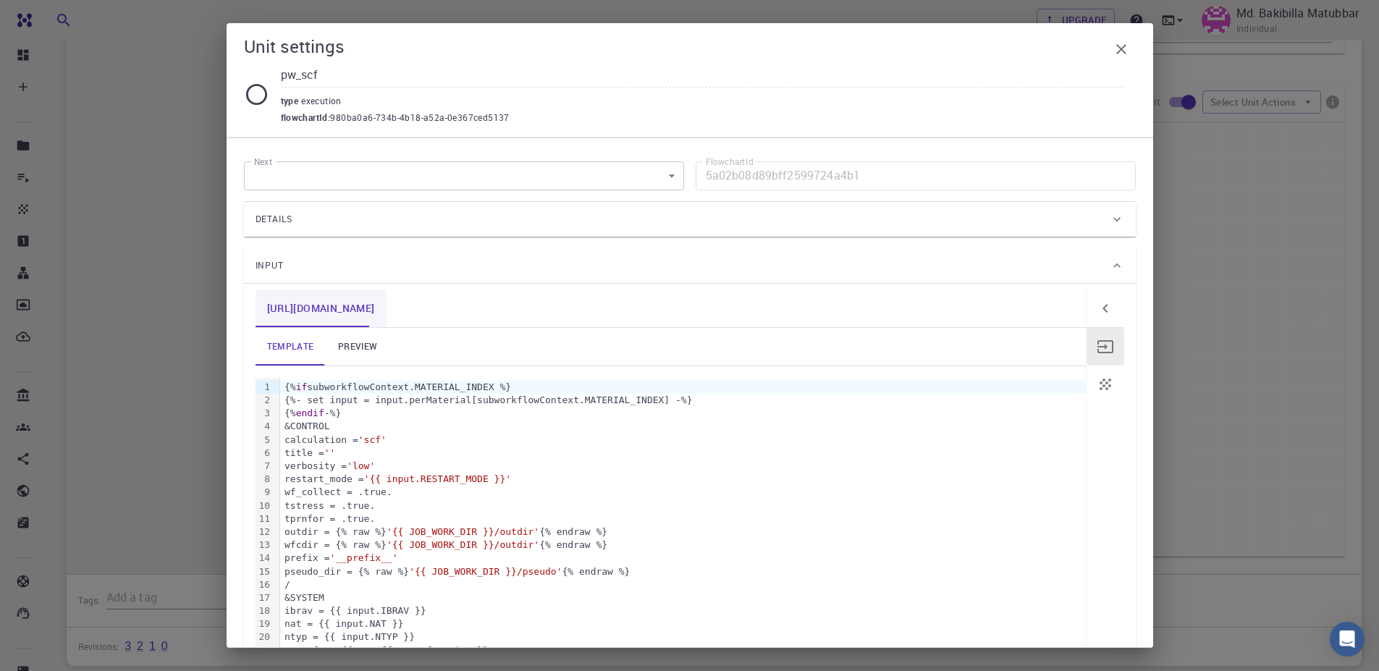
click at [355, 314] on link "[URL][DOMAIN_NAME]" at bounding box center [321, 309] width 131 height 38
click at [1117, 43] on icon "button" at bounding box center [1121, 49] width 17 height 17
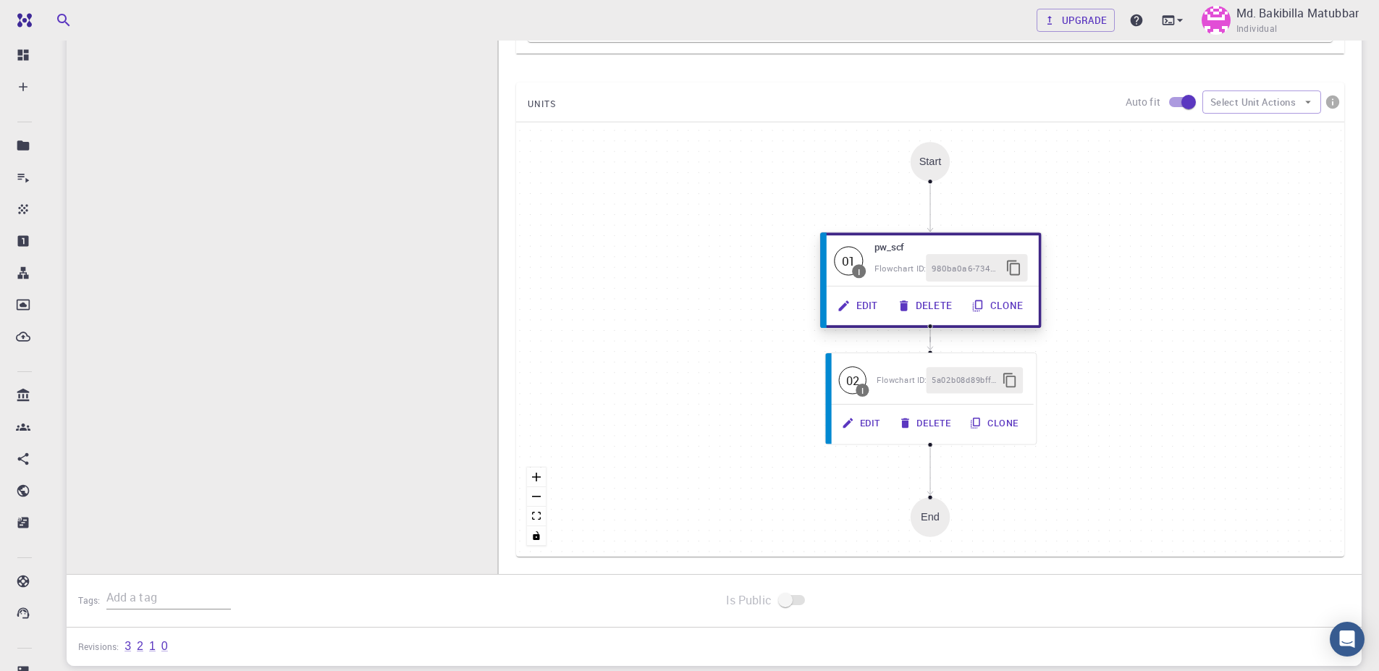
click at [874, 292] on button "Edit" at bounding box center [859, 306] width 60 height 28
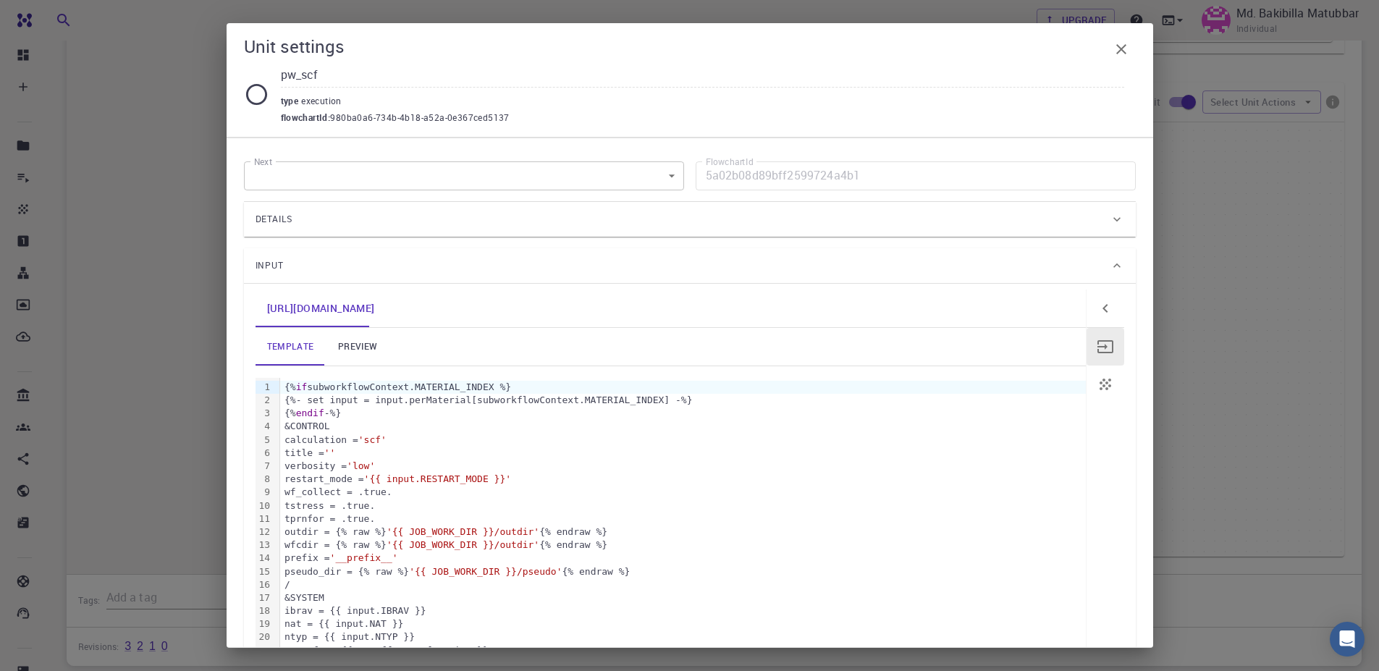
click at [502, 218] on div "Details" at bounding box center [683, 219] width 854 height 23
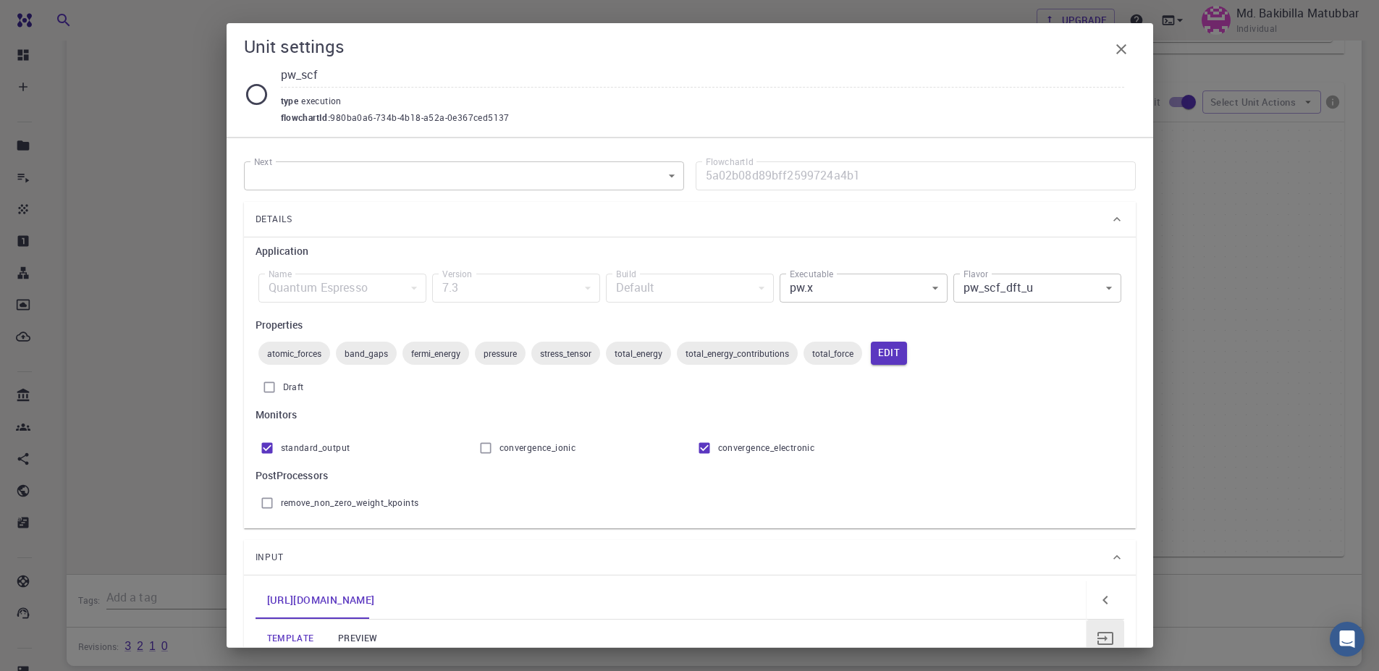
click at [1119, 48] on icon "button" at bounding box center [1121, 49] width 10 height 10
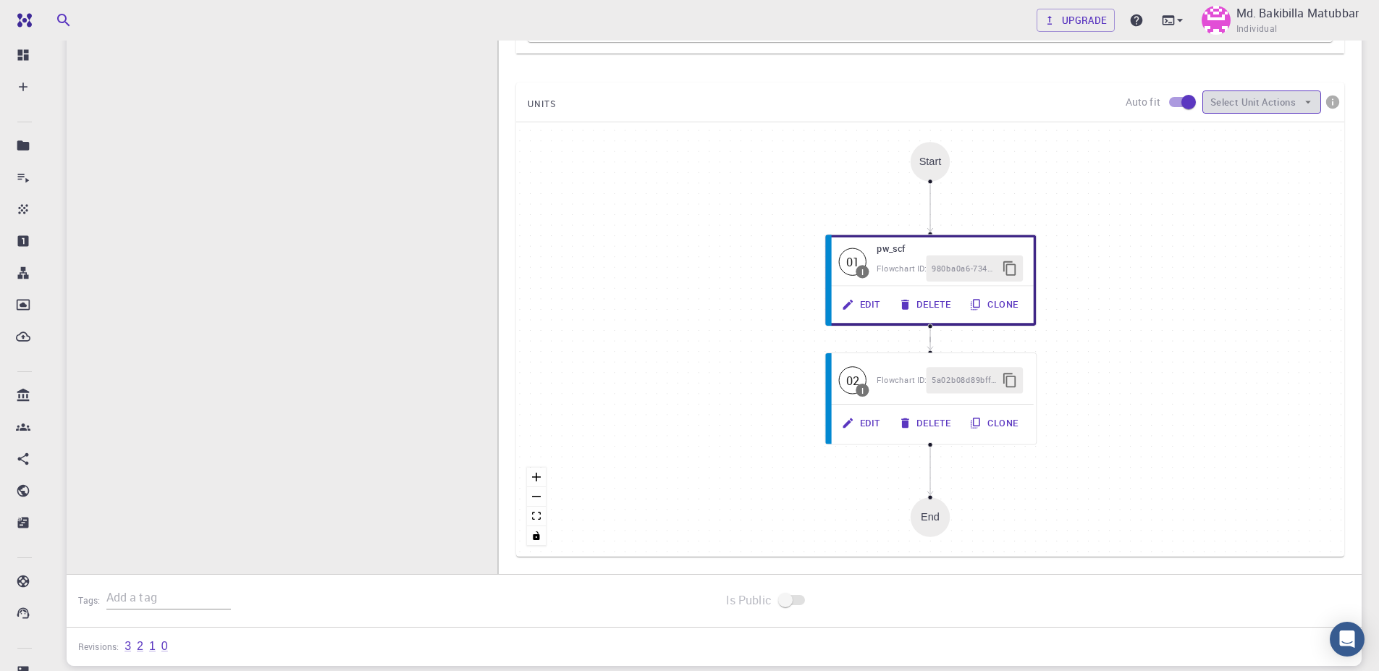
click at [1253, 90] on button "Select Unit Actions" at bounding box center [1261, 101] width 119 height 23
click at [1252, 98] on span "Add Unit" at bounding box center [1274, 102] width 70 height 14
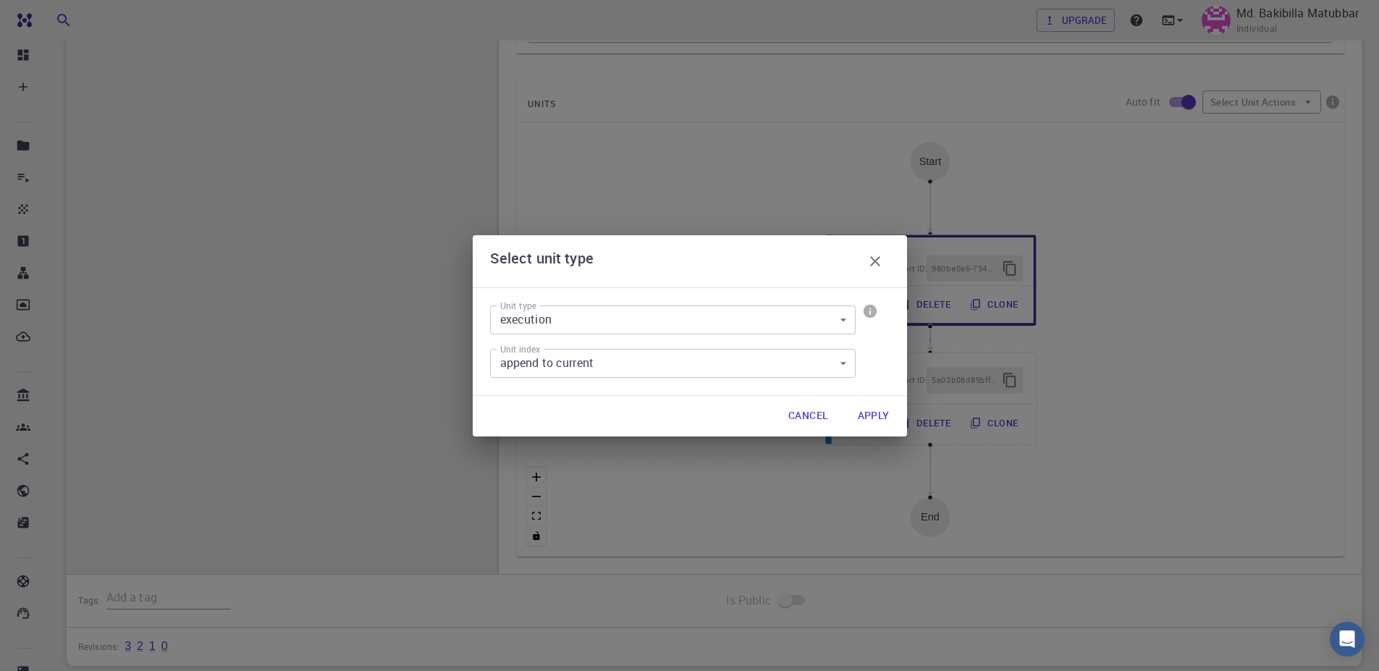
click at [878, 415] on button "Apply" at bounding box center [873, 416] width 55 height 29
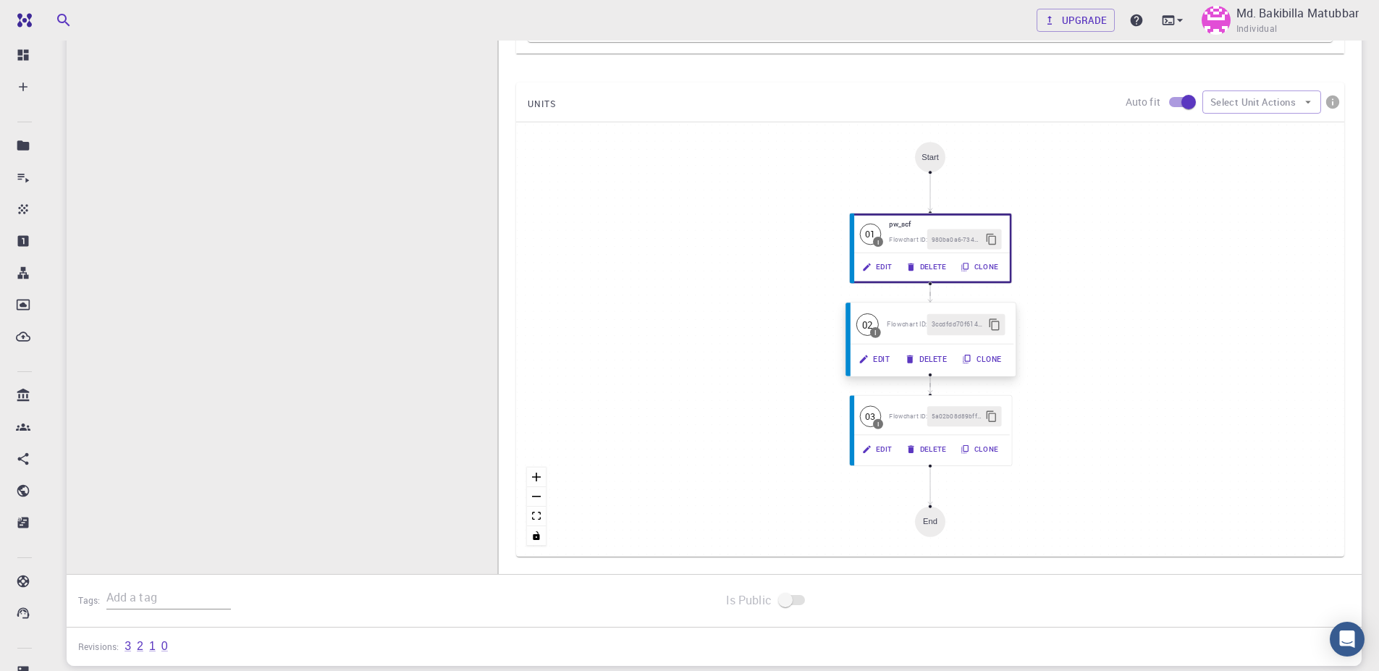
click at [878, 359] on button "Edit" at bounding box center [875, 358] width 46 height 21
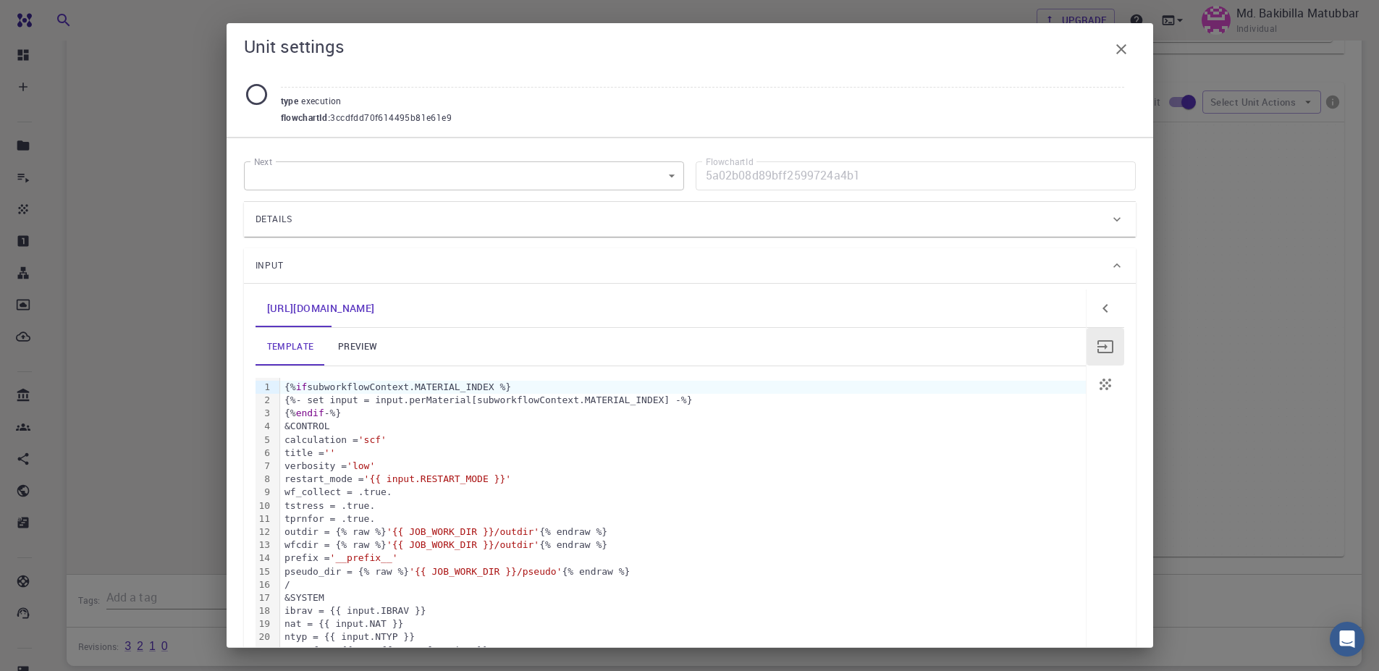
click at [809, 219] on div "Details" at bounding box center [683, 219] width 854 height 23
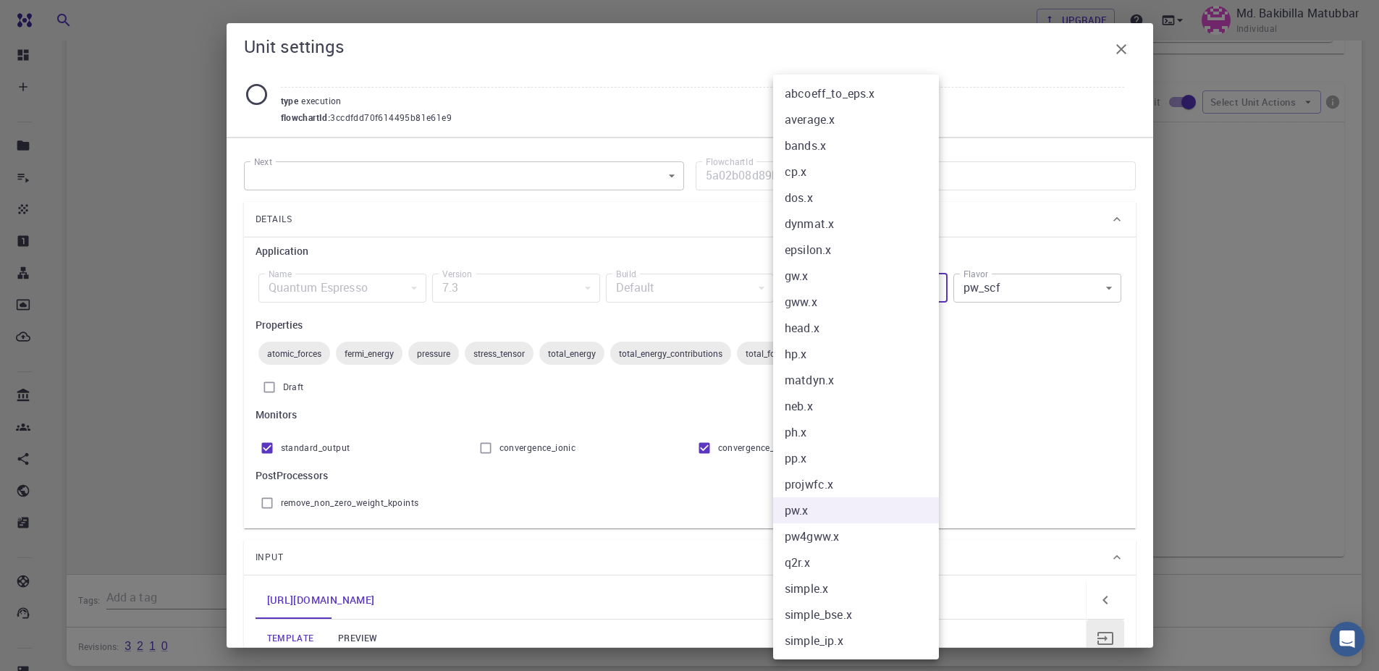
click at [814, 350] on li "hp.x" at bounding box center [856, 354] width 166 height 26
type input "hp.x"
type input "hp"
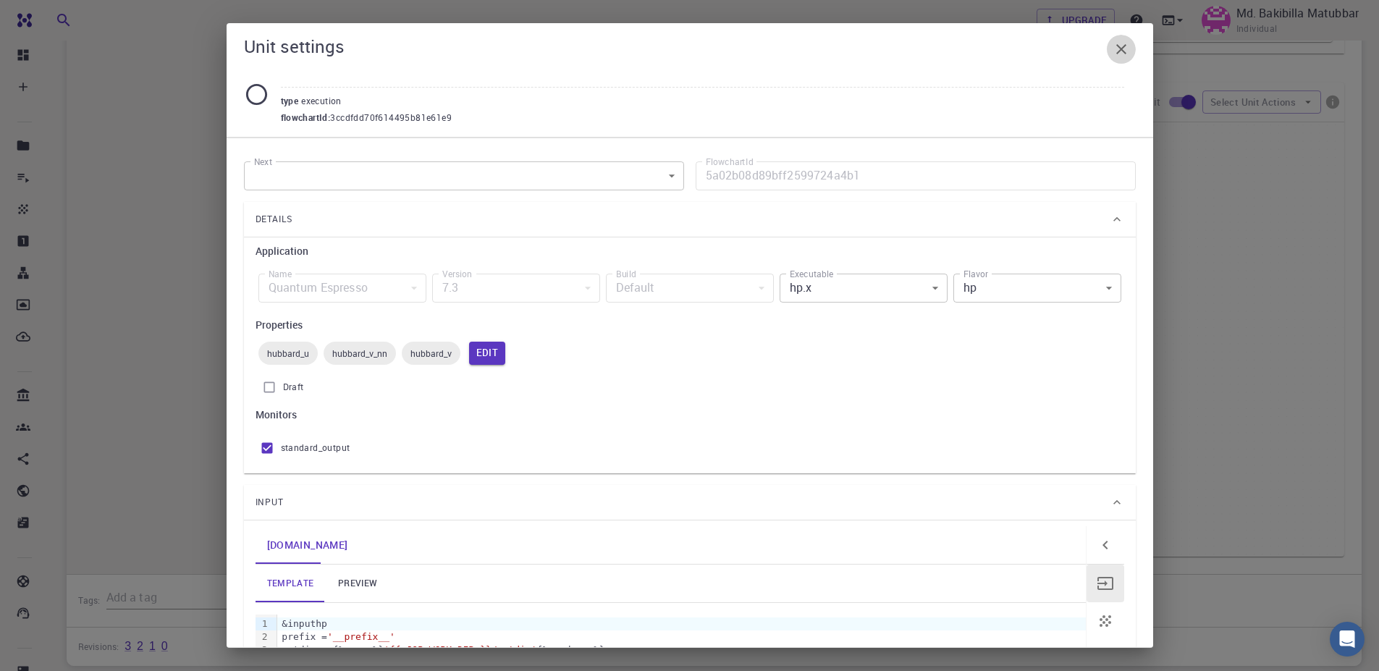
click at [1123, 47] on icon "button" at bounding box center [1121, 49] width 10 height 10
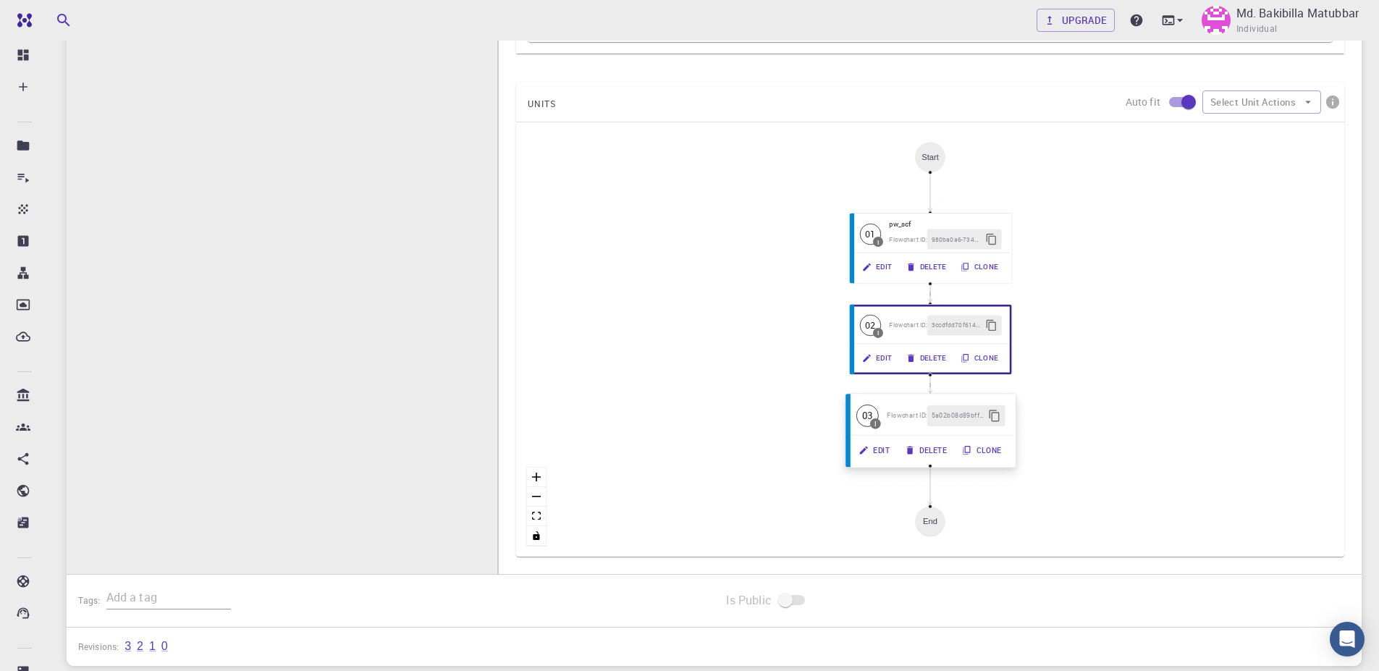
click at [943, 451] on button "Delete" at bounding box center [926, 449] width 57 height 21
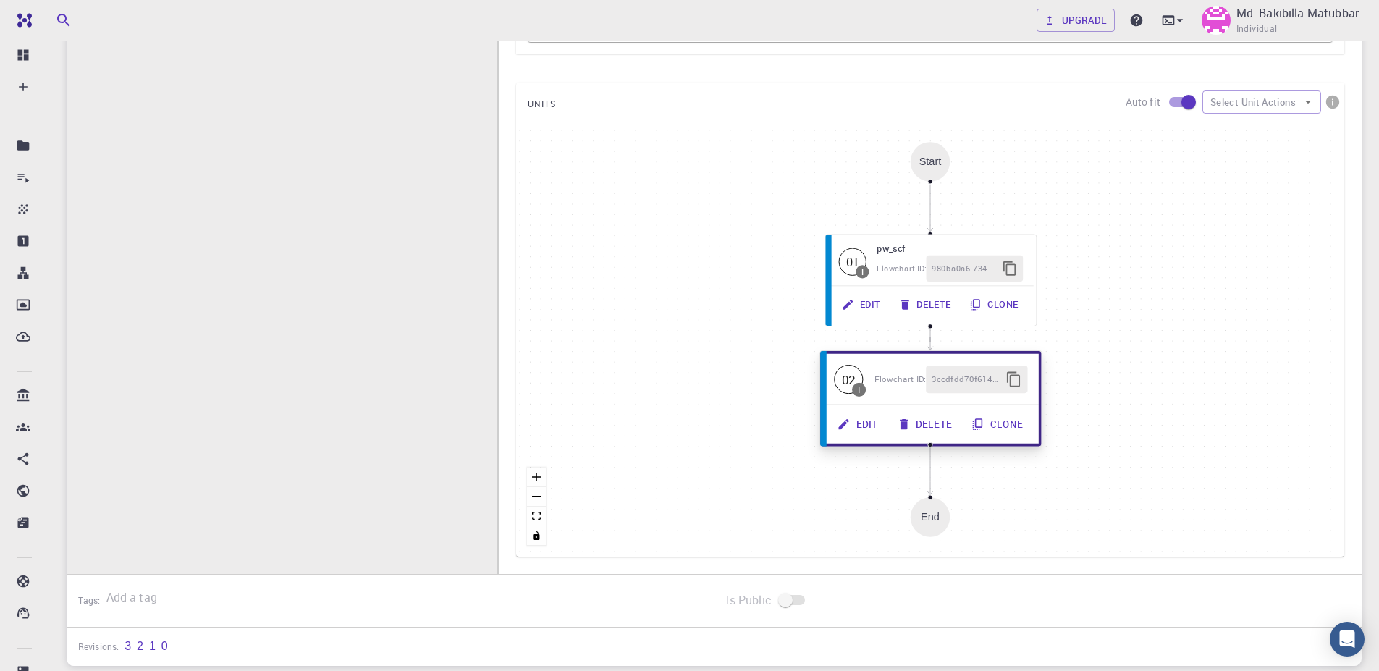
click at [869, 410] on button "Edit" at bounding box center [859, 424] width 60 height 28
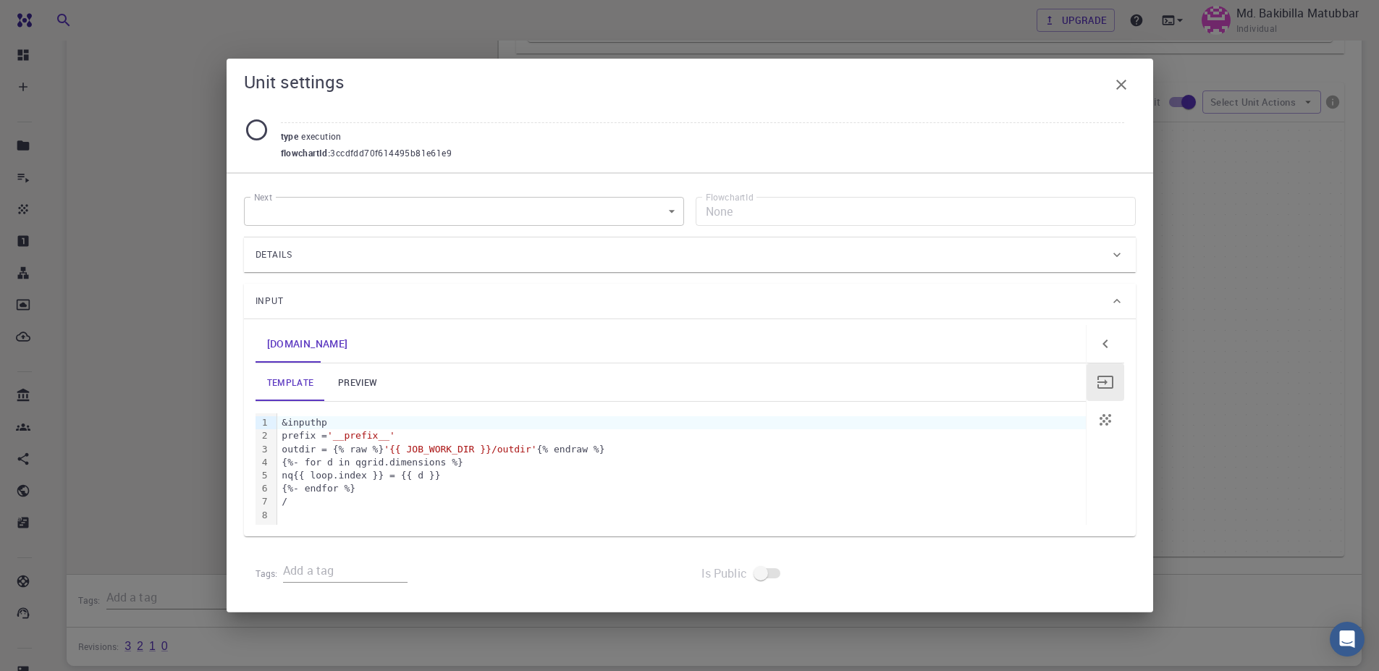
click at [842, 262] on div "Details" at bounding box center [683, 254] width 854 height 23
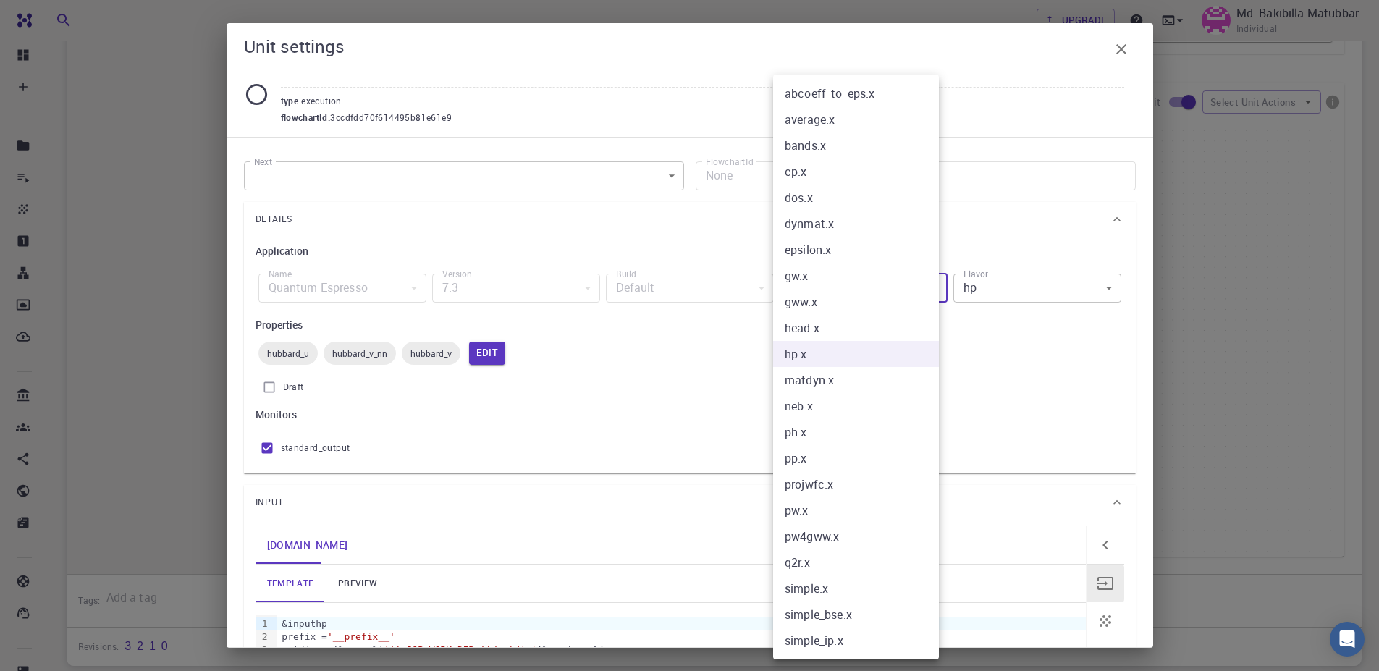
click at [835, 346] on li "hp.x" at bounding box center [856, 354] width 166 height 26
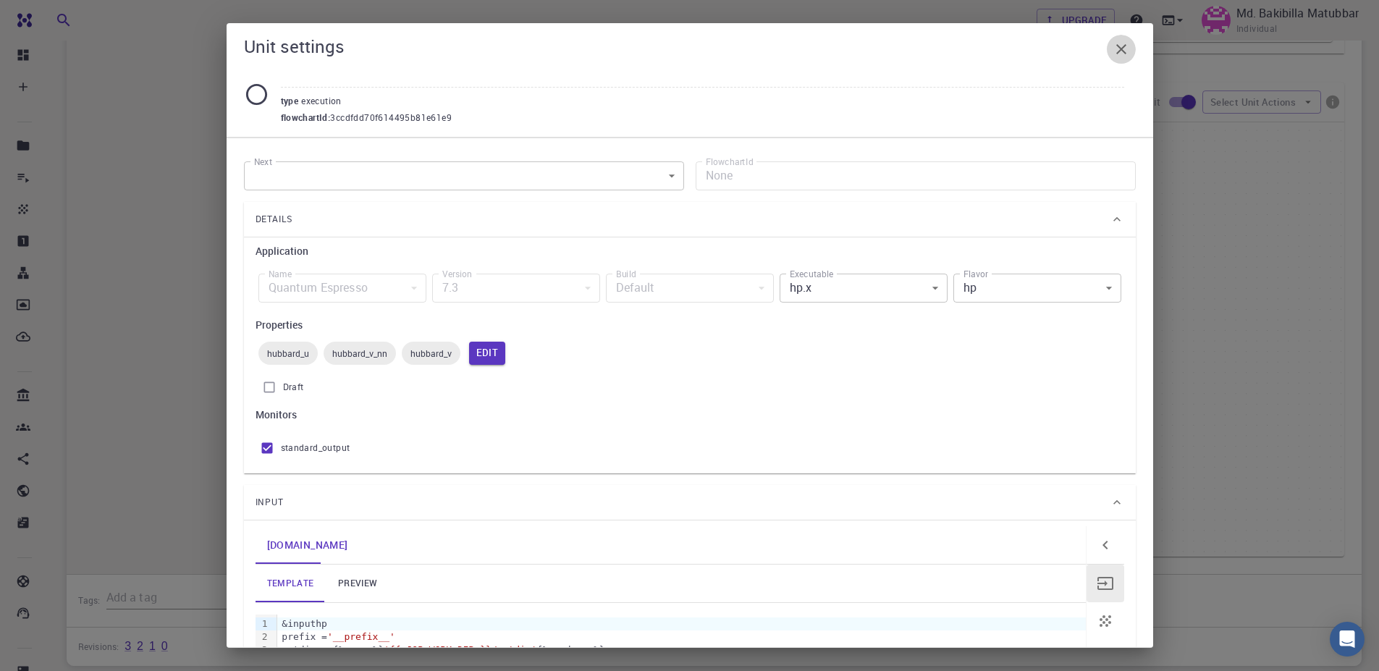
click at [1125, 47] on icon "button" at bounding box center [1121, 49] width 17 height 17
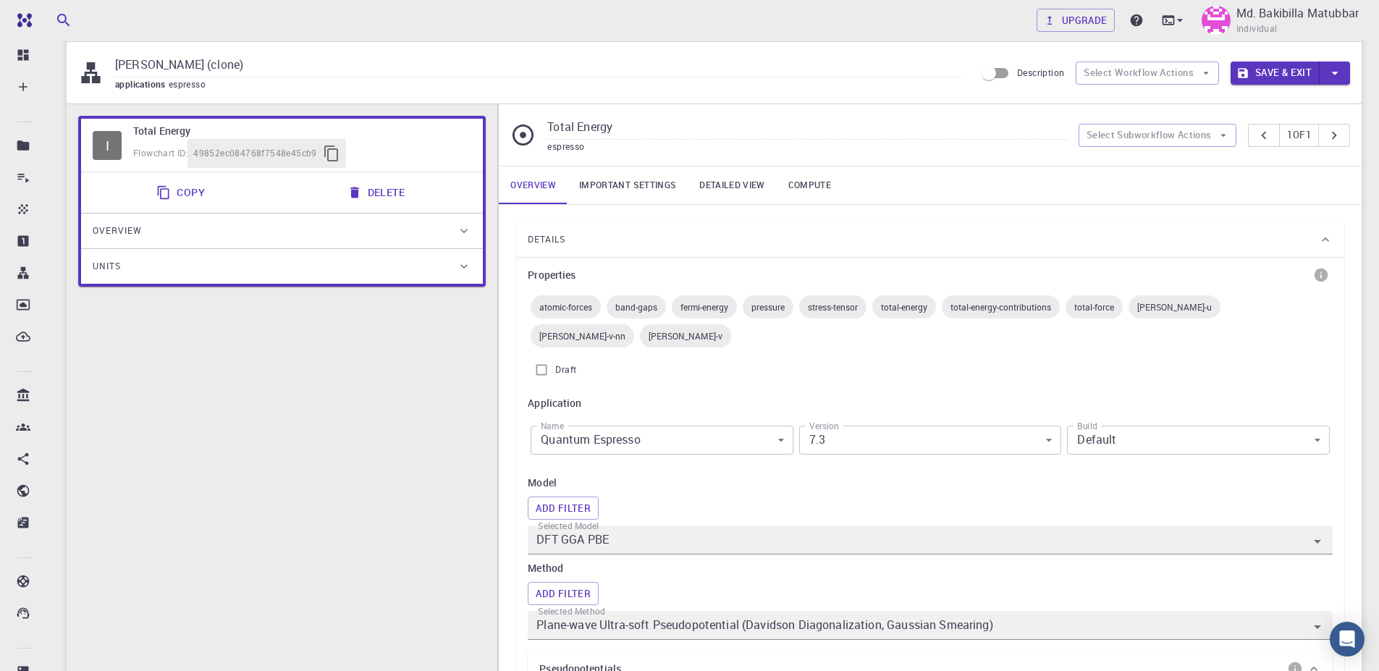
scroll to position [0, 0]
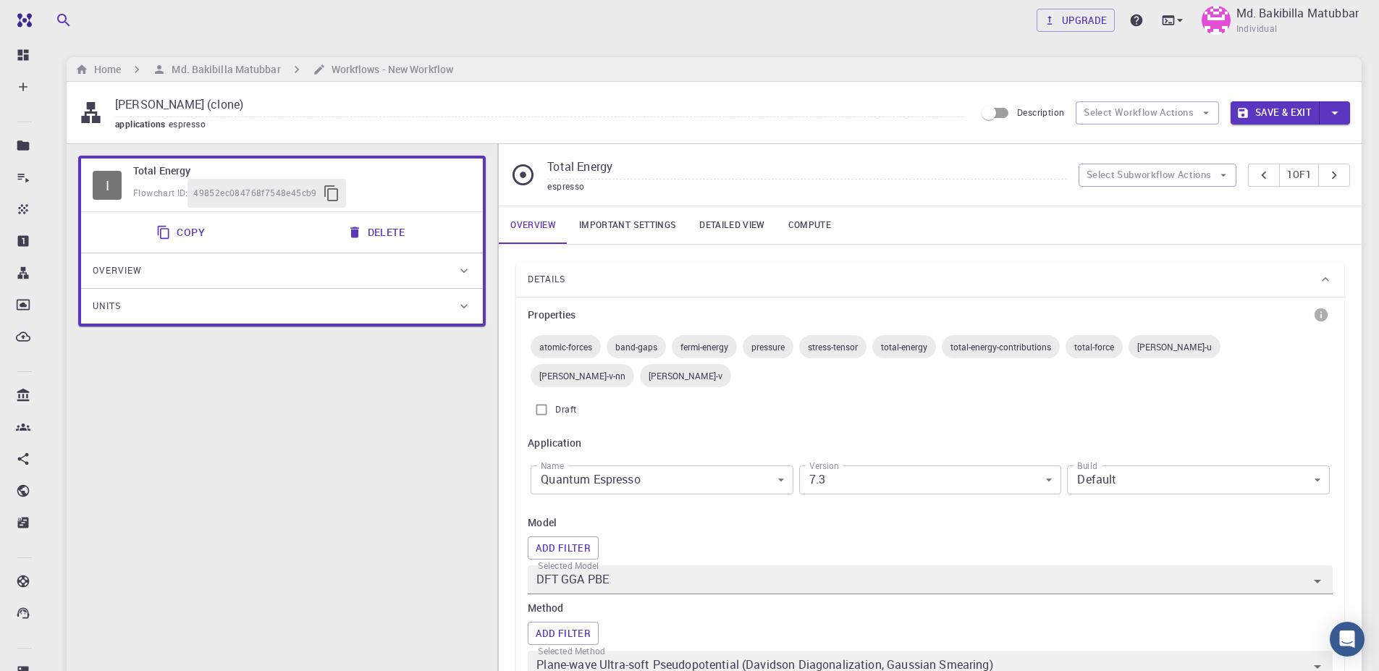
click at [628, 161] on input "Total Energy" at bounding box center [806, 168] width 519 height 24
type input "T"
type input "[PERSON_NAME]"
click at [1265, 110] on button "Save & Exit" at bounding box center [1275, 112] width 89 height 23
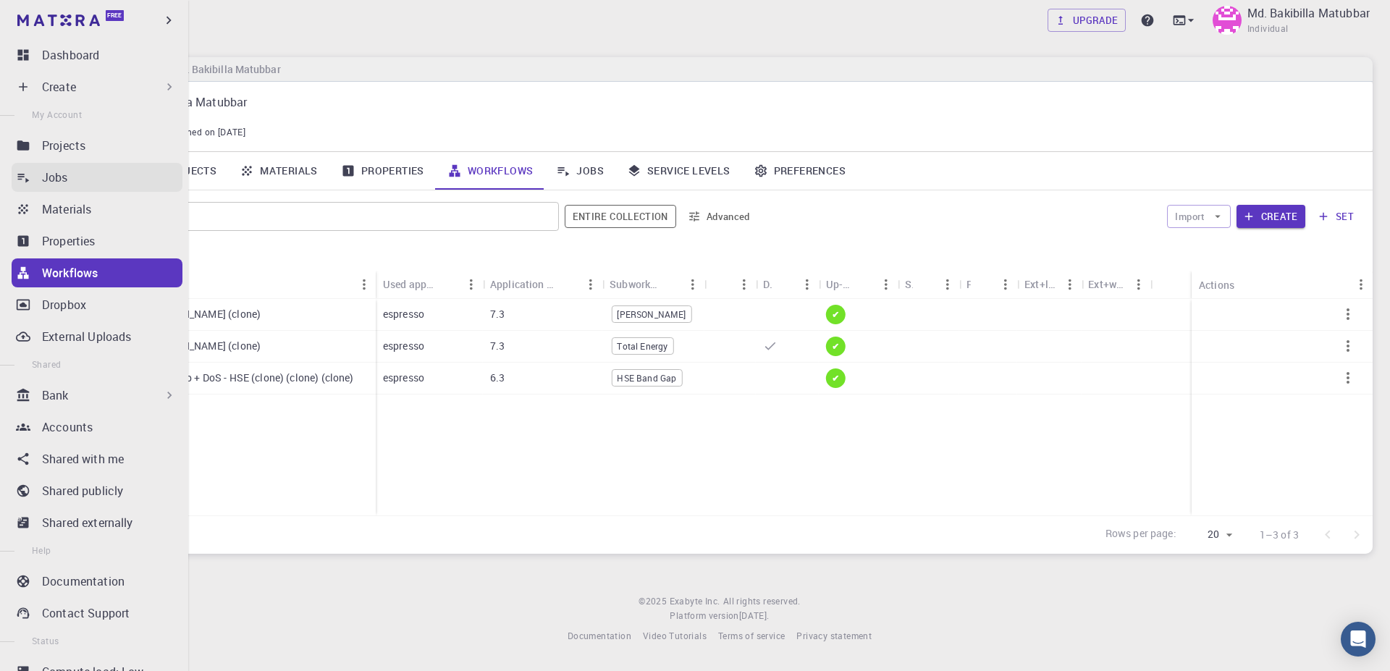
click at [35, 175] on link "Jobs" at bounding box center [97, 177] width 171 height 29
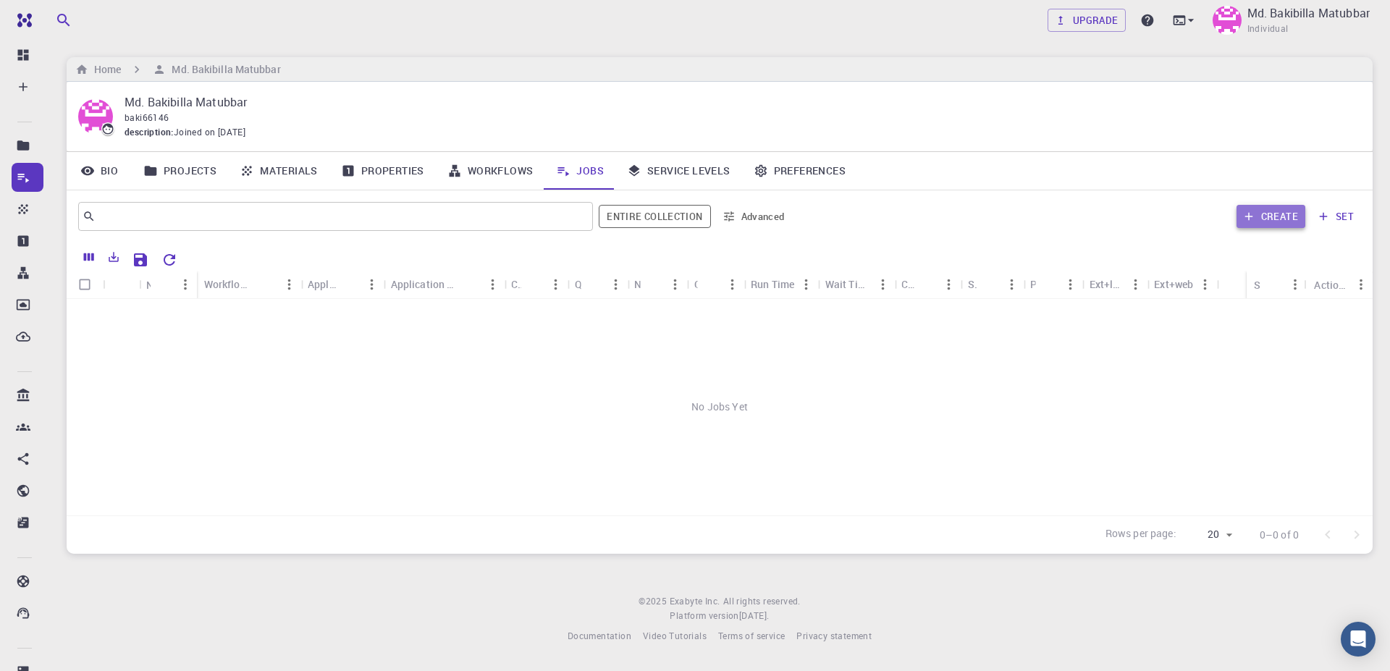
click at [1267, 219] on button "Create" at bounding box center [1270, 216] width 69 height 23
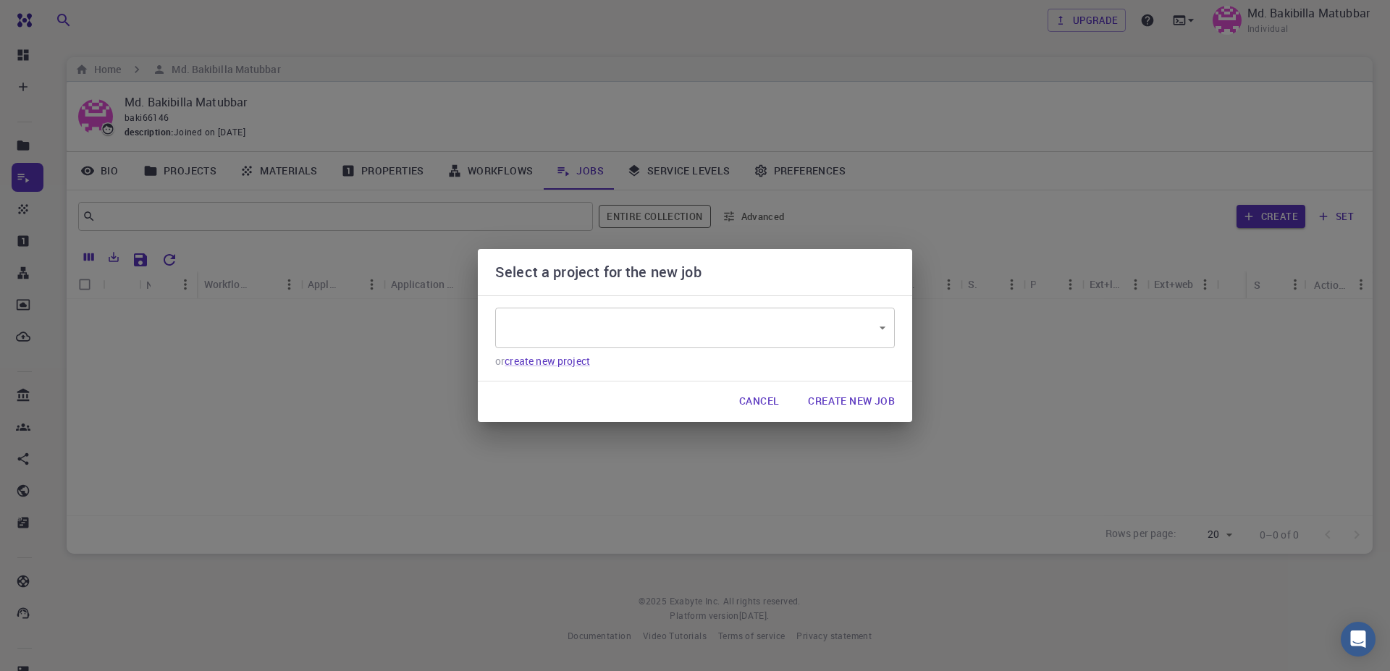
type input "5aH3KkWaZfH6ibjzM"
click at [839, 397] on button "Create New Job" at bounding box center [851, 401] width 110 height 29
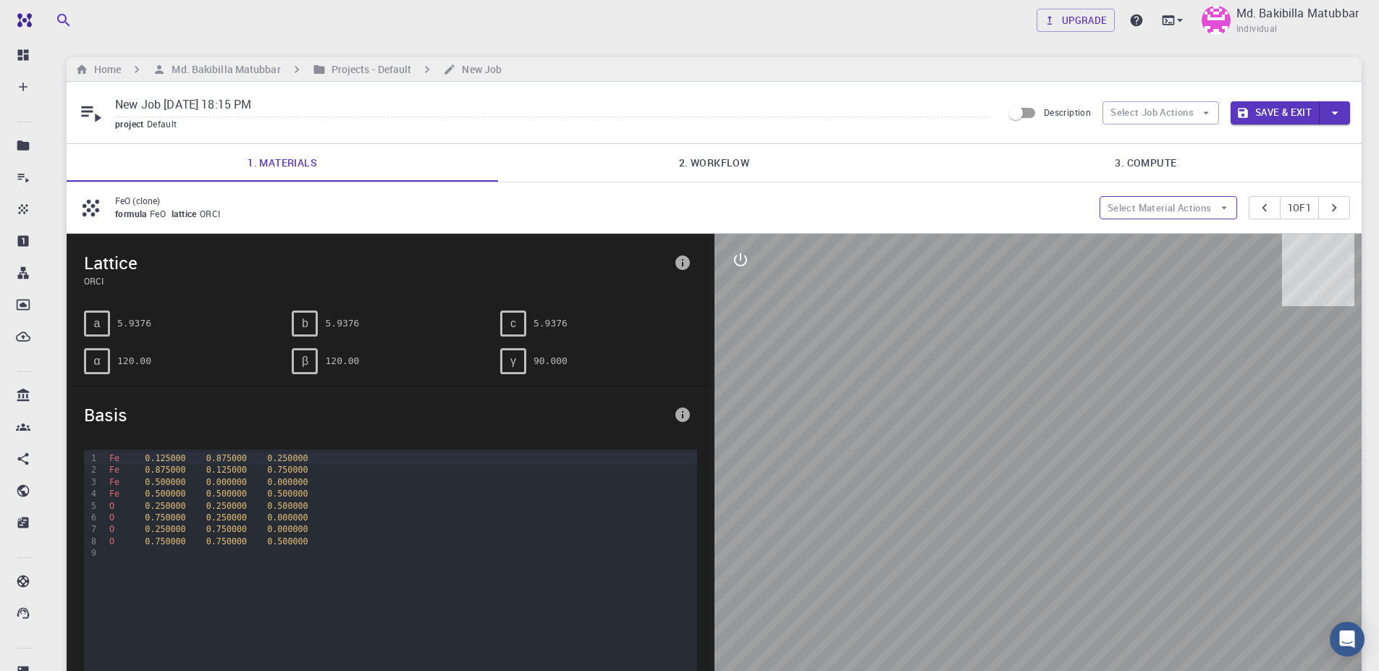
click at [1113, 213] on button "Select Material Actions" at bounding box center [1169, 207] width 138 height 23
click at [1130, 242] on div at bounding box center [1118, 236] width 26 height 14
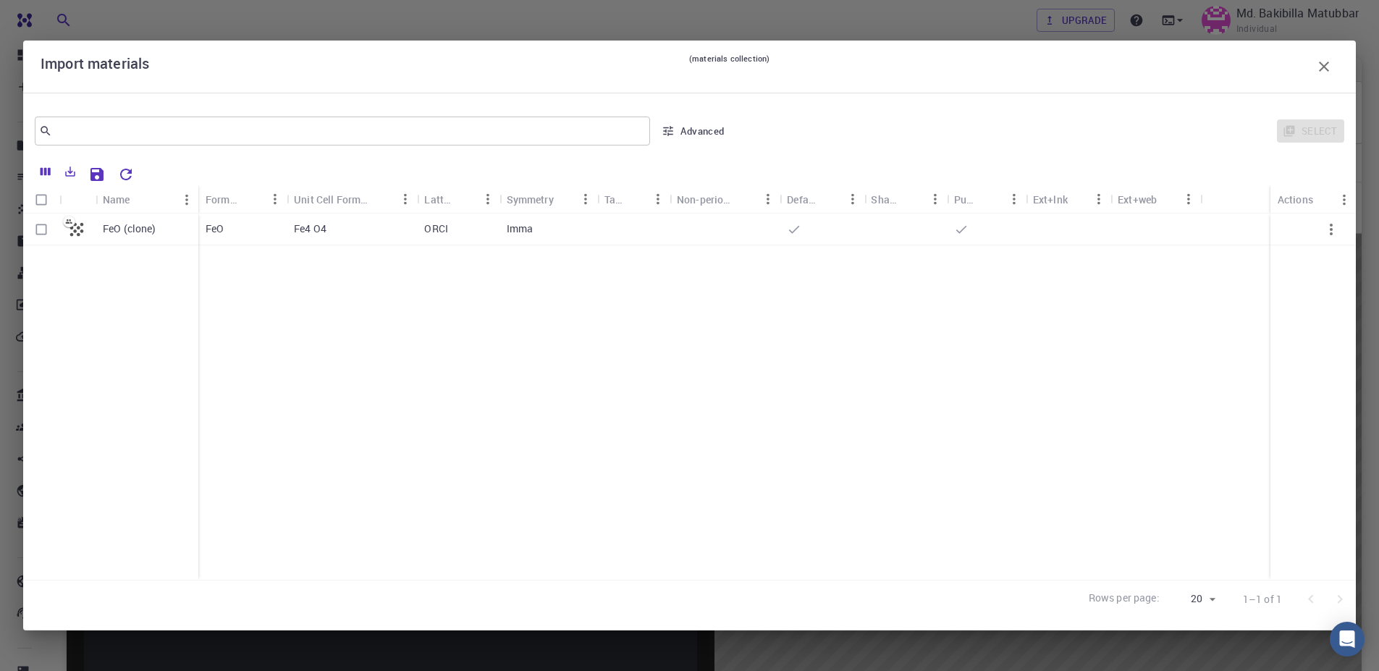
click at [140, 228] on p "FeO (clone)" at bounding box center [130, 229] width 54 height 14
checkbox input "true"
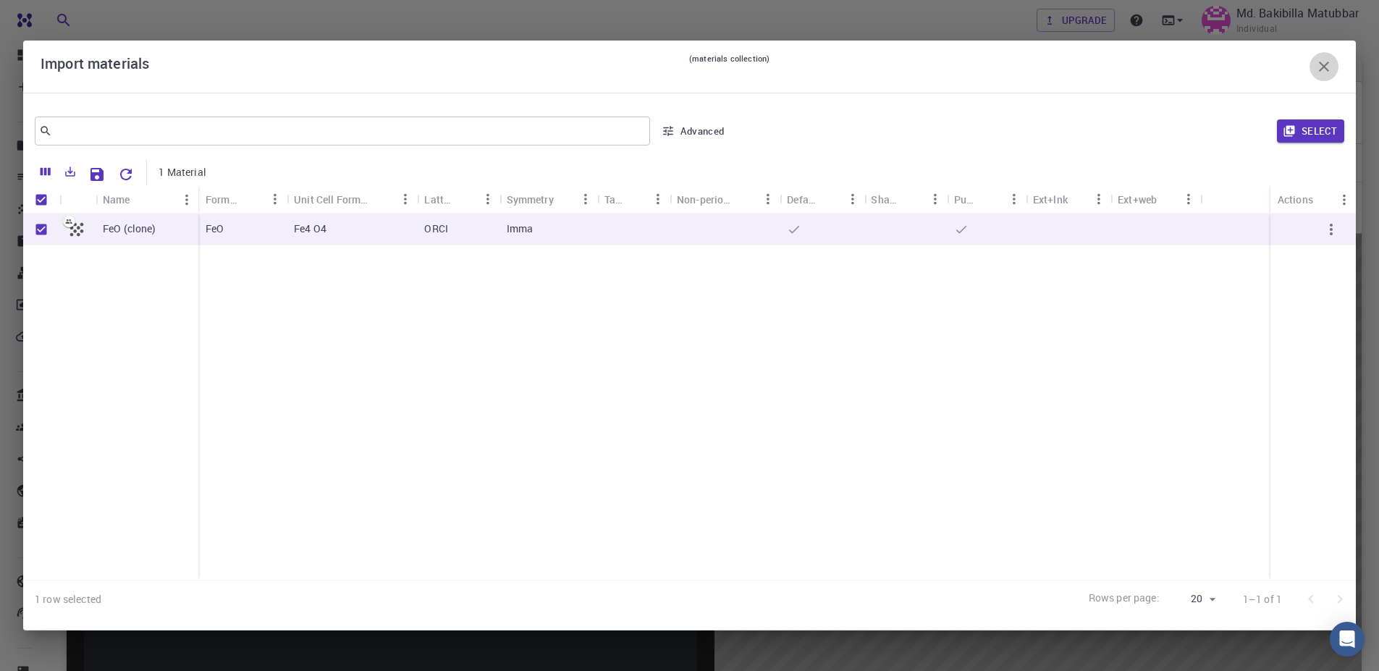
click at [1317, 67] on icon "button" at bounding box center [1323, 66] width 17 height 17
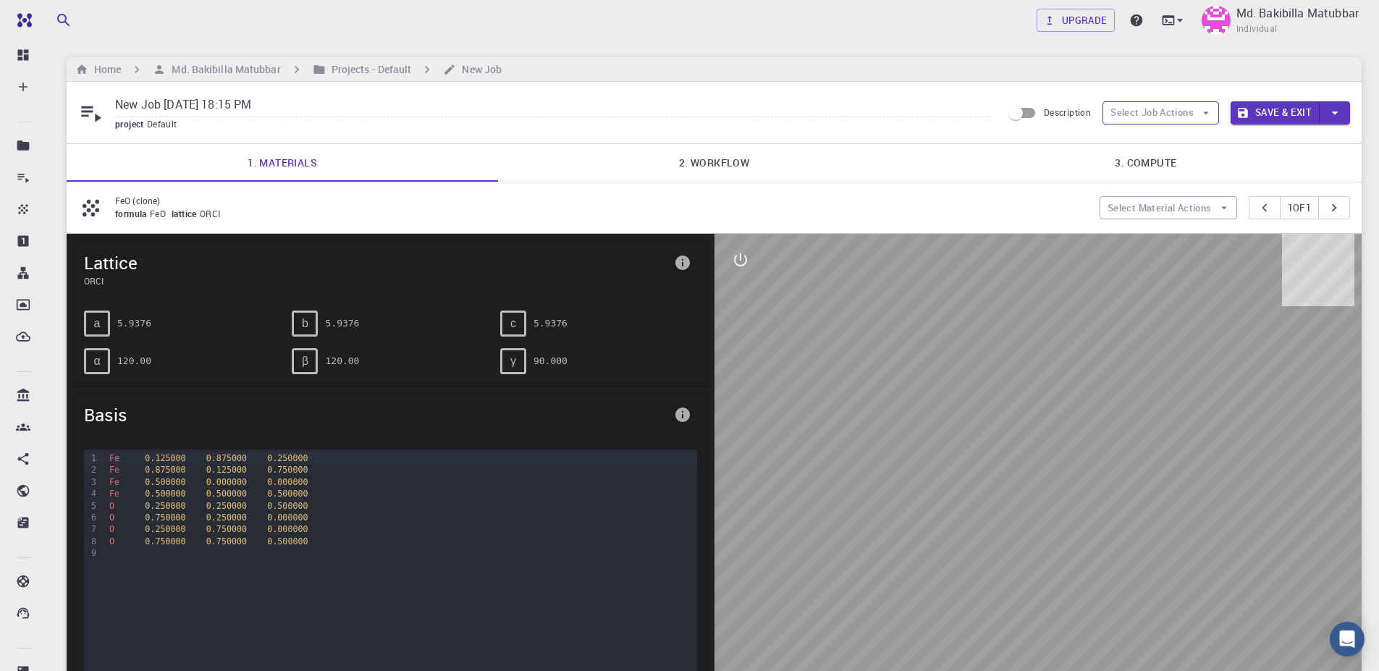
click at [1164, 114] on button "Select Job Actions" at bounding box center [1161, 112] width 117 height 23
click at [1139, 160] on span "Select materials" at bounding box center [1173, 165] width 68 height 14
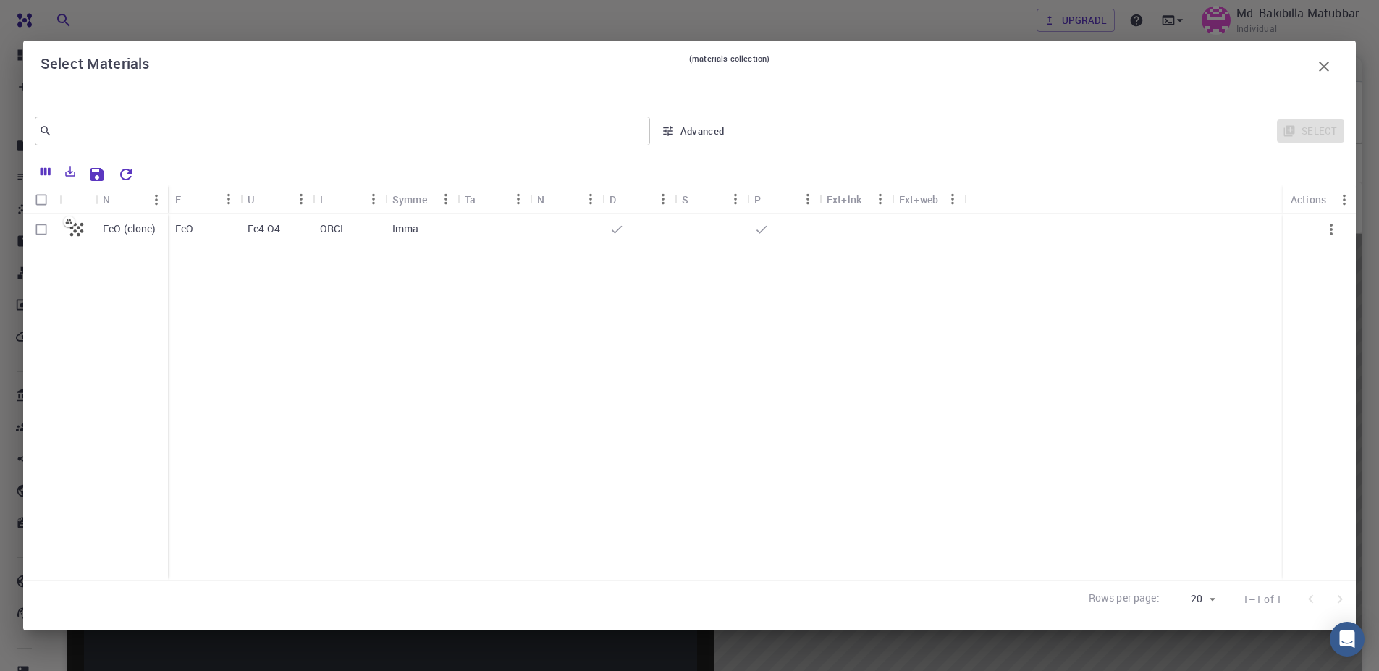
click at [229, 230] on div "FeO" at bounding box center [204, 230] width 72 height 32
checkbox input "true"
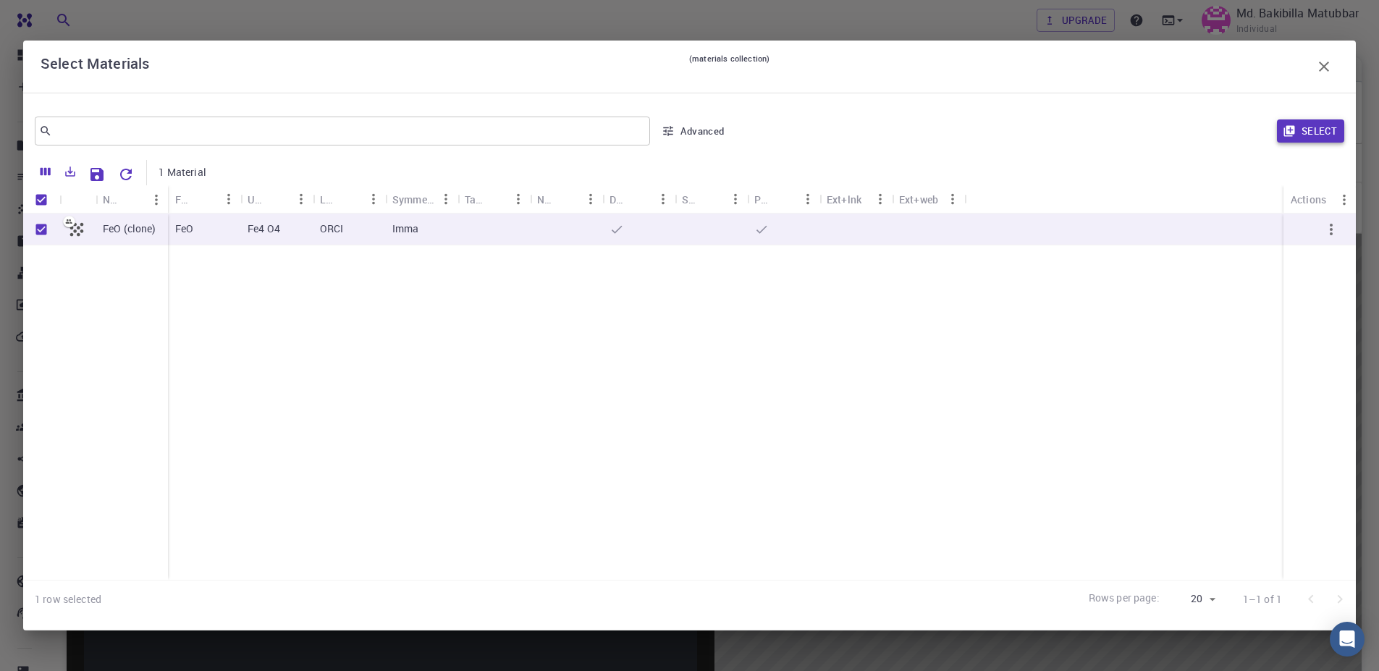
click at [1320, 127] on button "Select" at bounding box center [1310, 130] width 67 height 23
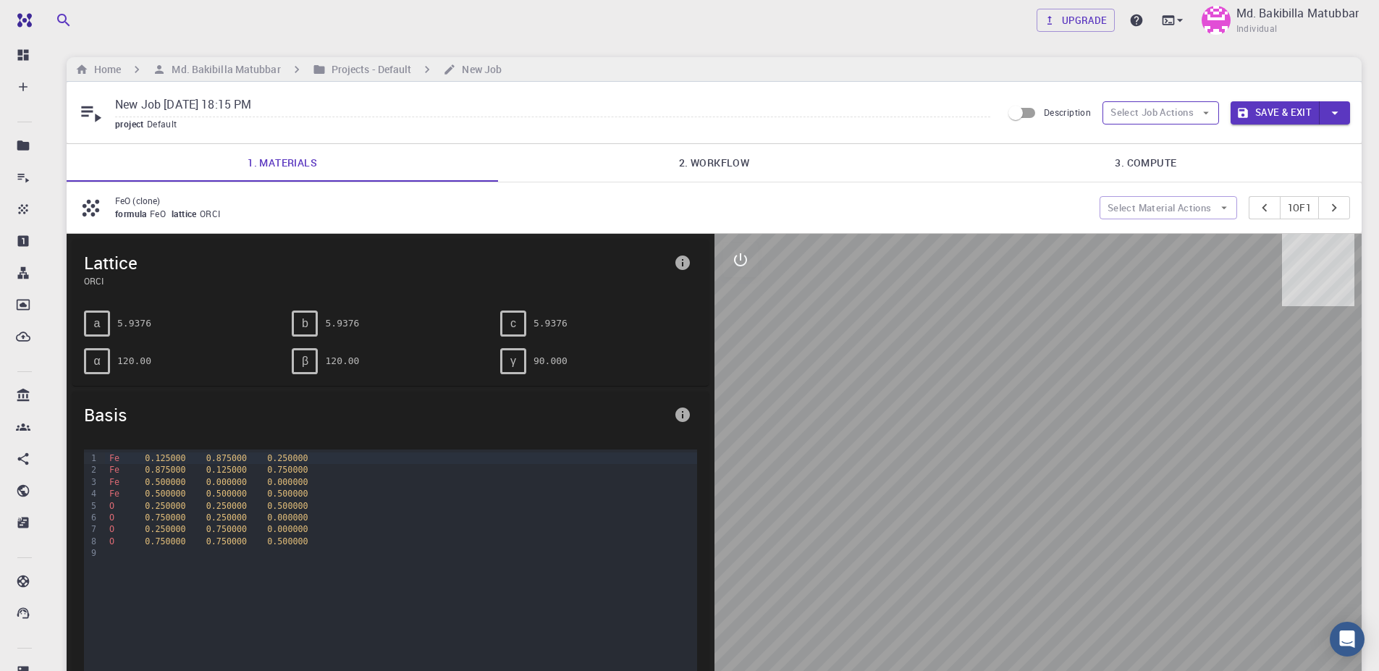
click at [1123, 112] on button "Select Job Actions" at bounding box center [1161, 112] width 117 height 23
click at [1139, 186] on span "Select workflow" at bounding box center [1173, 188] width 68 height 14
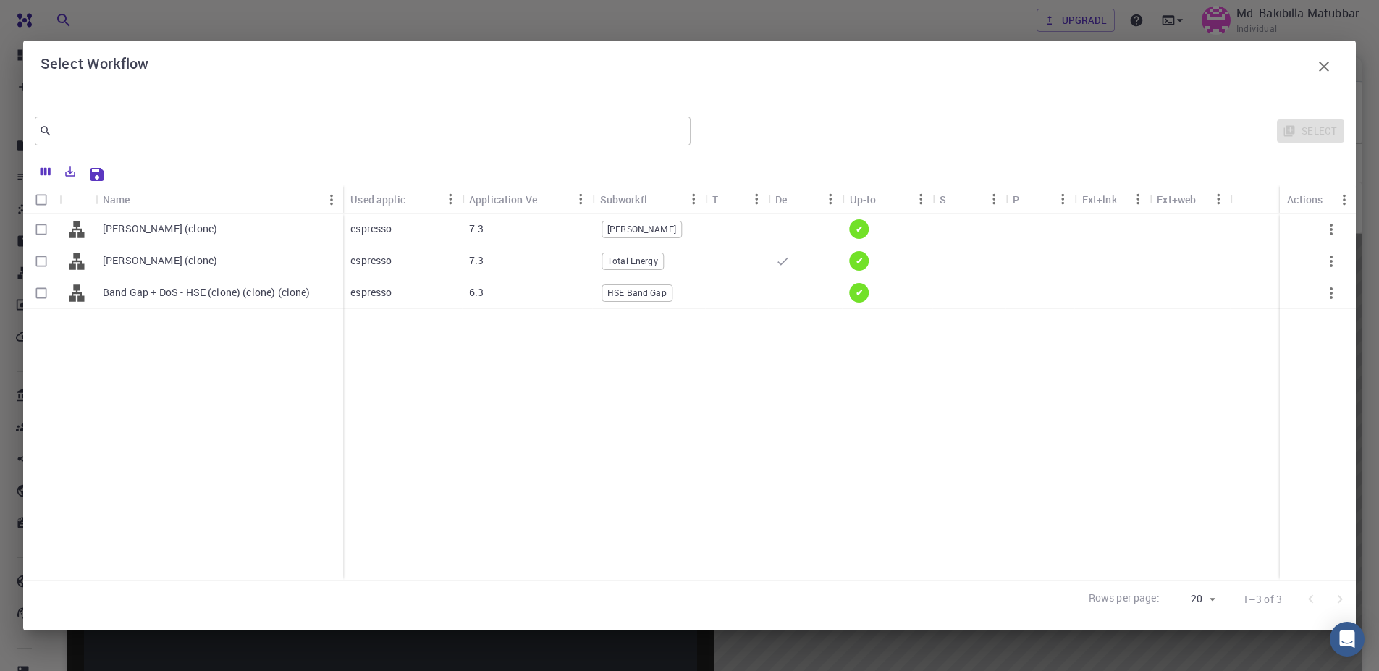
click at [903, 151] on div "​ Select" at bounding box center [689, 131] width 1333 height 52
click at [216, 237] on div "[PERSON_NAME] (clone)" at bounding box center [220, 230] width 248 height 32
checkbox input "true"
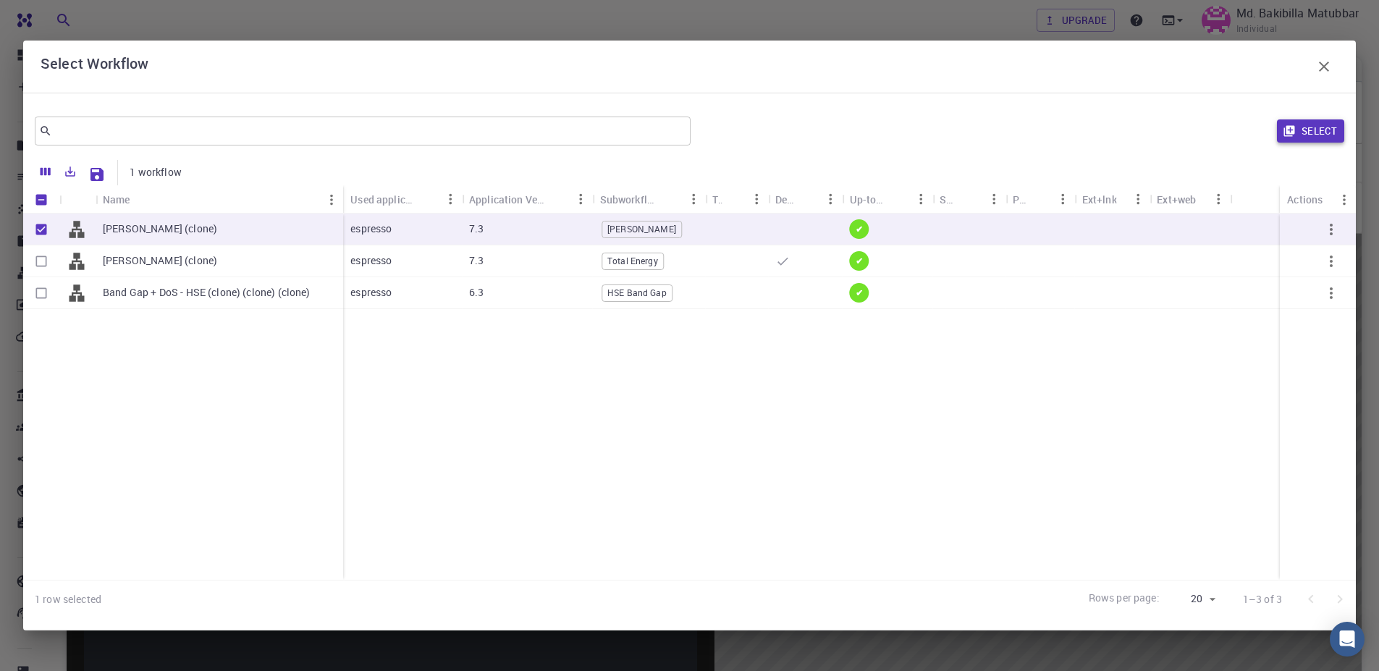
click at [1294, 132] on icon "button" at bounding box center [1289, 131] width 11 height 11
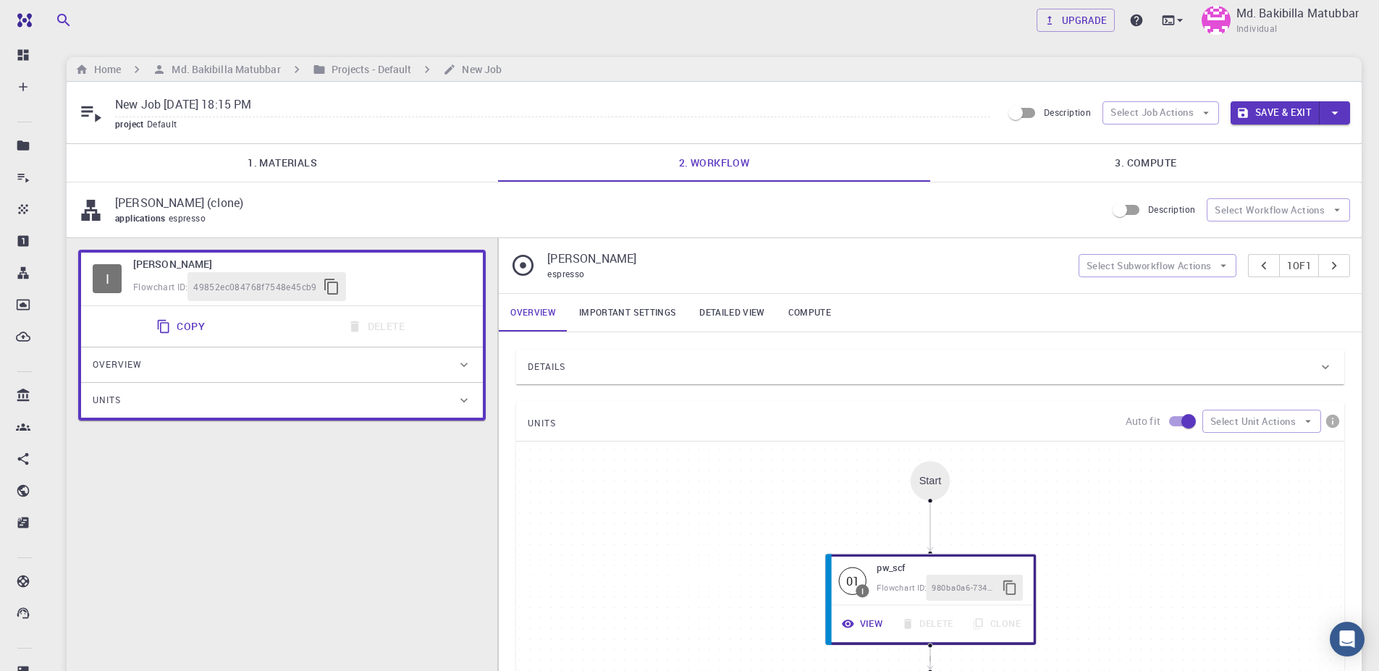
click at [636, 313] on link "Important settings" at bounding box center [628, 313] width 120 height 38
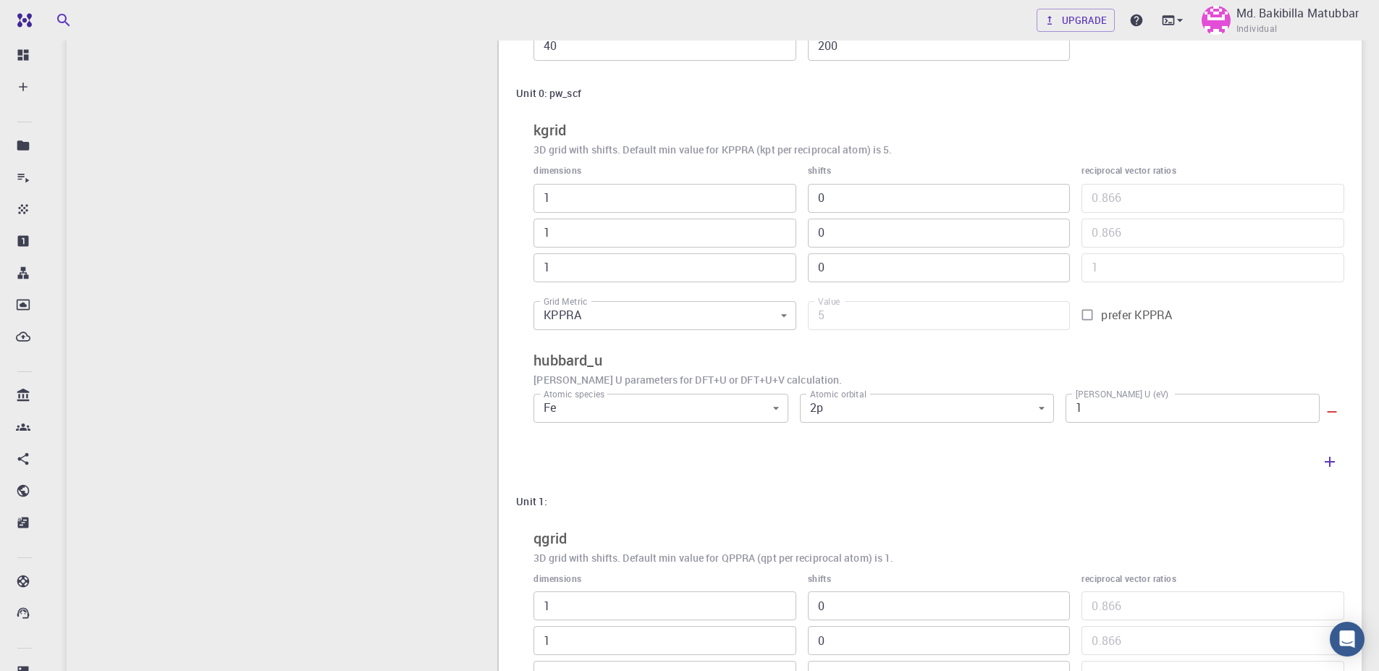
scroll to position [453, 0]
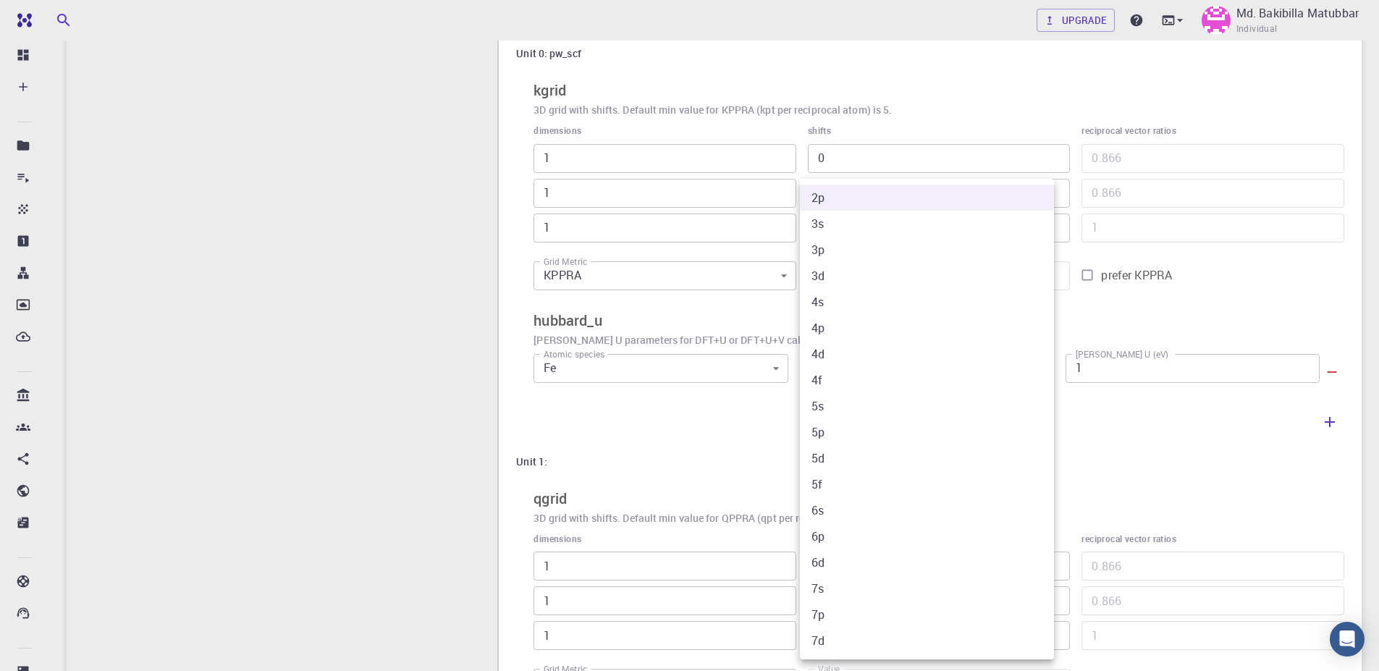
click at [876, 366] on body "Free Dashboard Create New Job New Material Create Material Upload File Import f…" at bounding box center [689, 224] width 1379 height 1354
click at [838, 279] on li "3d" at bounding box center [927, 276] width 254 height 26
type input "3"
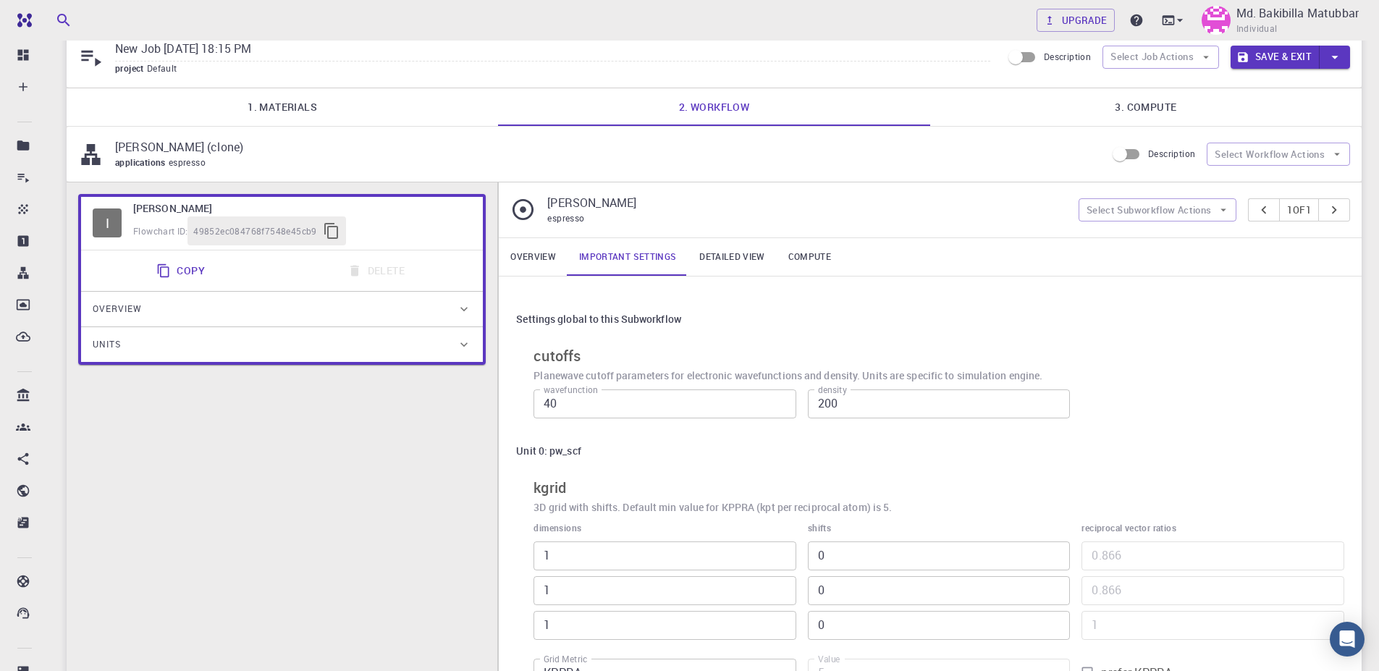
scroll to position [51, 0]
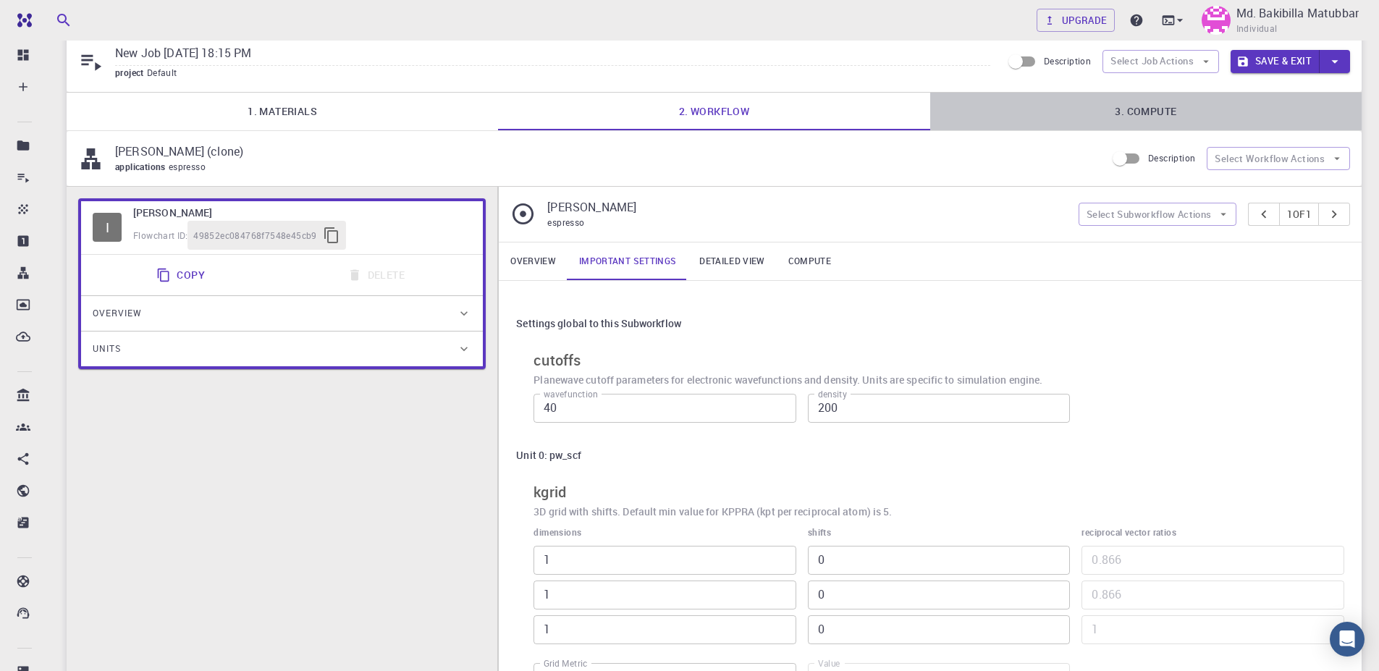
click at [1124, 104] on link "3. Compute" at bounding box center [1145, 112] width 431 height 38
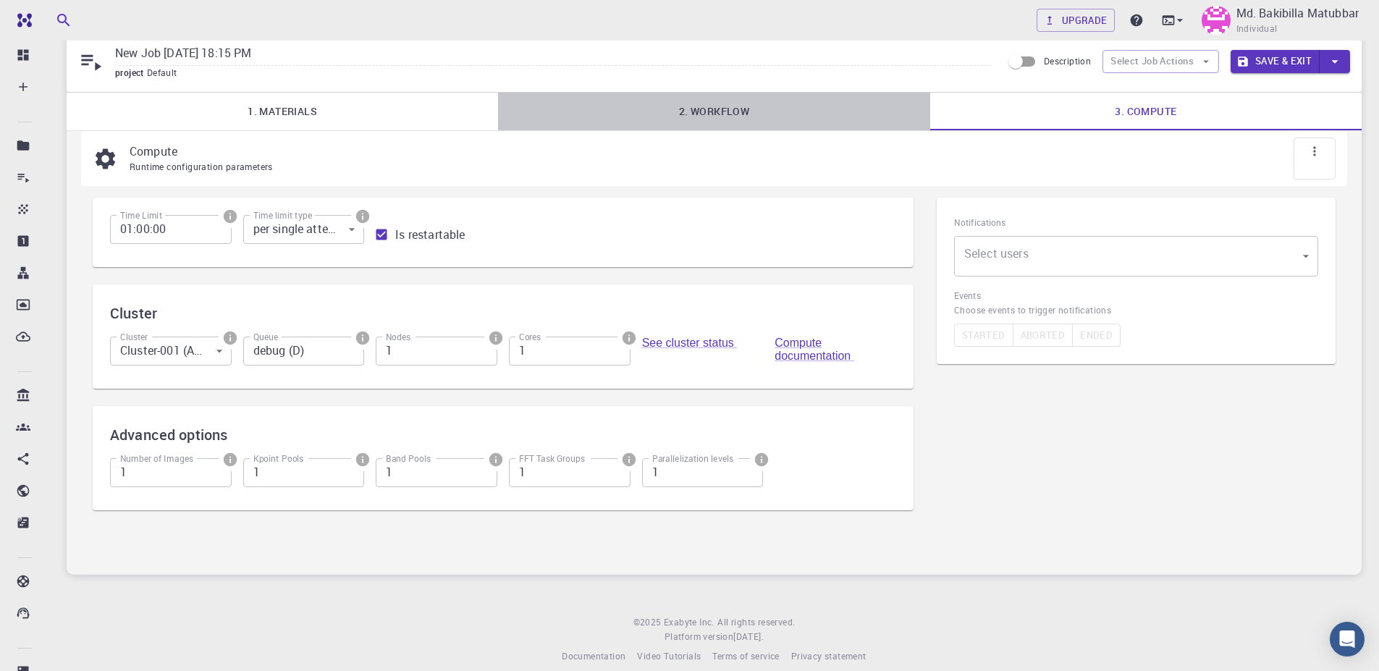
click at [736, 105] on link "2. Workflow" at bounding box center [713, 112] width 431 height 38
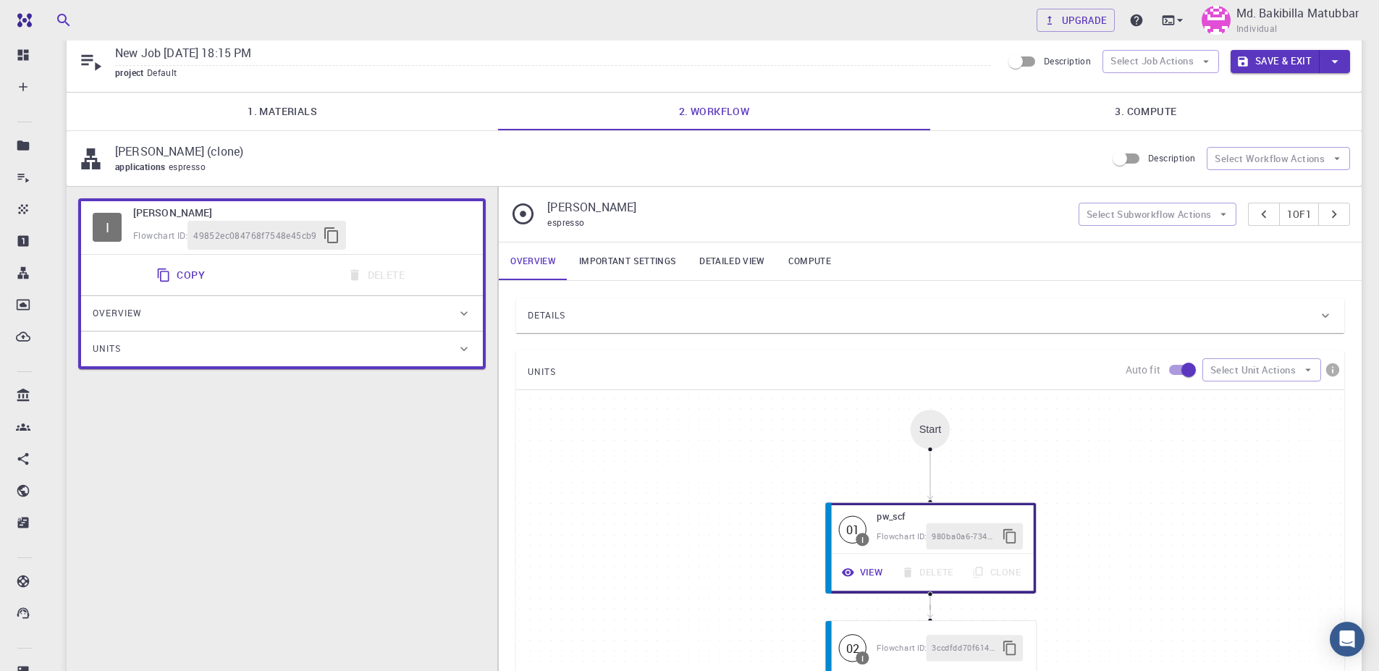
click at [657, 252] on link "Important settings" at bounding box center [628, 262] width 120 height 38
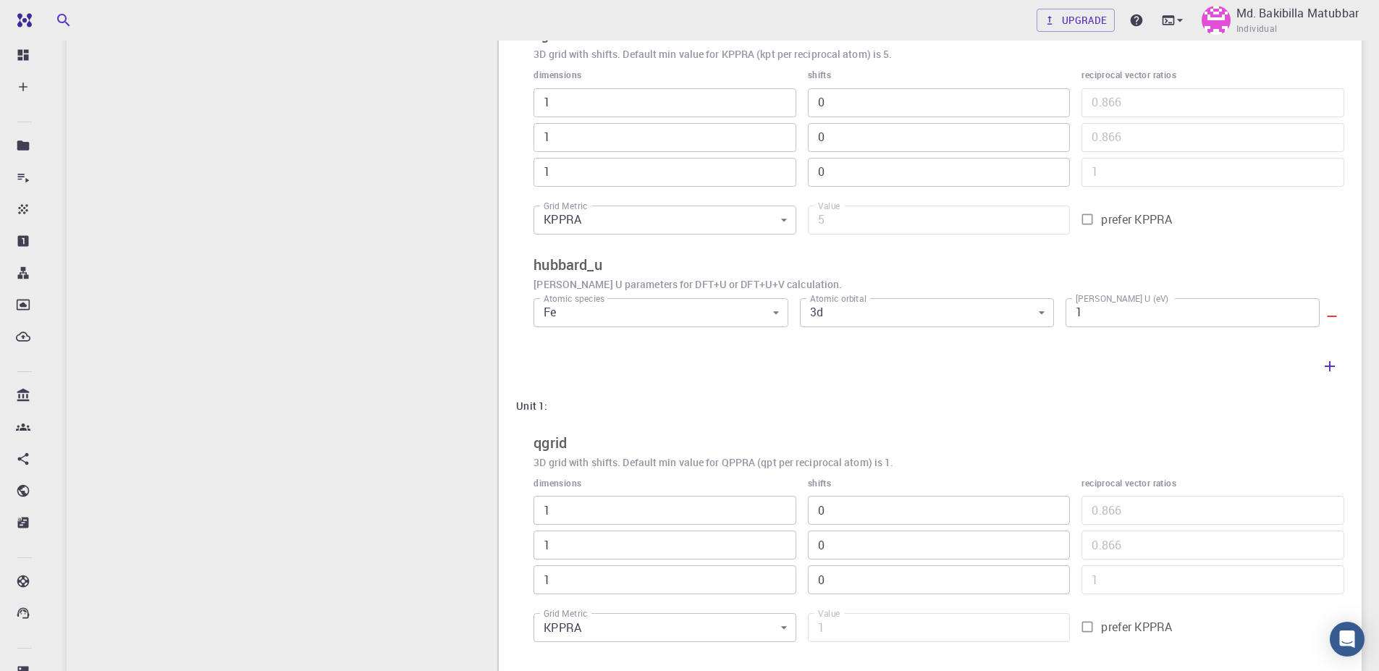
scroll to position [544, 0]
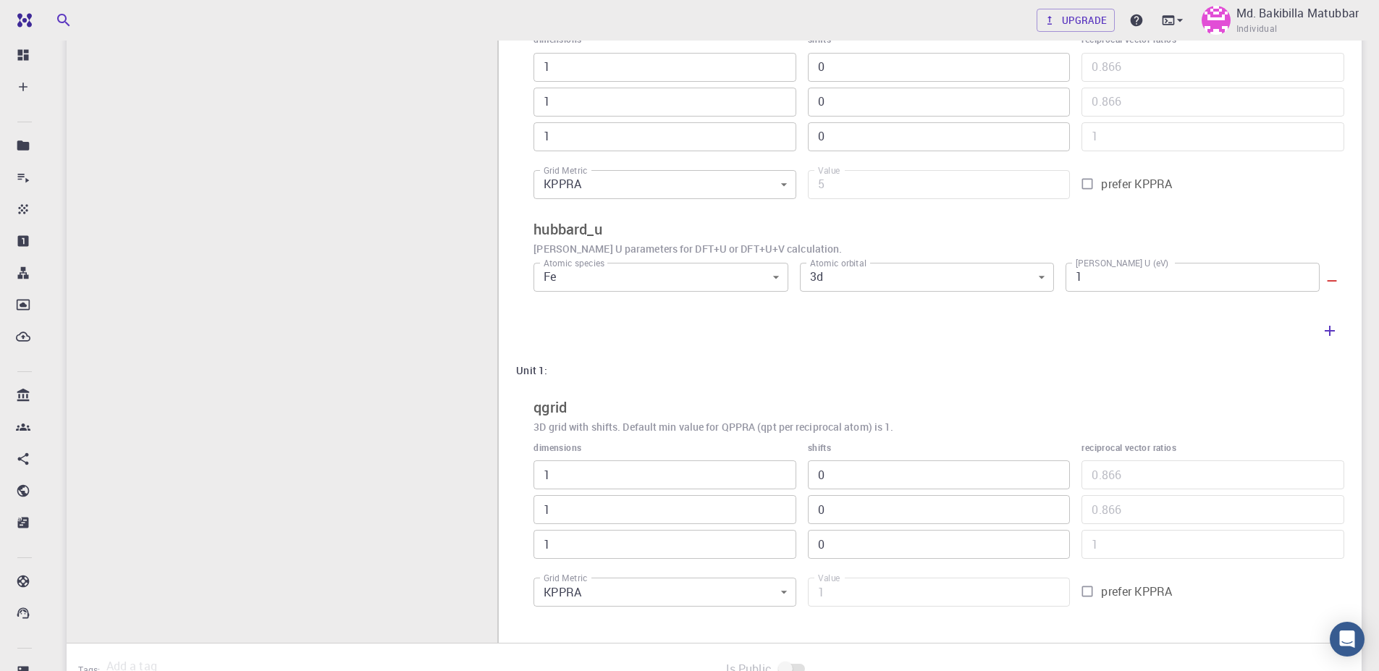
drag, startPoint x: 1389, startPoint y: 252, endPoint x: 1363, endPoint y: 484, distance: 233.8
click at [1363, 484] on html "Free Dashboard Create New Job New Material Create Material Upload File Import f…" at bounding box center [689, 133] width 1379 height 1354
click at [1154, 236] on h6 "hubbard_u" at bounding box center [939, 229] width 811 height 23
click at [1325, 323] on icon "button" at bounding box center [1329, 330] width 17 height 17
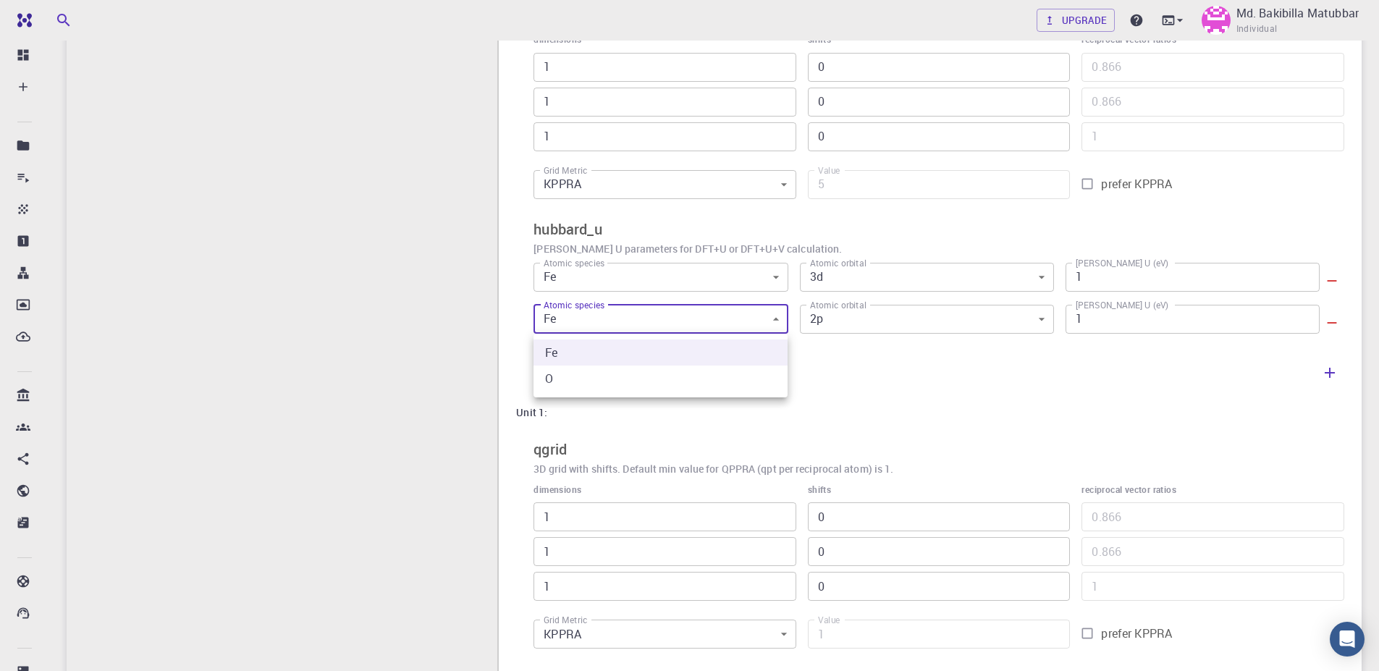
click at [604, 316] on body "Free Dashboard Create New Job New Material Create Material Upload File Import f…" at bounding box center [689, 154] width 1379 height 1396
click at [574, 376] on li "O" at bounding box center [661, 379] width 254 height 26
type input "1"
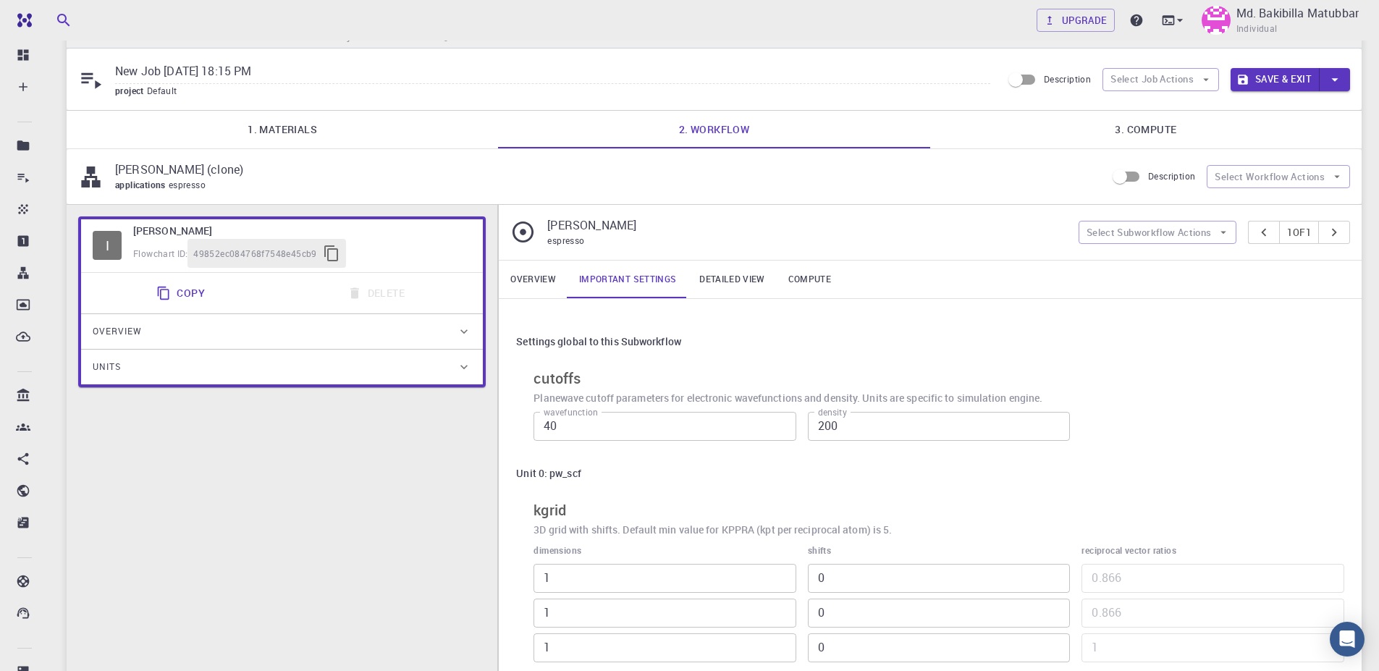
drag, startPoint x: 1389, startPoint y: 250, endPoint x: 1389, endPoint y: 90, distance: 159.3
click at [1379, 91] on html "Free Dashboard Create New Job New Material Create Material Upload File Import f…" at bounding box center [689, 665] width 1379 height 1396
click at [1130, 130] on link "3. Compute" at bounding box center [1145, 133] width 431 height 38
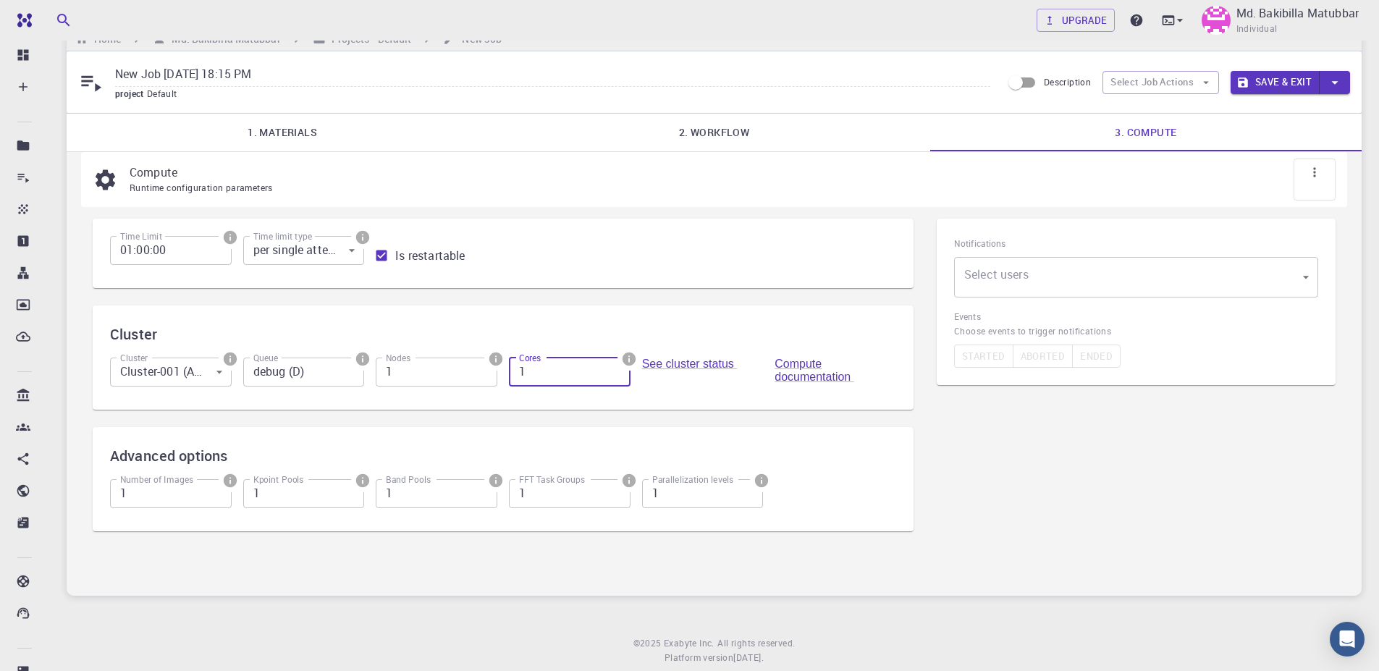
click at [560, 374] on input "1" at bounding box center [570, 372] width 122 height 29
click at [617, 375] on input "0" at bounding box center [570, 372] width 122 height 29
click at [615, 366] on input "1" at bounding box center [570, 372] width 122 height 29
type input "2"
click at [615, 366] on input "2" at bounding box center [570, 372] width 122 height 29
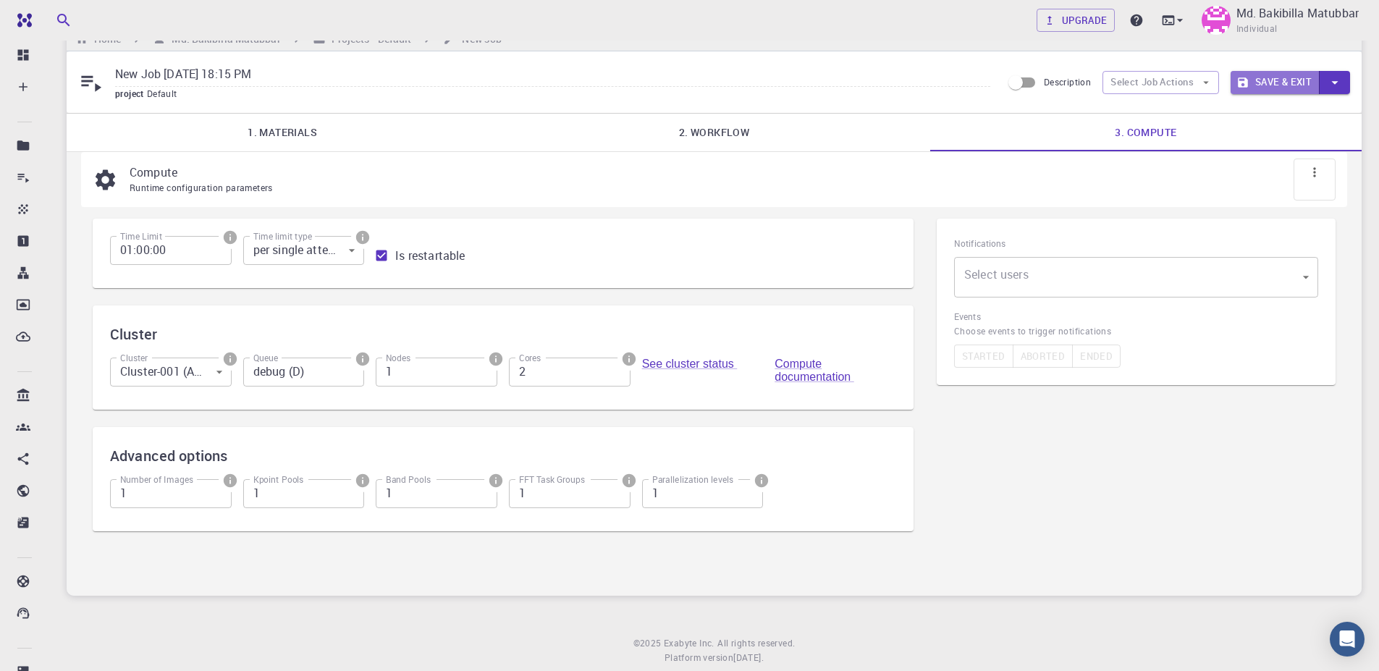
click at [1281, 80] on button "Save & Exit" at bounding box center [1275, 82] width 89 height 23
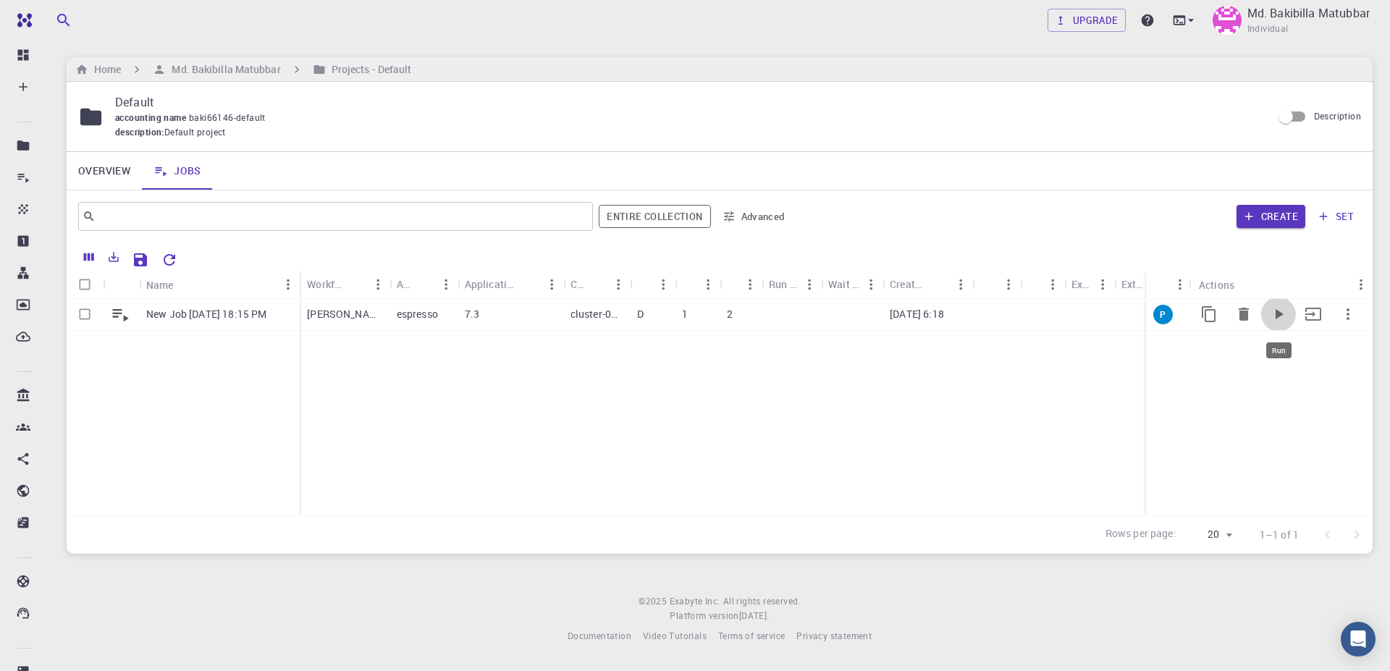
click at [1274, 316] on icon "Run" at bounding box center [1278, 313] width 17 height 17
click at [1268, 311] on button "Run" at bounding box center [1278, 314] width 35 height 35
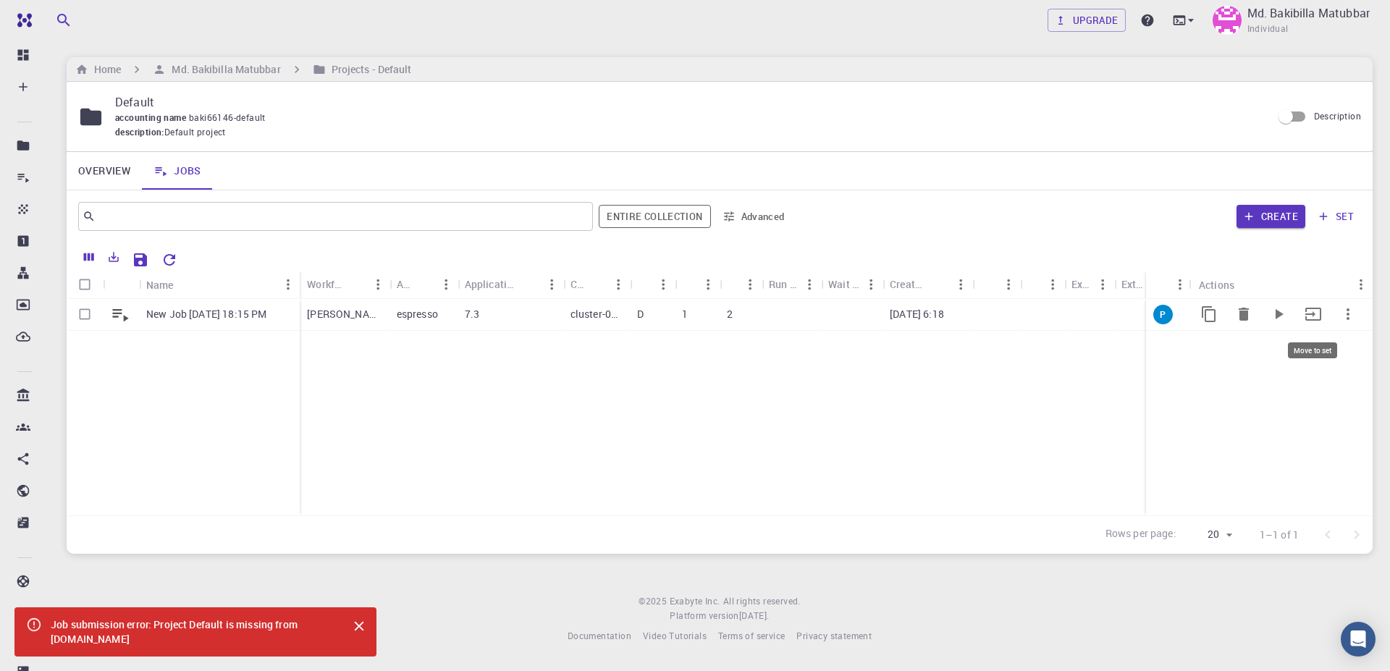
click at [1315, 309] on icon "Move to set" at bounding box center [1312, 313] width 17 height 17
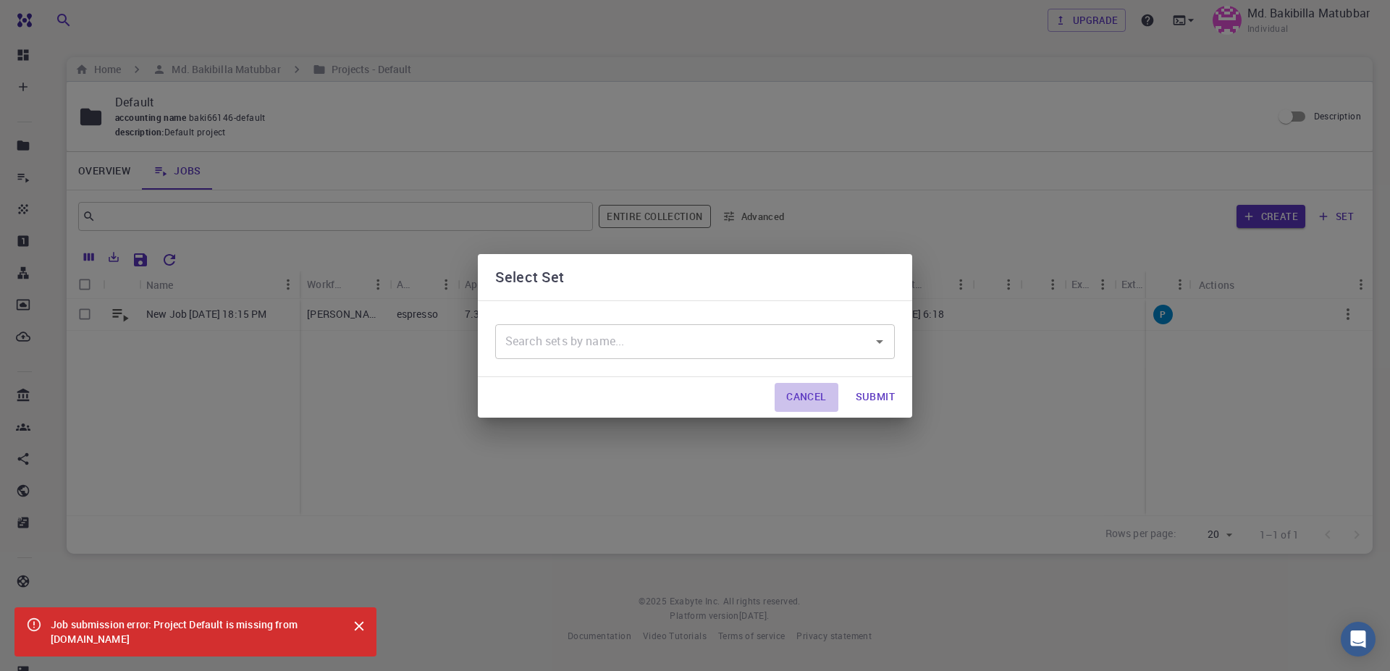
click at [805, 387] on button "Cancel" at bounding box center [806, 397] width 63 height 29
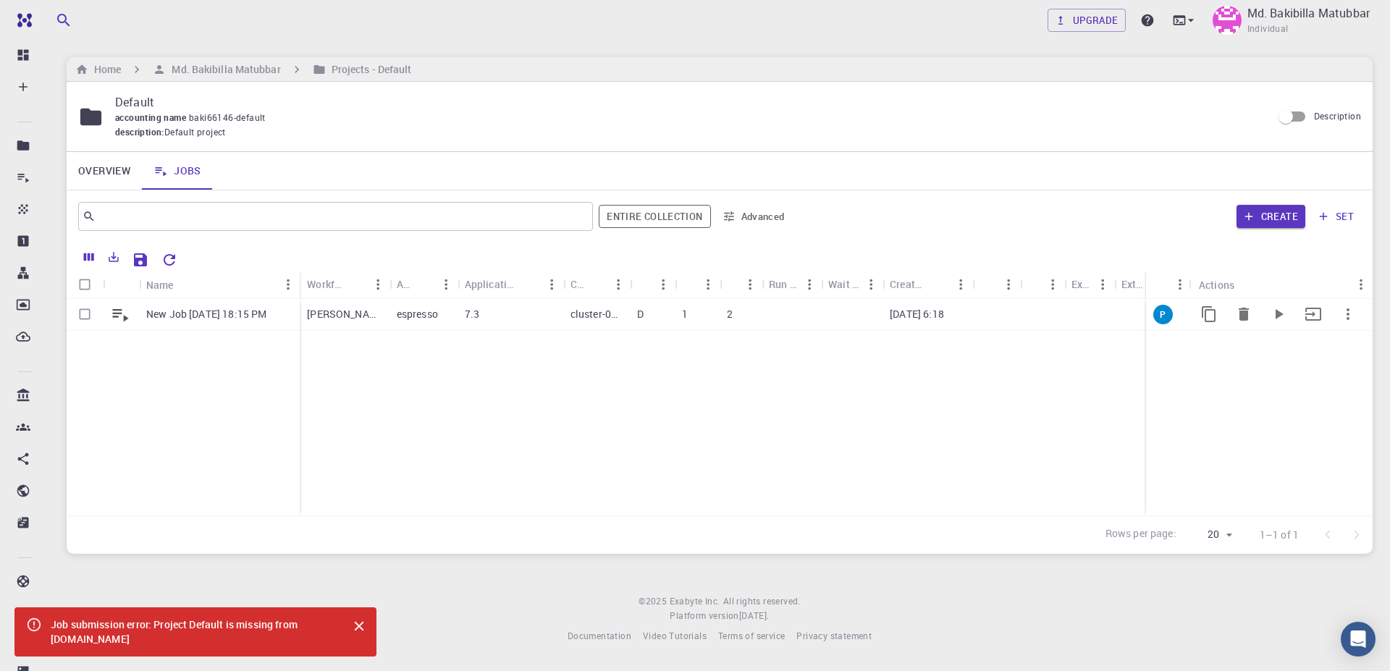
click at [366, 313] on p "[PERSON_NAME] (clone)" at bounding box center [344, 314] width 75 height 14
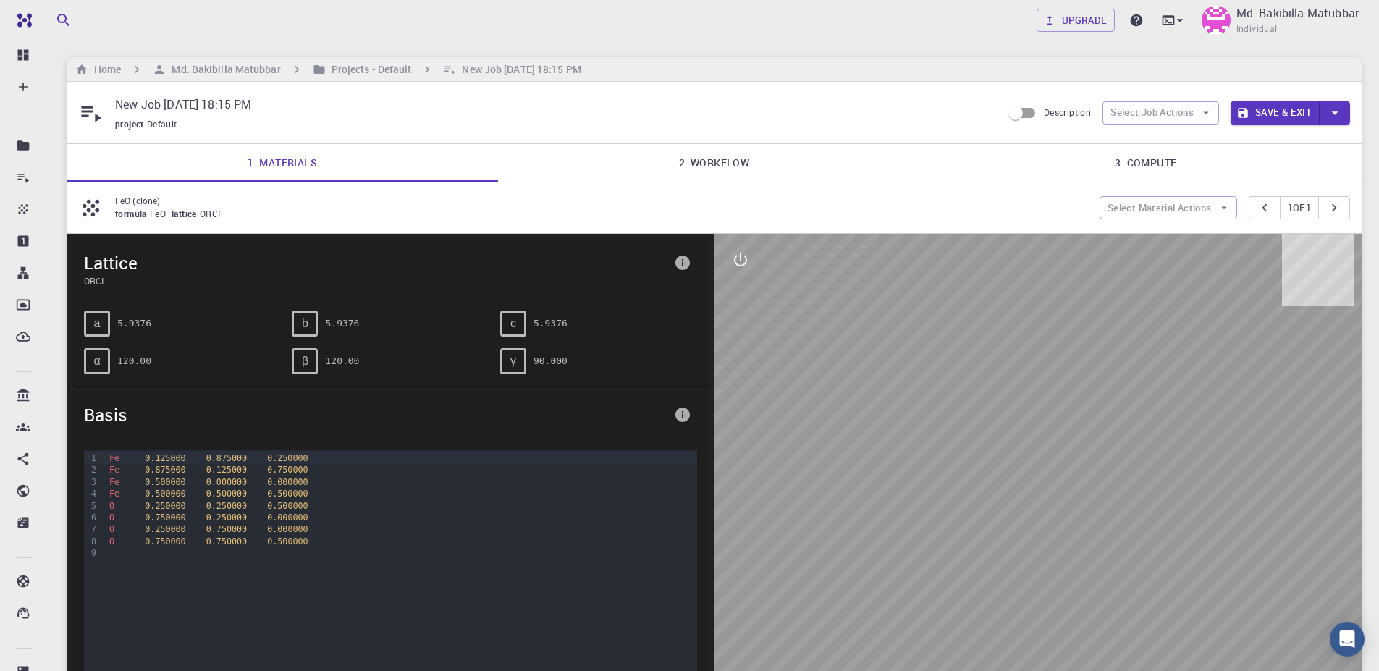
click at [723, 166] on link "2. Workflow" at bounding box center [713, 163] width 431 height 38
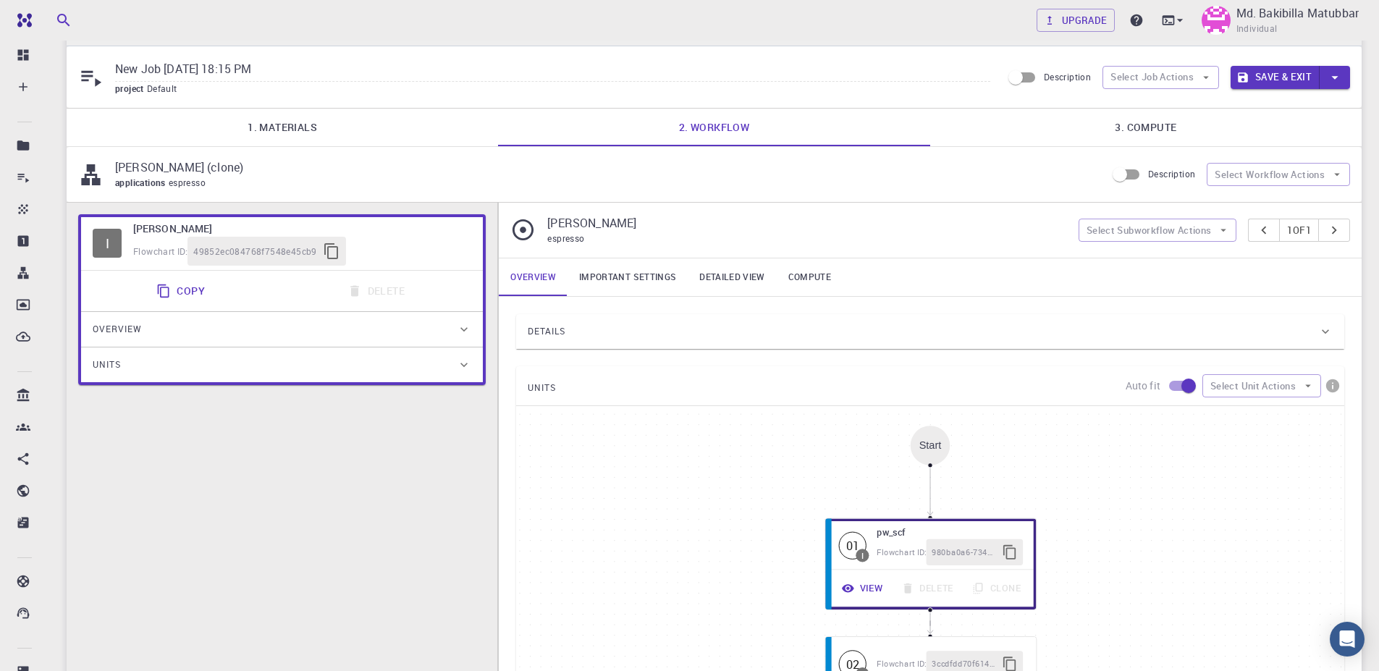
scroll to position [33, 0]
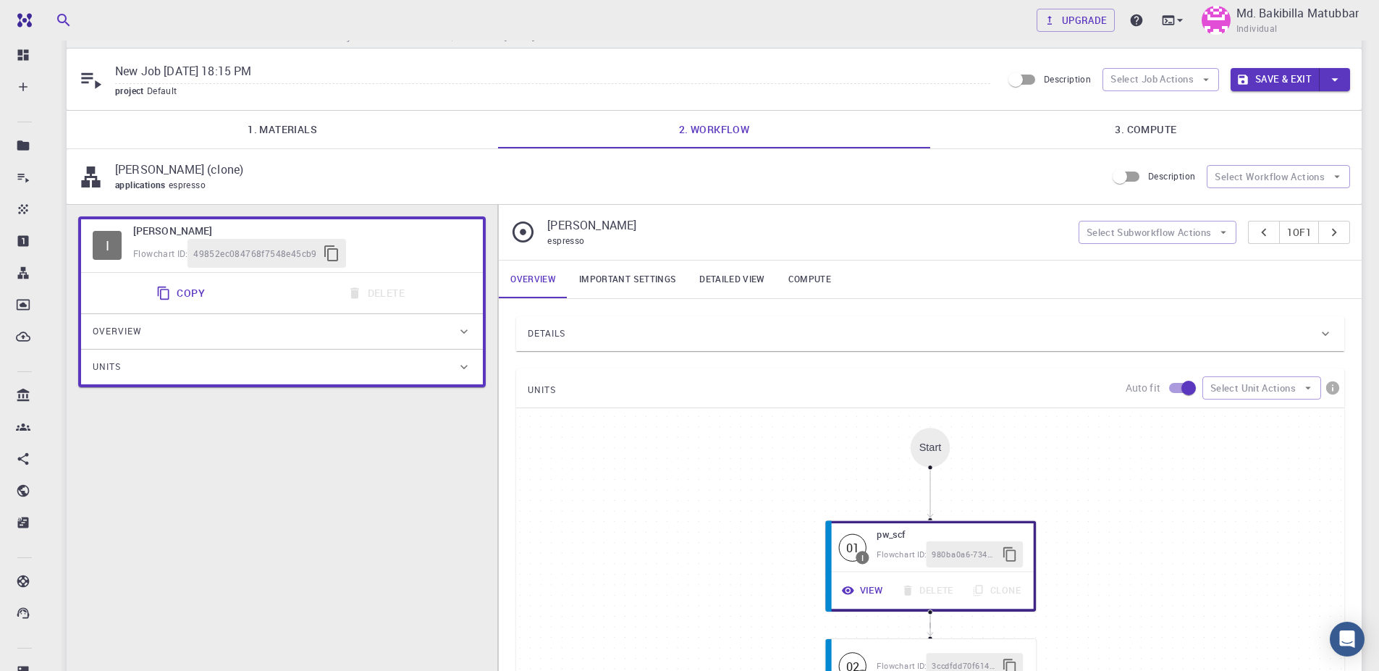
click at [622, 282] on link "Important settings" at bounding box center [628, 280] width 120 height 38
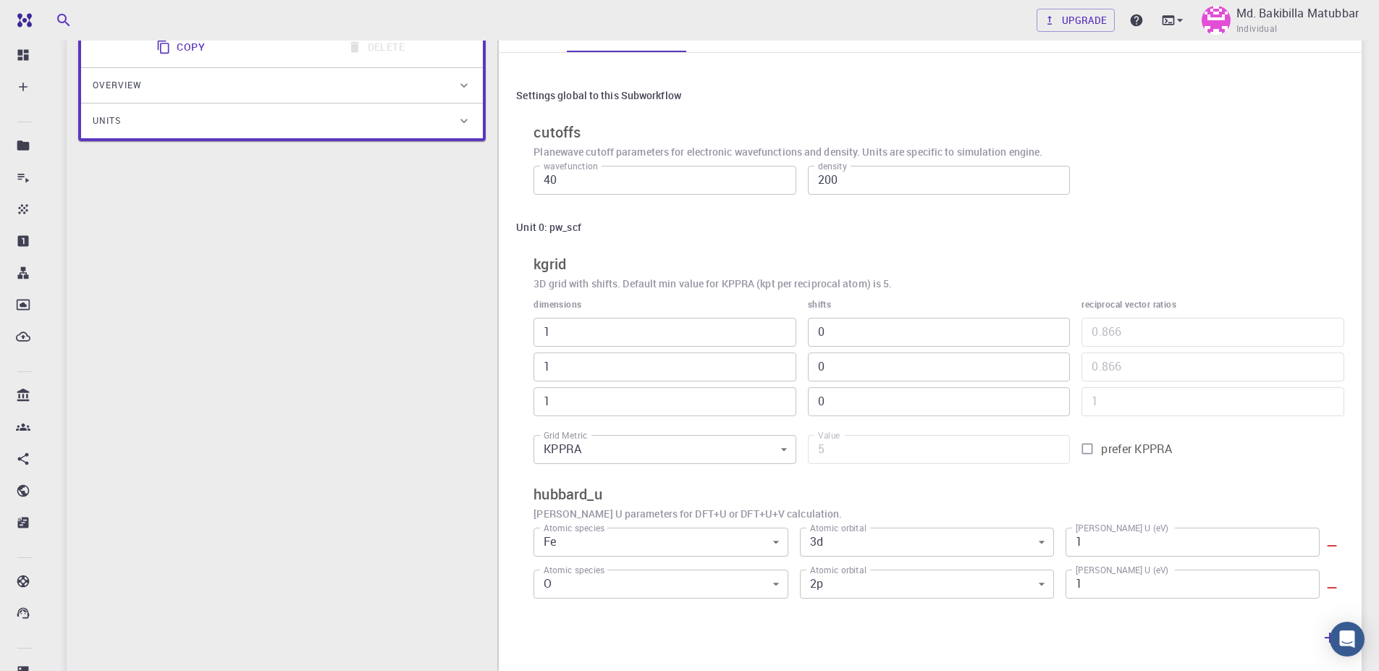
scroll to position [0, 0]
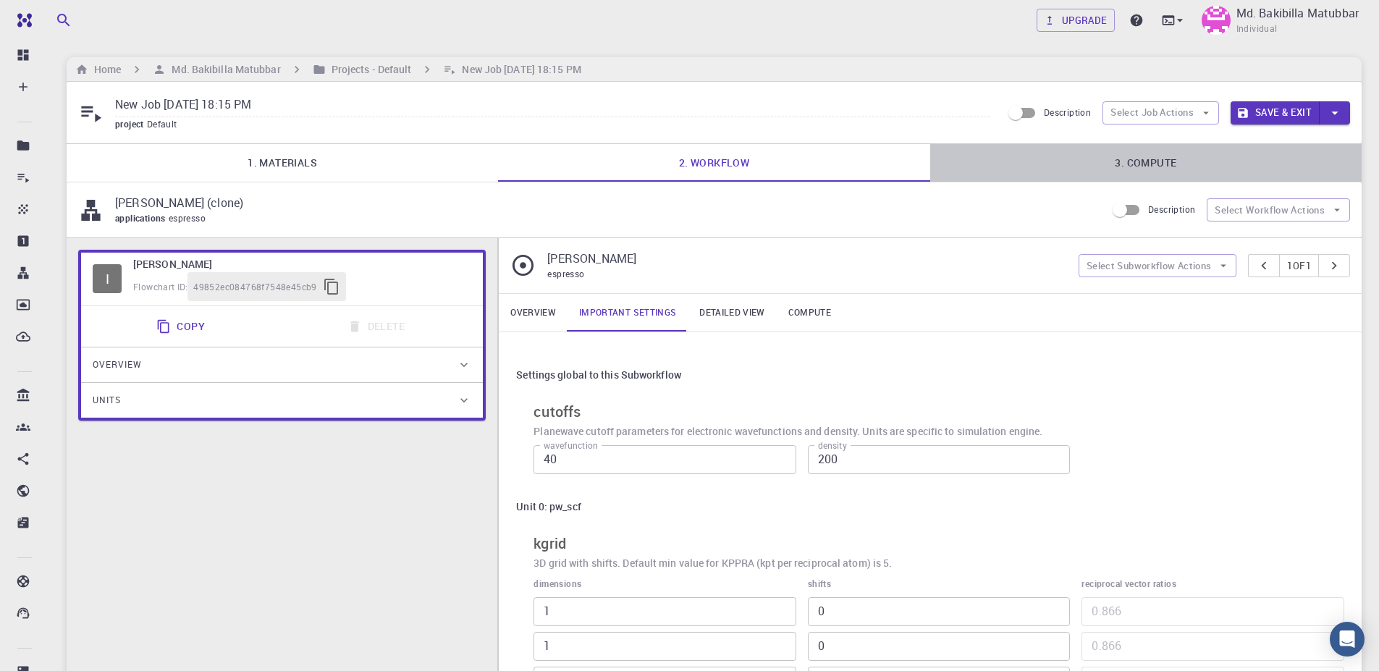
click at [1164, 164] on link "3. Compute" at bounding box center [1145, 163] width 431 height 38
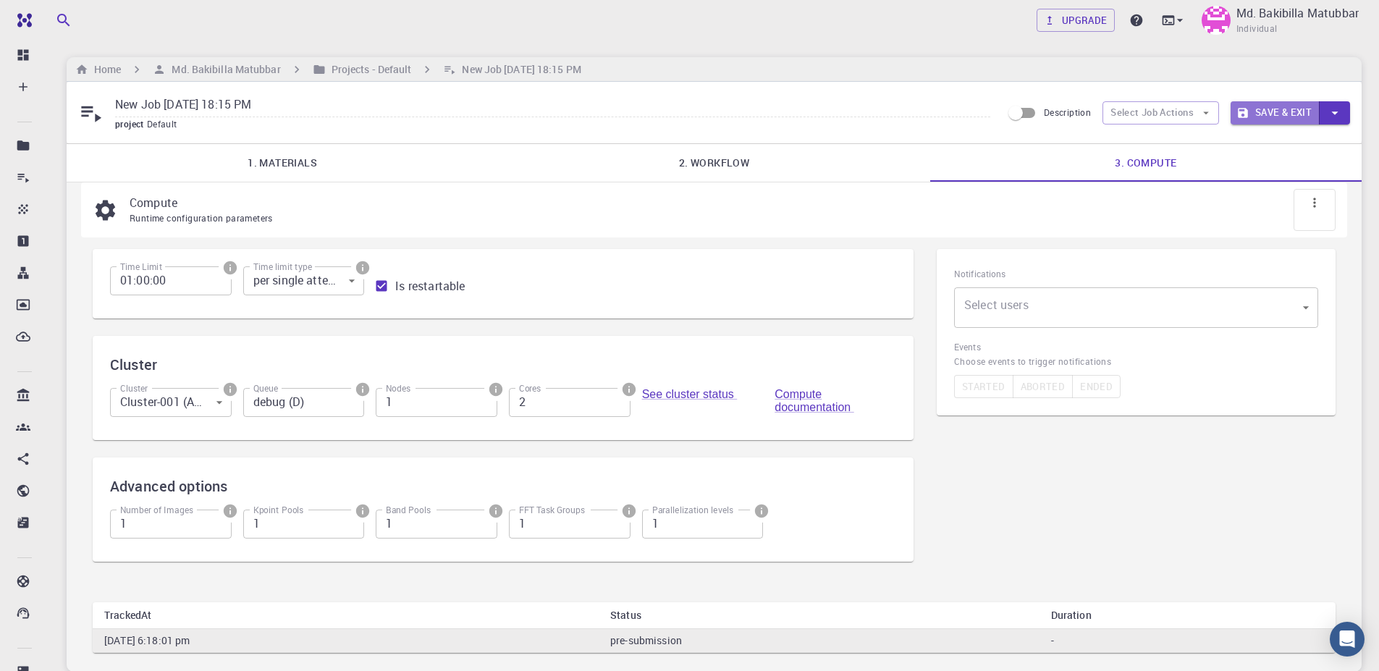
click at [1272, 108] on button "Save & Exit" at bounding box center [1275, 112] width 89 height 23
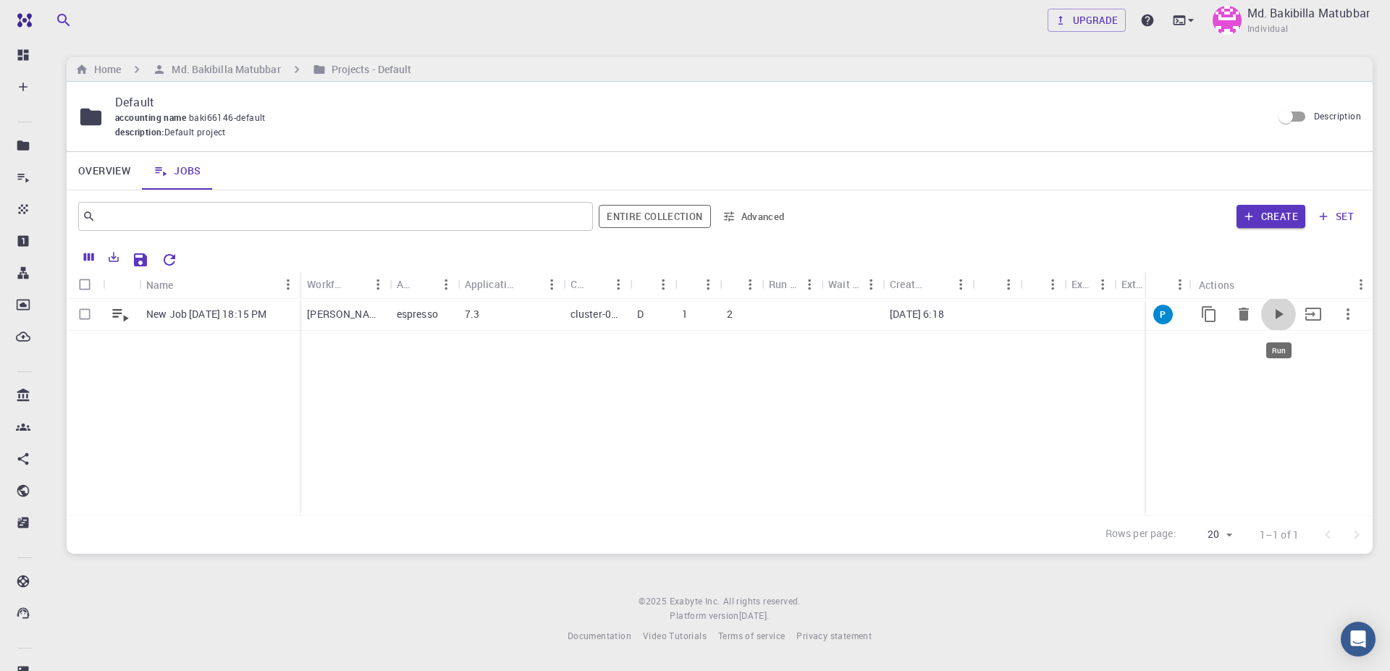
click at [1278, 313] on icon "Run" at bounding box center [1280, 314] width 8 height 10
click at [1277, 22] on span "Individual" at bounding box center [1267, 29] width 41 height 14
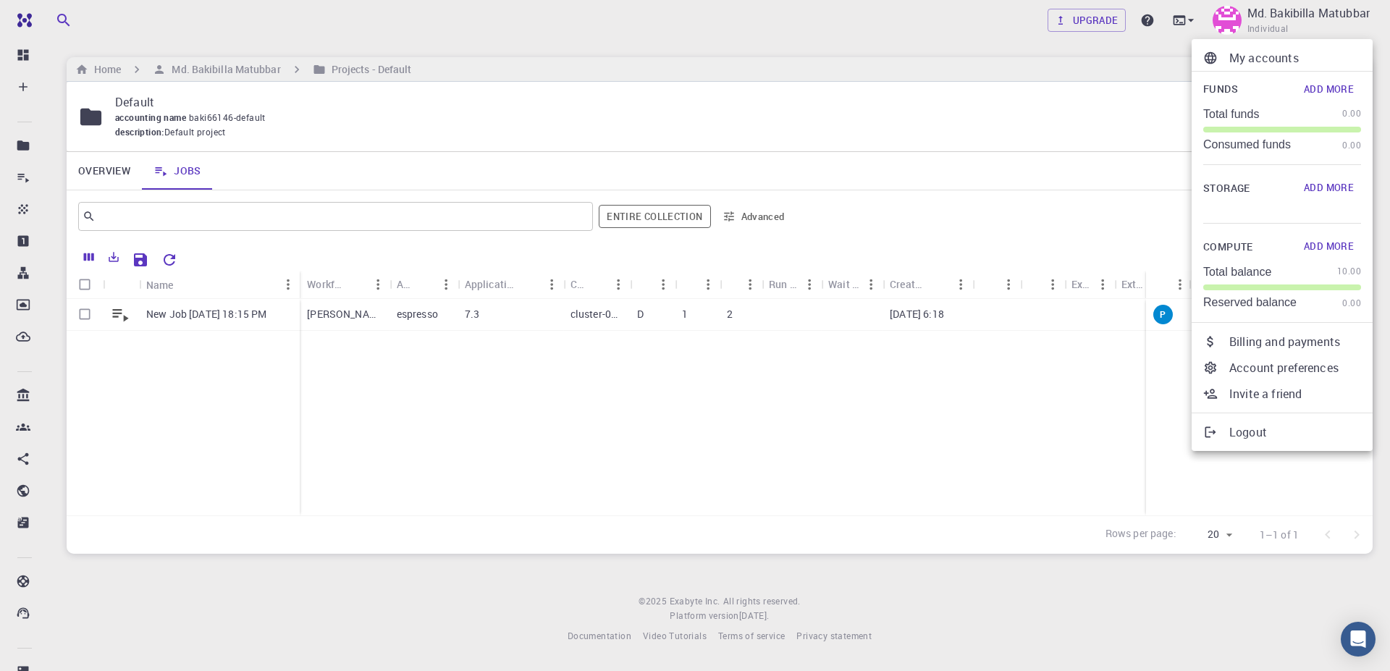
click at [1261, 431] on p "Logout" at bounding box center [1295, 431] width 132 height 17
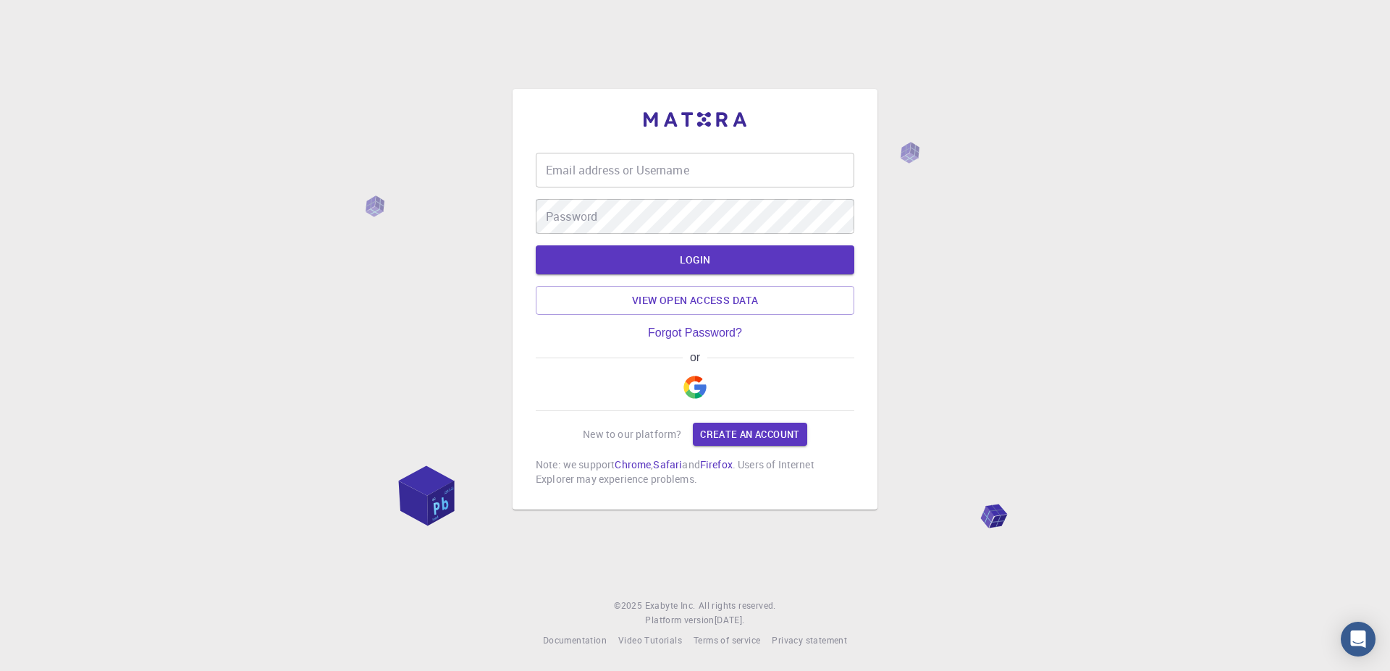
type input "[EMAIL_ADDRESS][DOMAIN_NAME]"
